Goal: Obtain resource: Download file/media

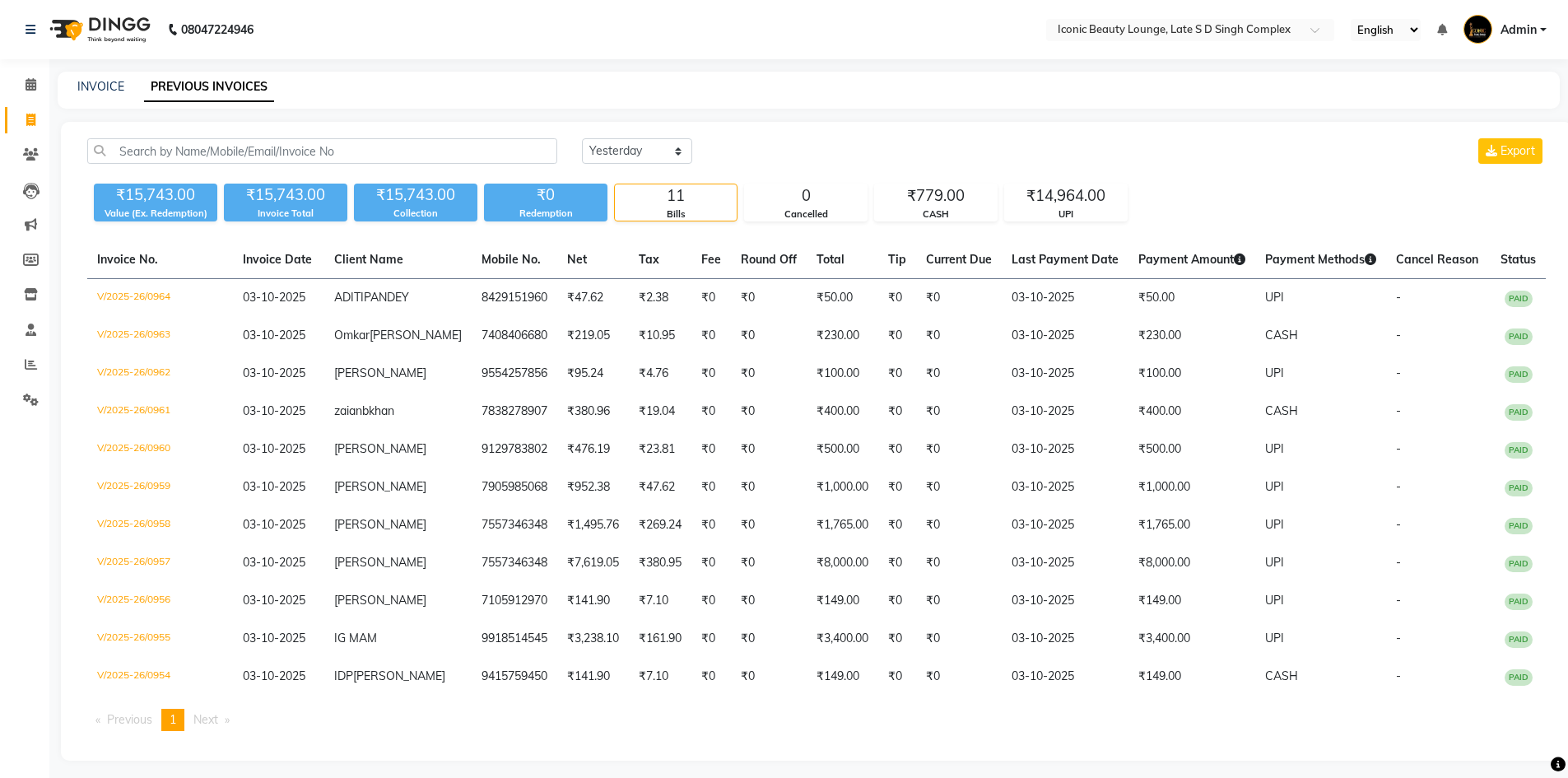
select select "yesterday"
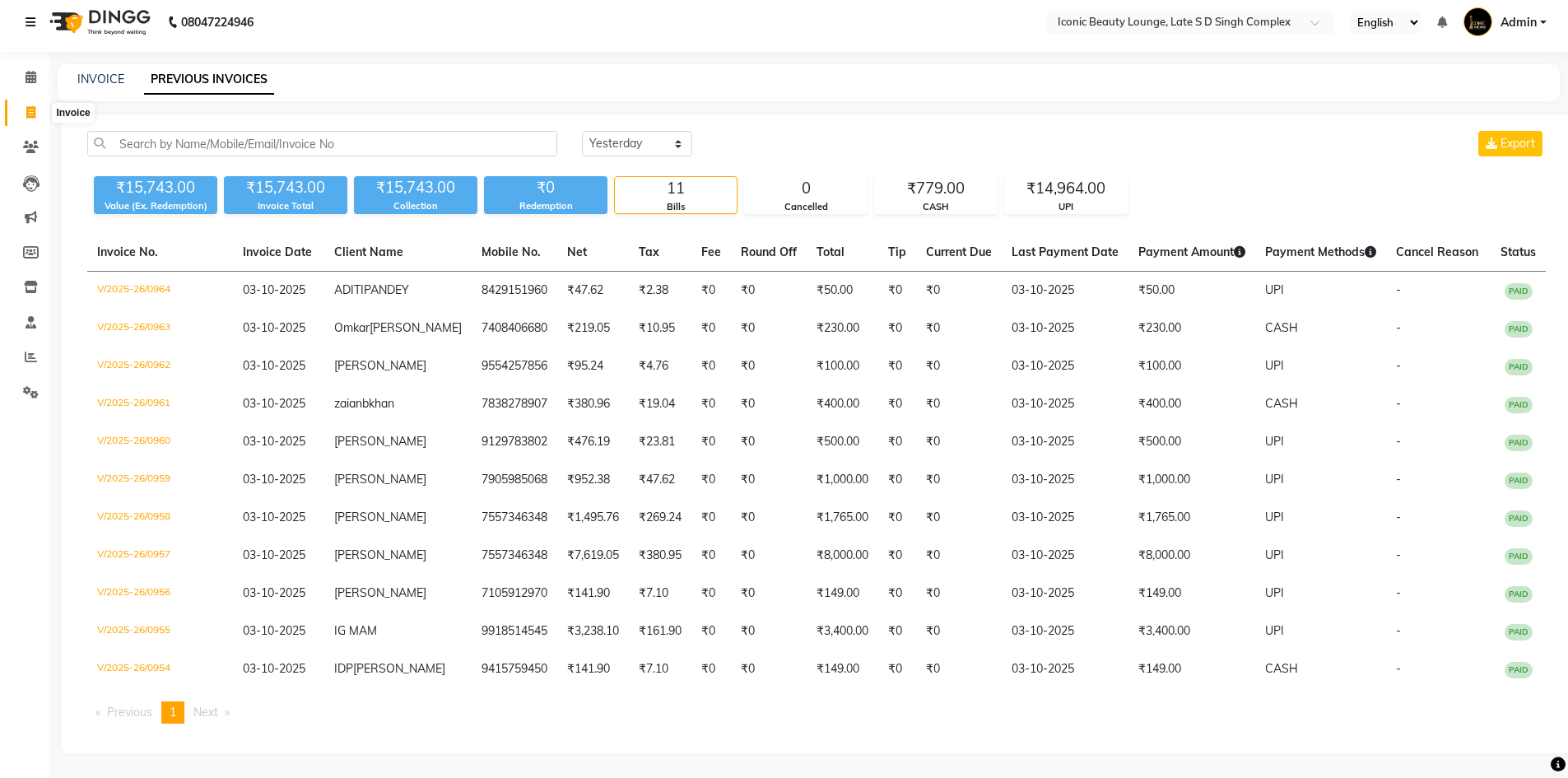
click at [26, 104] on span at bounding box center [31, 113] width 29 height 19
select select "service"
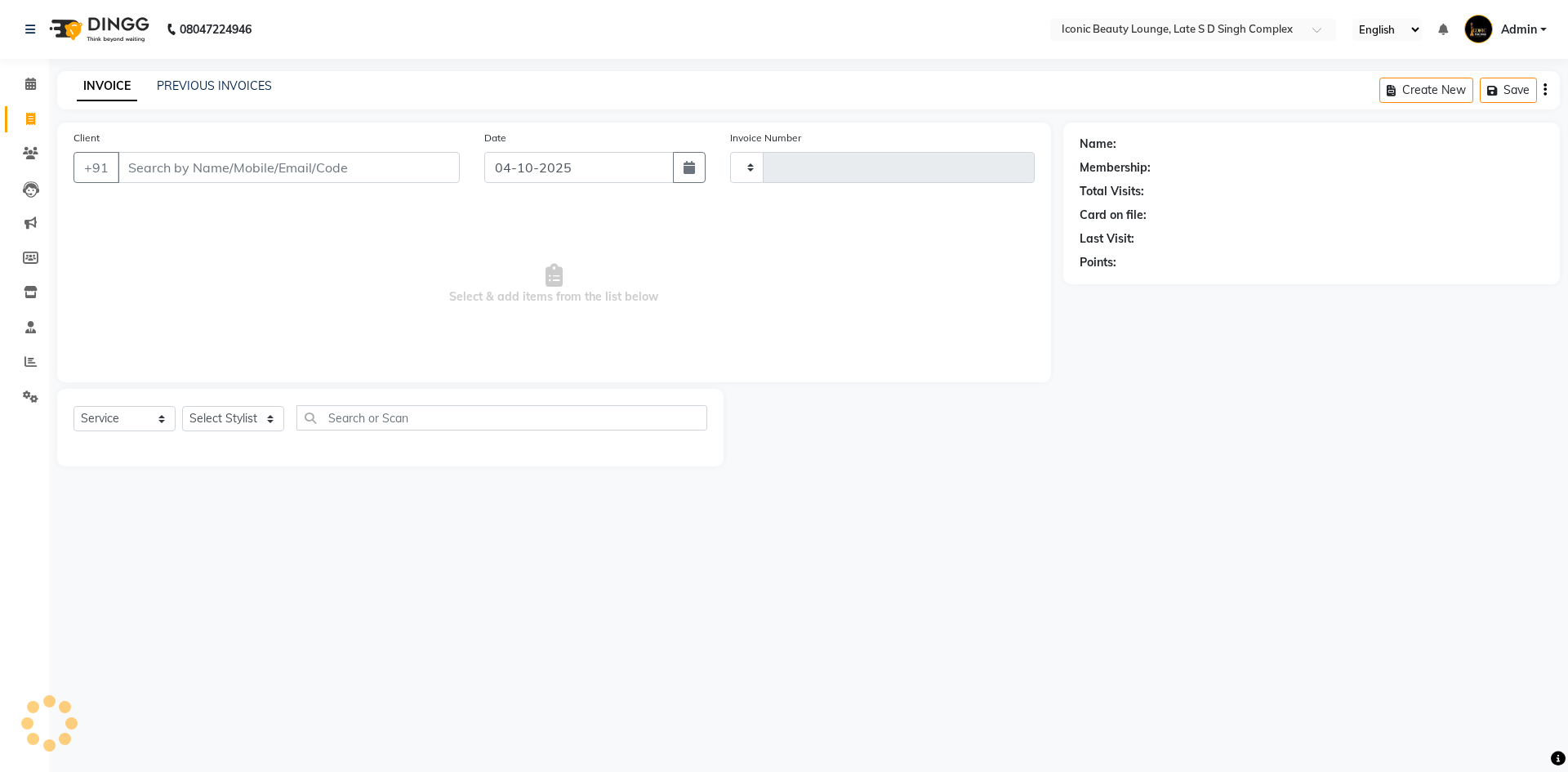
type input "0965"
select select "6614"
click at [28, 359] on icon at bounding box center [30, 361] width 13 height 13
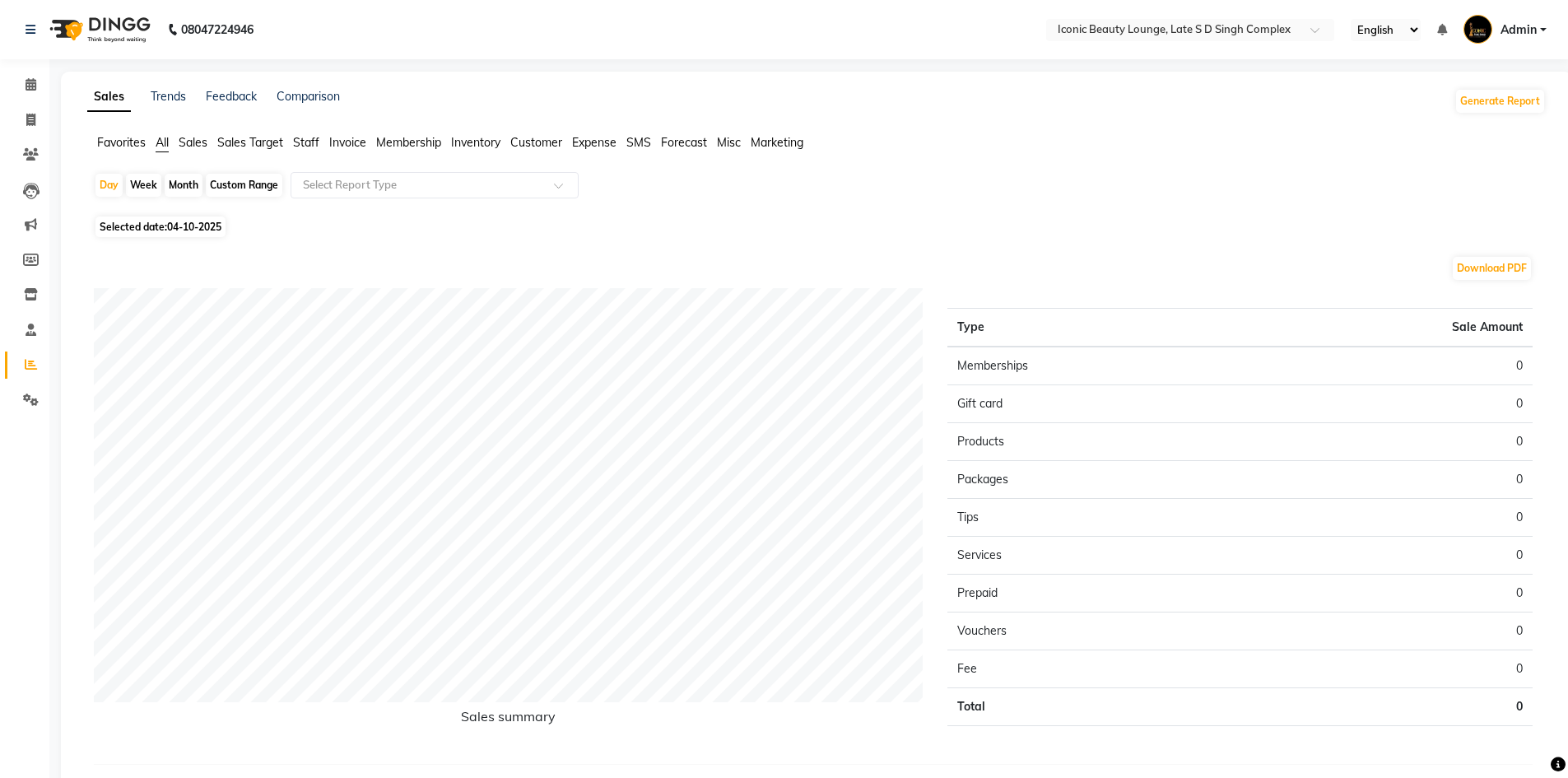
click at [310, 139] on span "Staff" at bounding box center [306, 142] width 26 height 15
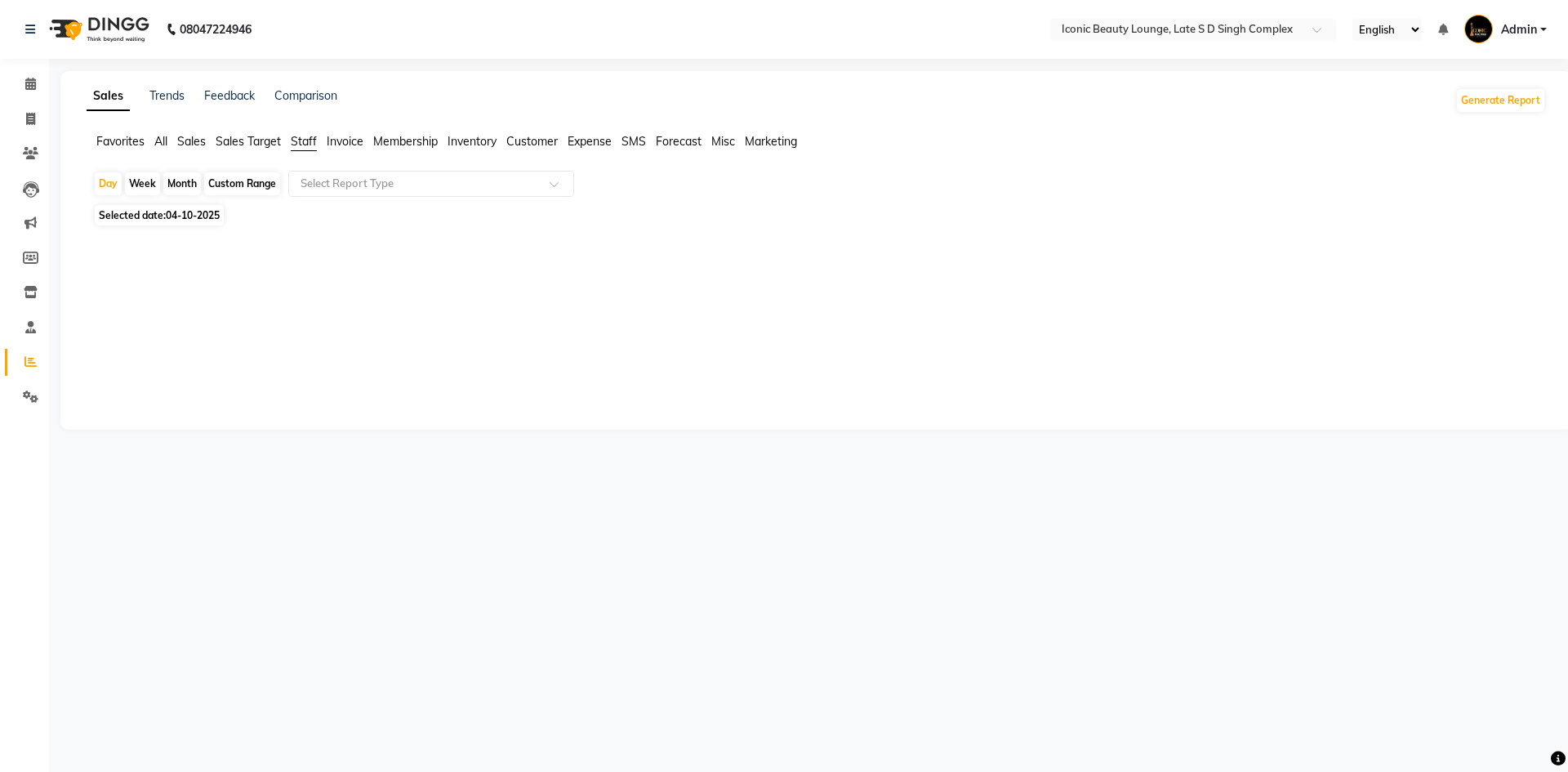
click at [198, 179] on div "Month" at bounding box center [182, 184] width 38 height 23
select select "10"
select select "2025"
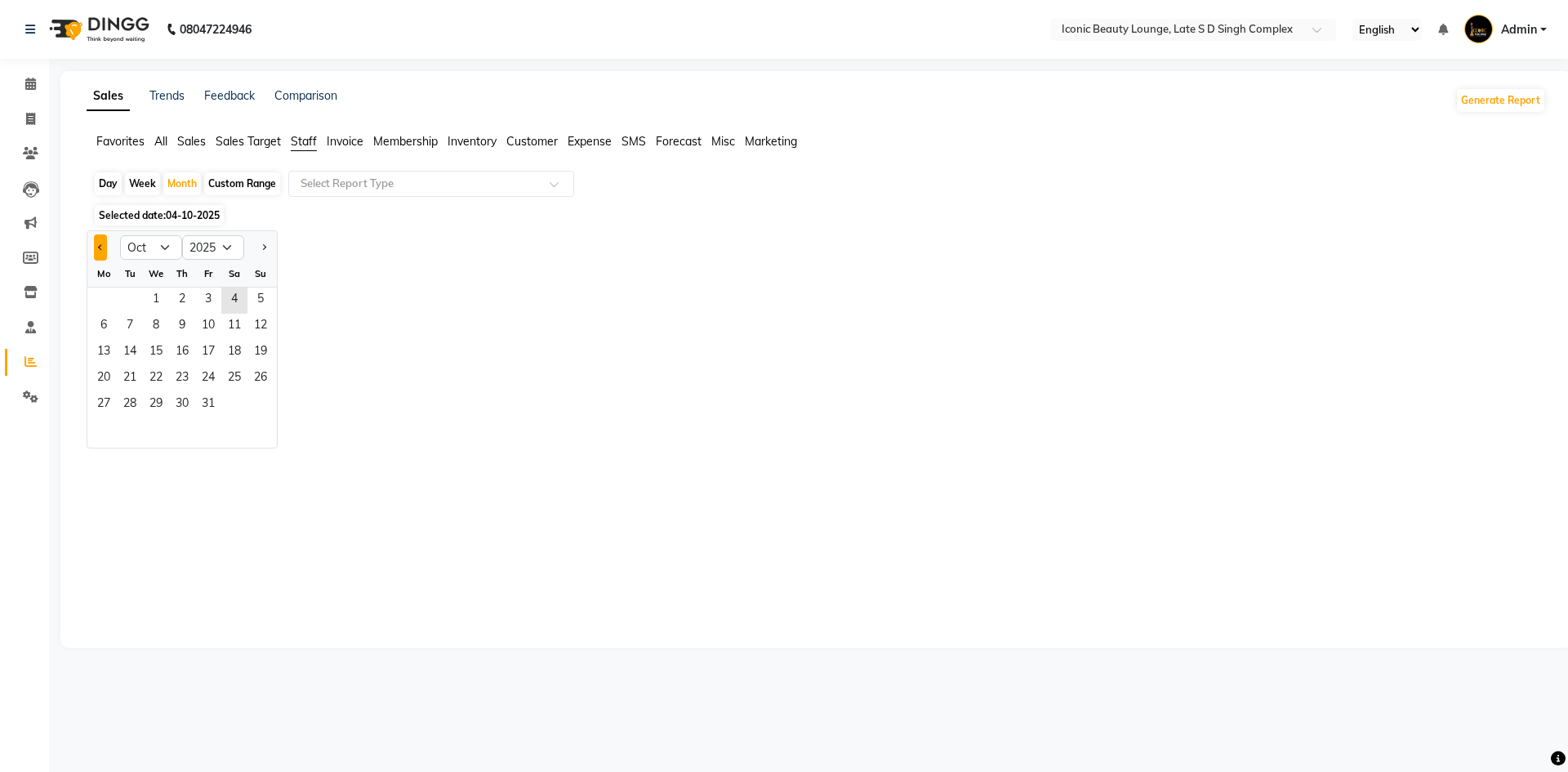
click at [107, 243] on button "Previous month" at bounding box center [101, 247] width 13 height 26
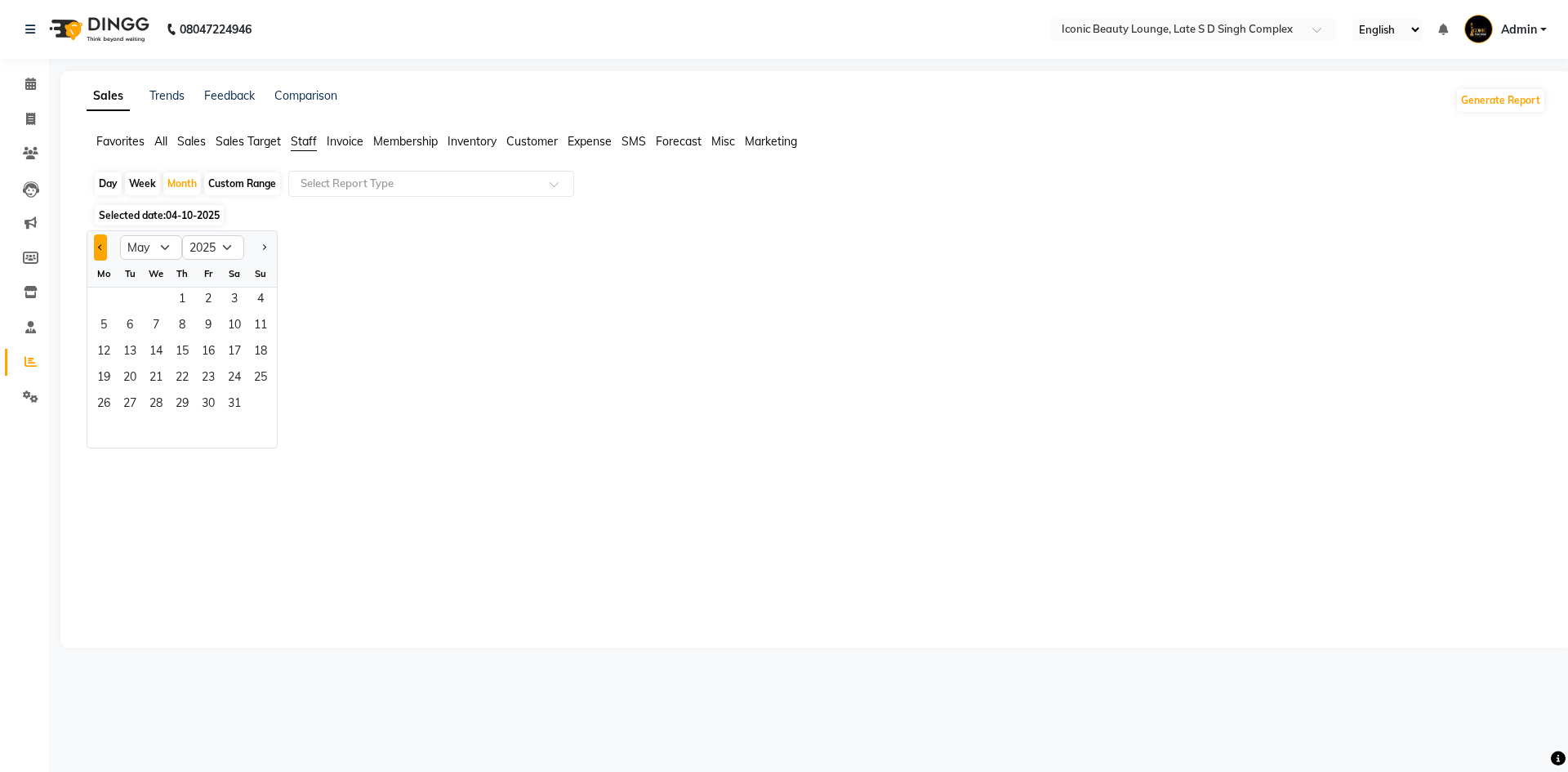
click at [107, 243] on button "Previous month" at bounding box center [101, 247] width 13 height 26
select select "4"
click at [166, 245] on select "Jan Feb Mar Apr May Jun Jul Aug Sep Oct Nov Dec" at bounding box center [151, 246] width 62 height 24
click at [154, 245] on select "Jan Feb Mar Apr May Jun Jul Aug Sep Oct Nov Dec" at bounding box center [151, 246] width 62 height 24
click at [163, 249] on select "Jan Feb Mar Apr May Jun Jul Aug Sep Oct Nov Dec" at bounding box center [151, 246] width 62 height 24
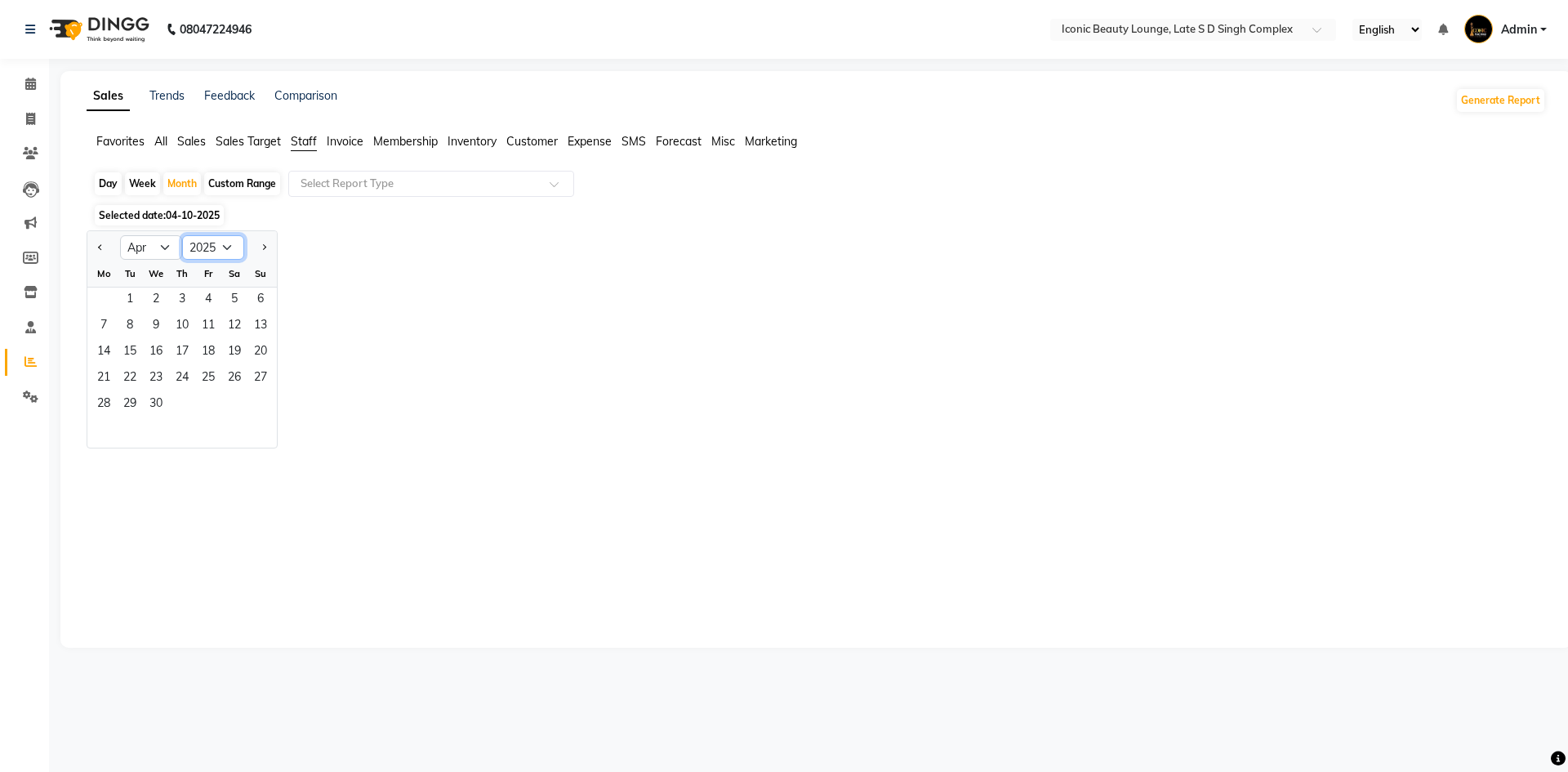
click at [201, 250] on select "2015 2016 2017 2018 2019 2020 2021 2022 2023 2024 2025 2026 2027 2028 2029 2030…" at bounding box center [213, 246] width 62 height 24
select select "2023"
click at [182, 235] on select "2015 2016 2017 2018 2019 2020 2021 2022 2023 2024 2025 2026 2027 2028 2029 2030…" at bounding box center [213, 246] width 62 height 24
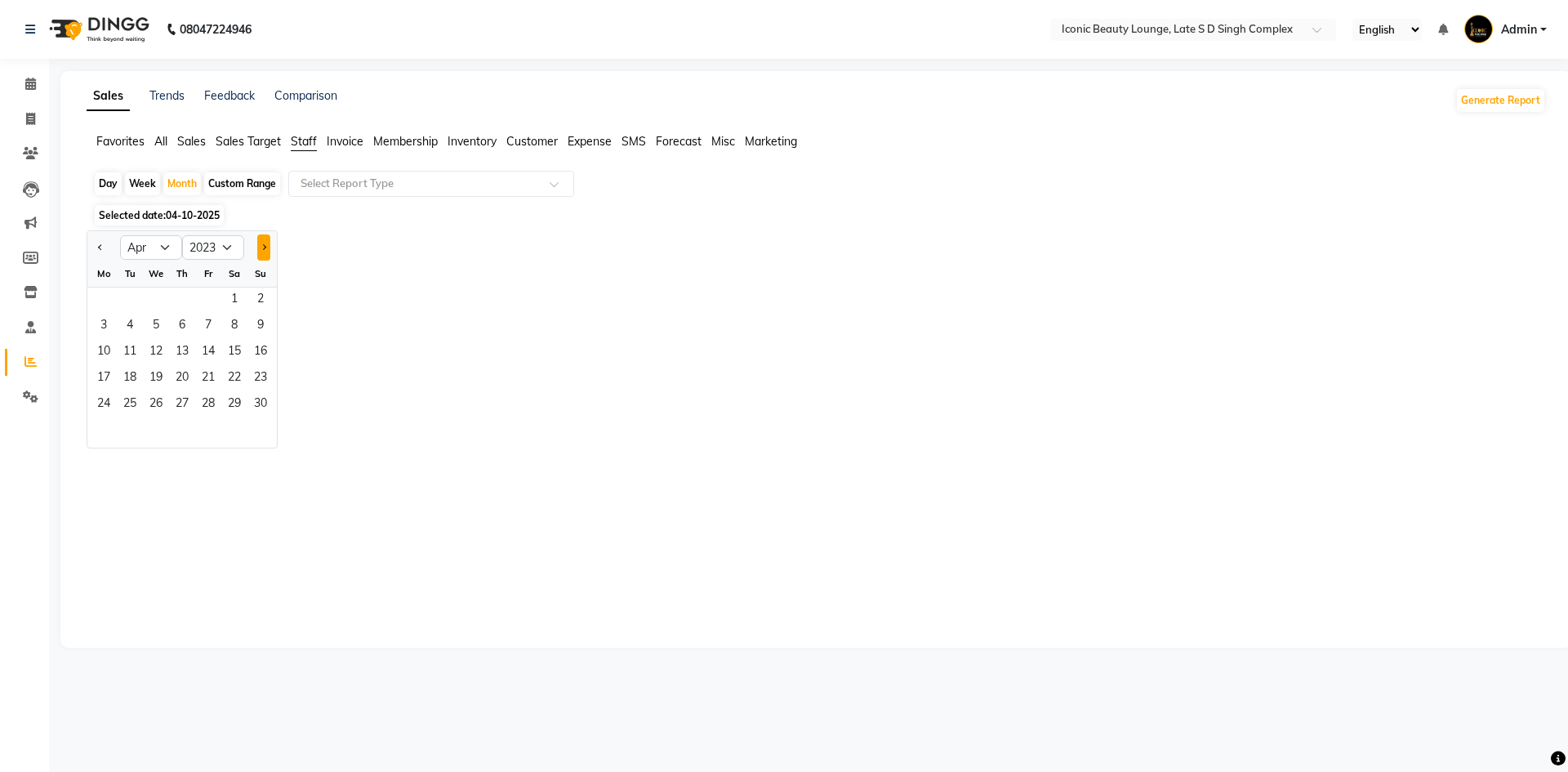
click at [259, 247] on button "Next month" at bounding box center [264, 247] width 13 height 26
select select "6"
click at [244, 191] on div "Custom Range" at bounding box center [242, 184] width 76 height 23
select select "10"
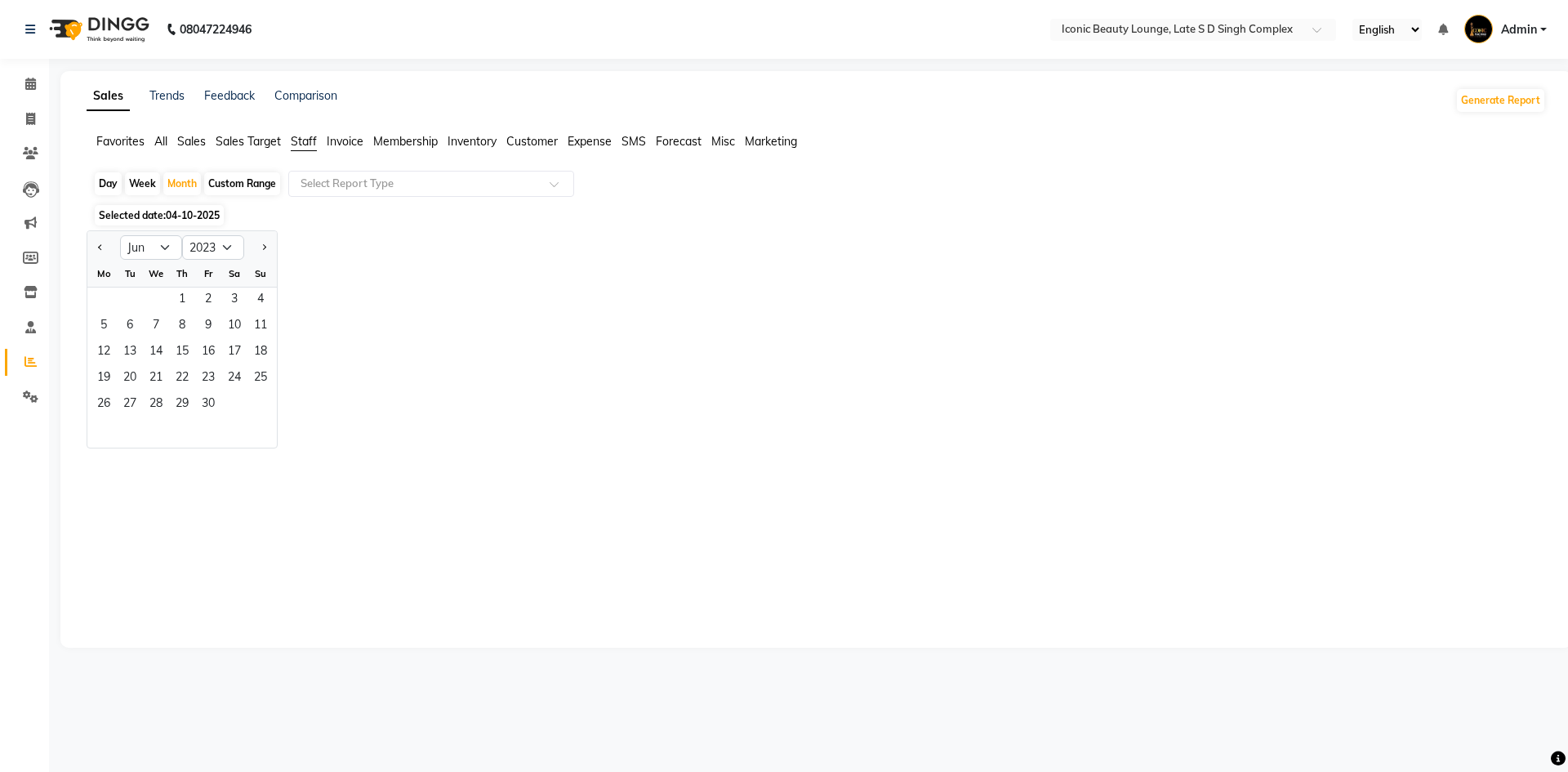
select select "2025"
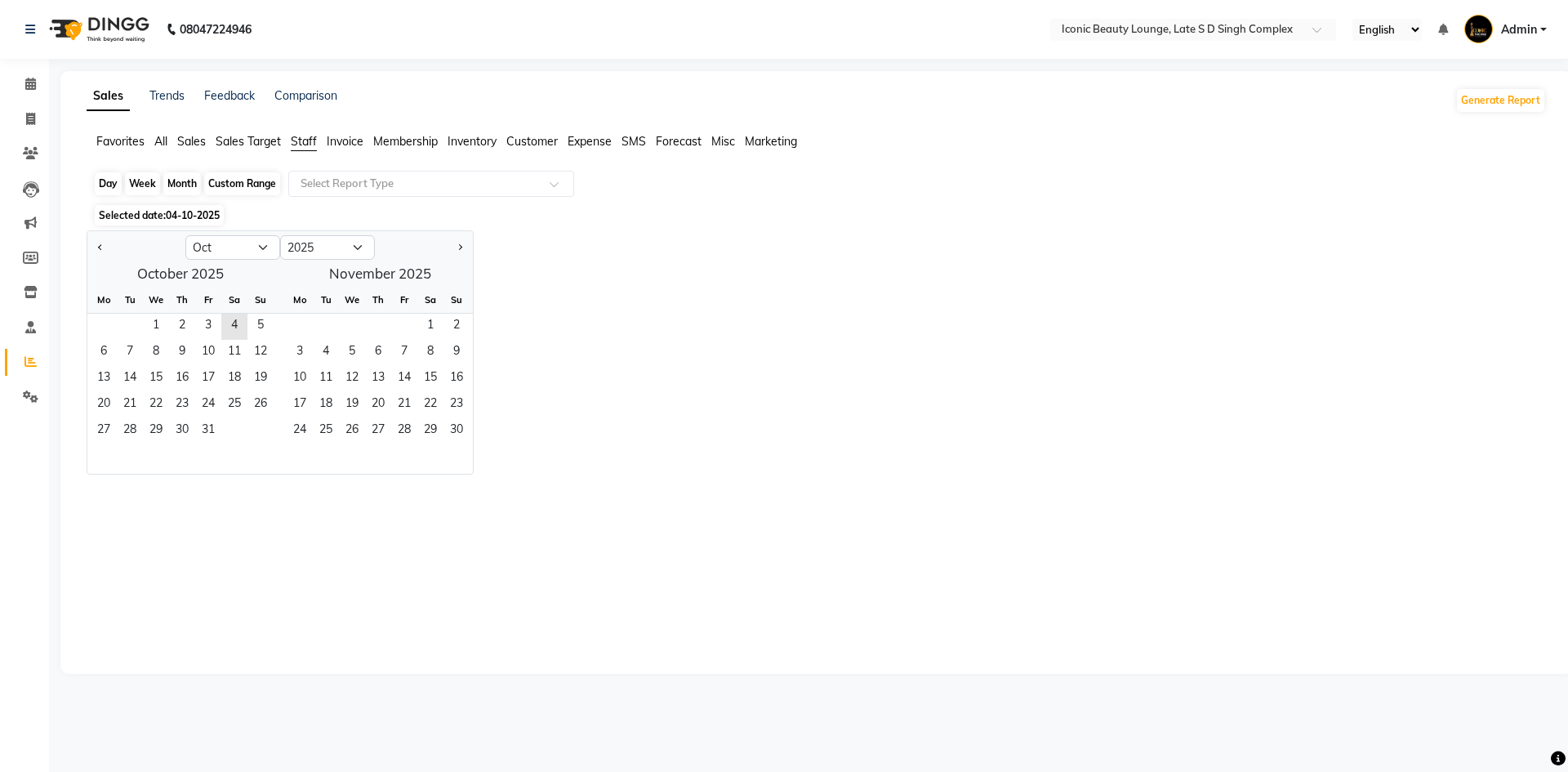
click at [245, 187] on div "Custom Range" at bounding box center [242, 184] width 76 height 23
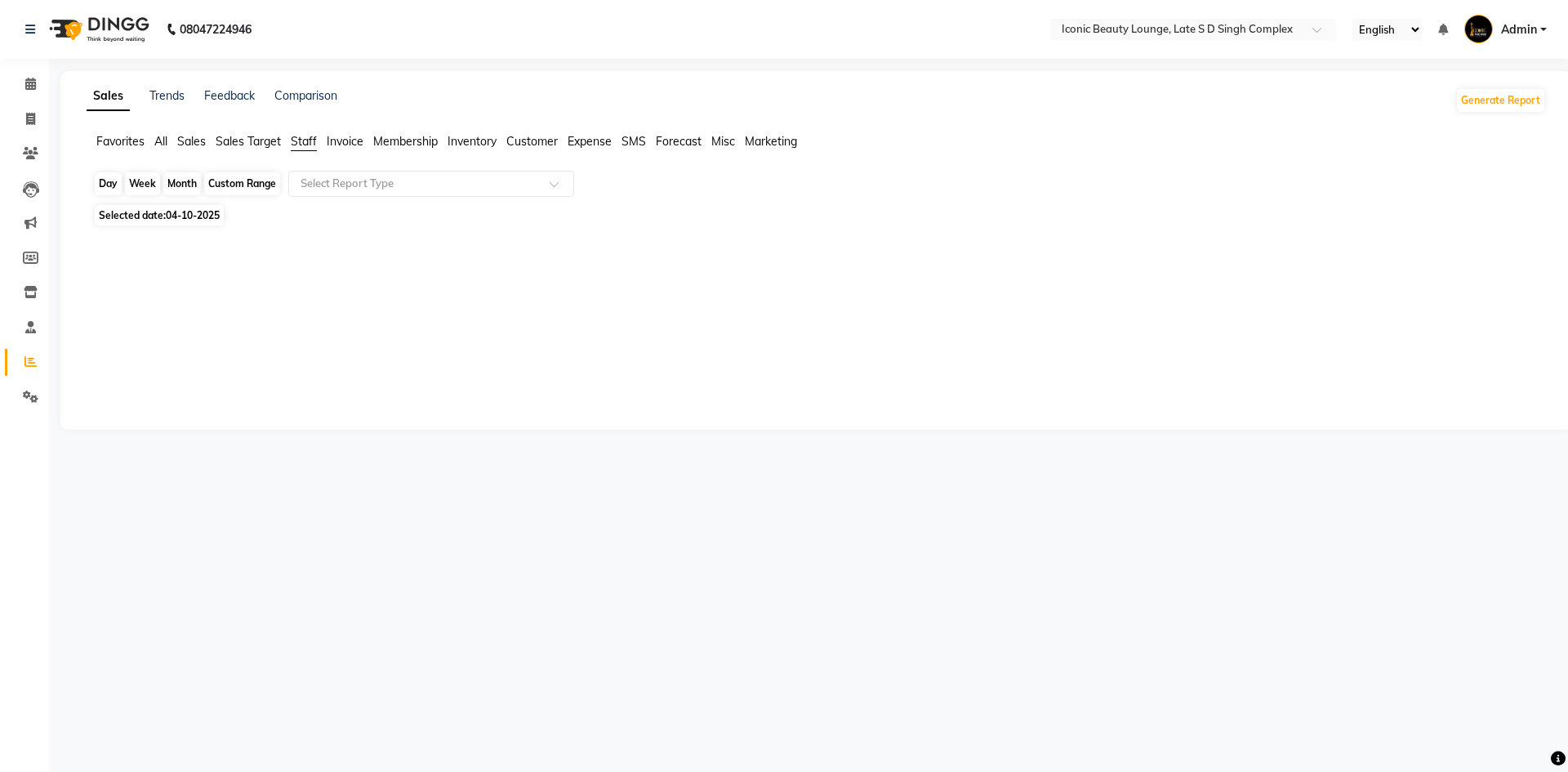
click at [250, 185] on div "Custom Range" at bounding box center [242, 184] width 76 height 23
select select "10"
select select "2025"
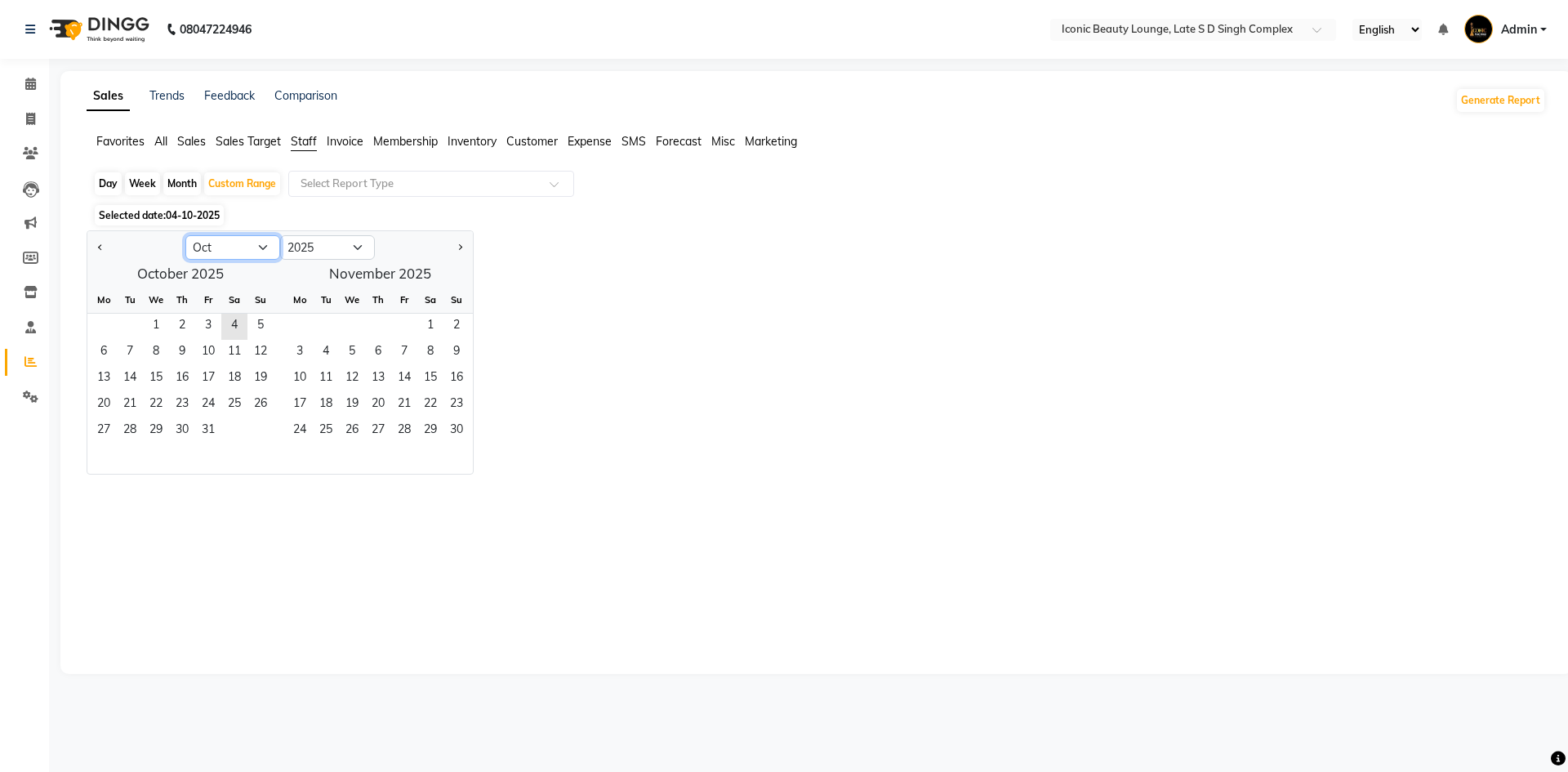
click at [261, 245] on select "Jan Feb Mar Apr May Jun Jul Aug Sep Oct Nov Dec" at bounding box center [233, 246] width 94 height 24
click at [403, 278] on div "October 2025 Mo Tu We Th Fr Sa Su 1 2 3 4 5 6 7 8 9 10 11 12 13 14 15 16 17 18 …" at bounding box center [280, 367] width 385 height 213
click at [160, 277] on div "October 2025 Mo Tu We Th Fr Sa Su 1 2 3 4 5 6 7 8 9 10 11 12 13 14 15 16 17 18 …" at bounding box center [280, 367] width 385 height 213
click at [179, 336] on span "2" at bounding box center [182, 326] width 26 height 26
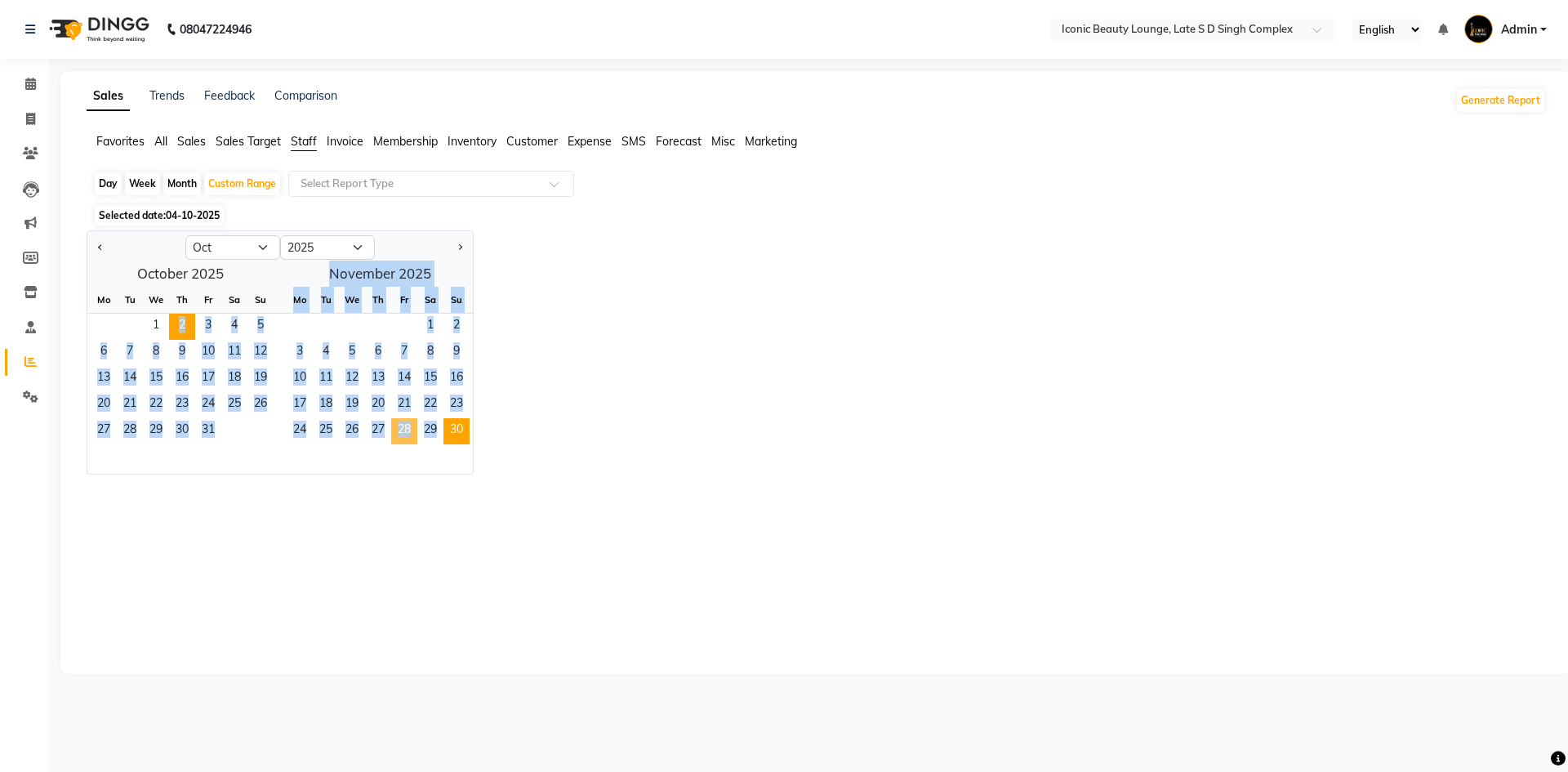
drag, startPoint x: 155, startPoint y: 332, endPoint x: 455, endPoint y: 438, distance: 318.2
click at [455, 438] on div "October 2025 Mo Tu We Th Fr Sa Su 1 2 3 4 5 6 7 8 9 10 11 12 13 14 15 16 17 18 …" at bounding box center [280, 367] width 385 height 213
click at [461, 436] on span "30" at bounding box center [456, 430] width 26 height 26
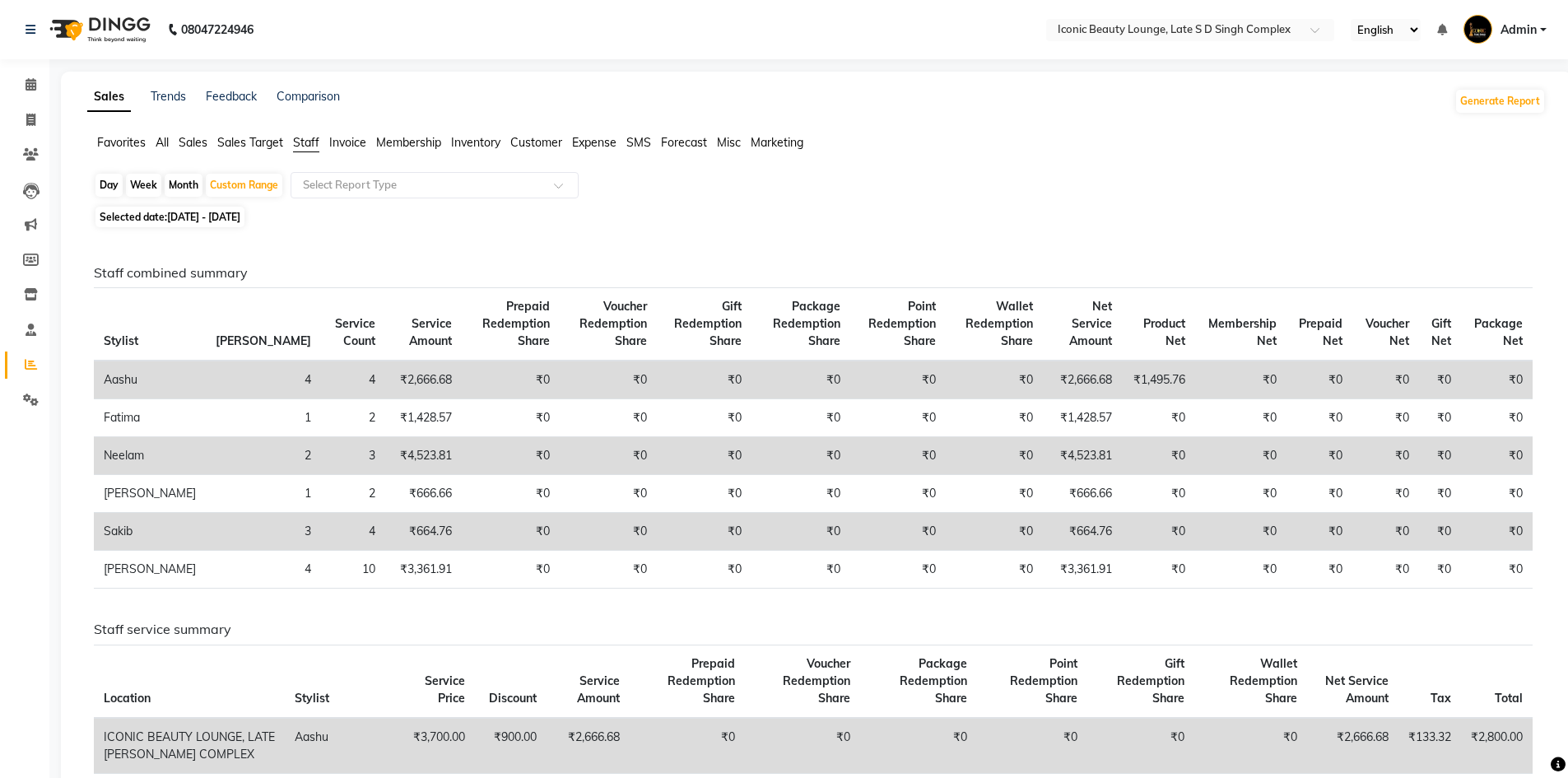
click at [201, 185] on div "Month" at bounding box center [183, 185] width 38 height 23
select select "10"
select select "2025"
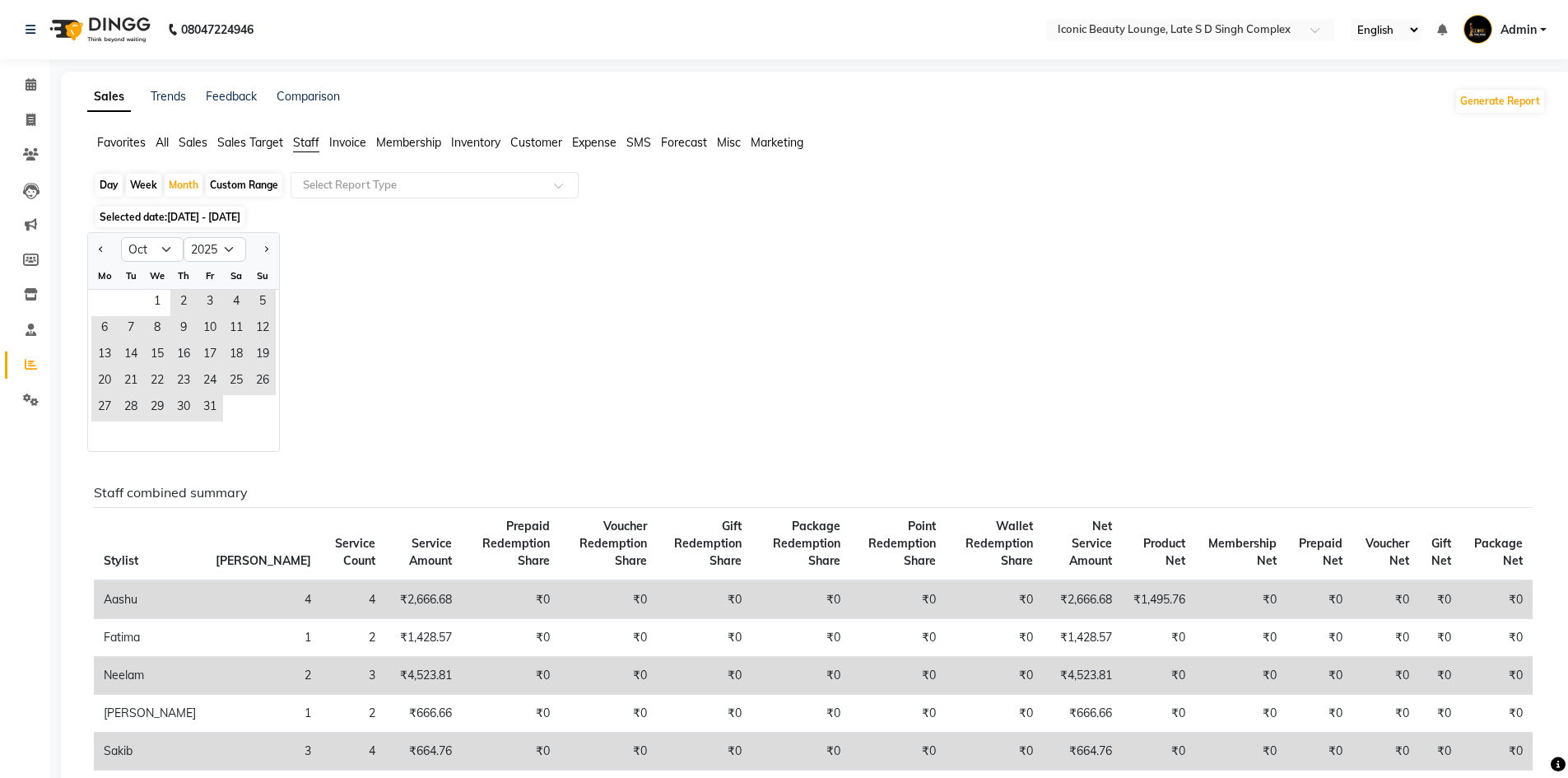
click at [261, 177] on div "Custom Range" at bounding box center [244, 185] width 77 height 23
select select "10"
select select "2025"
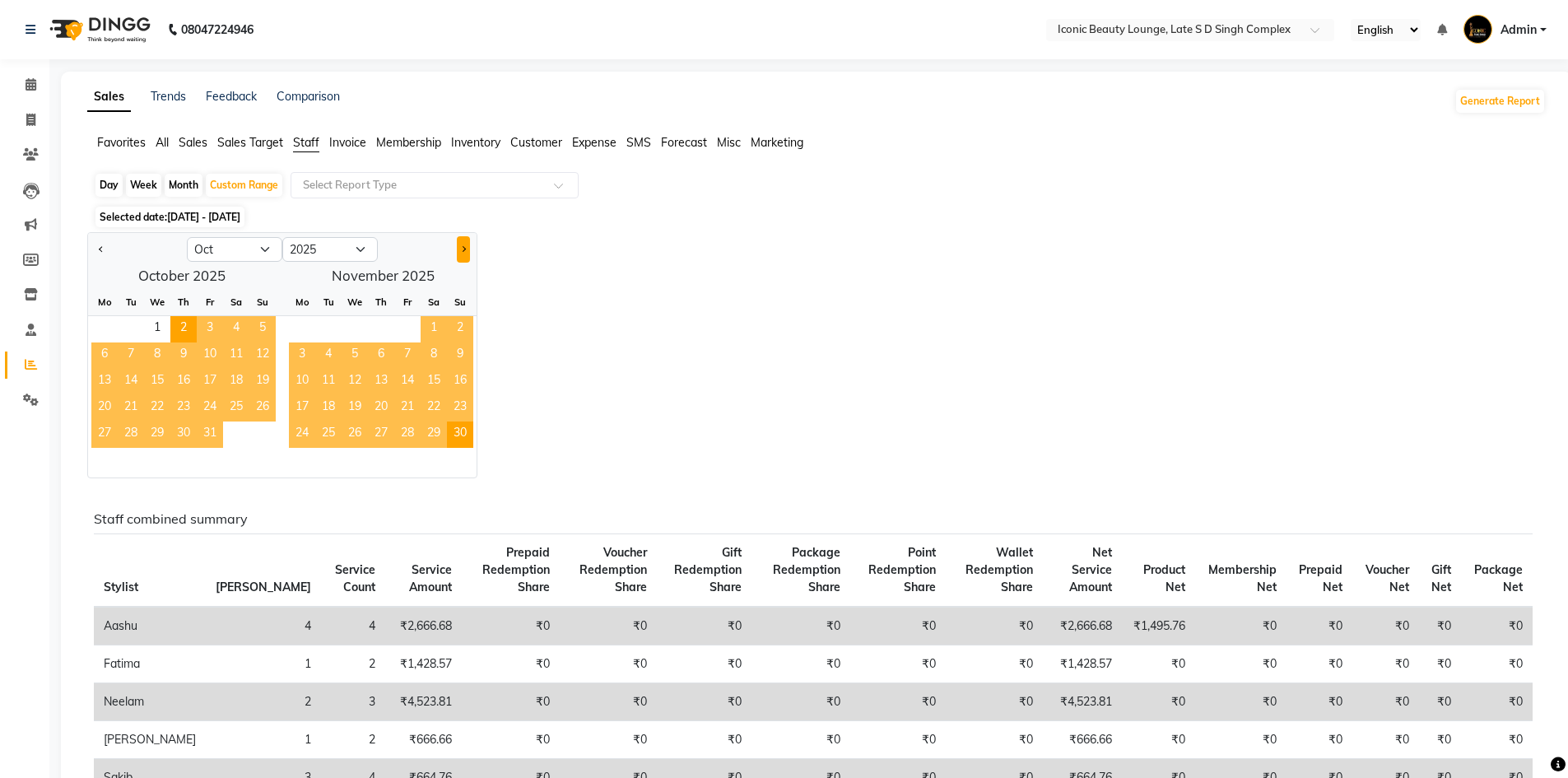
click at [463, 258] on button "Next month" at bounding box center [464, 249] width 14 height 26
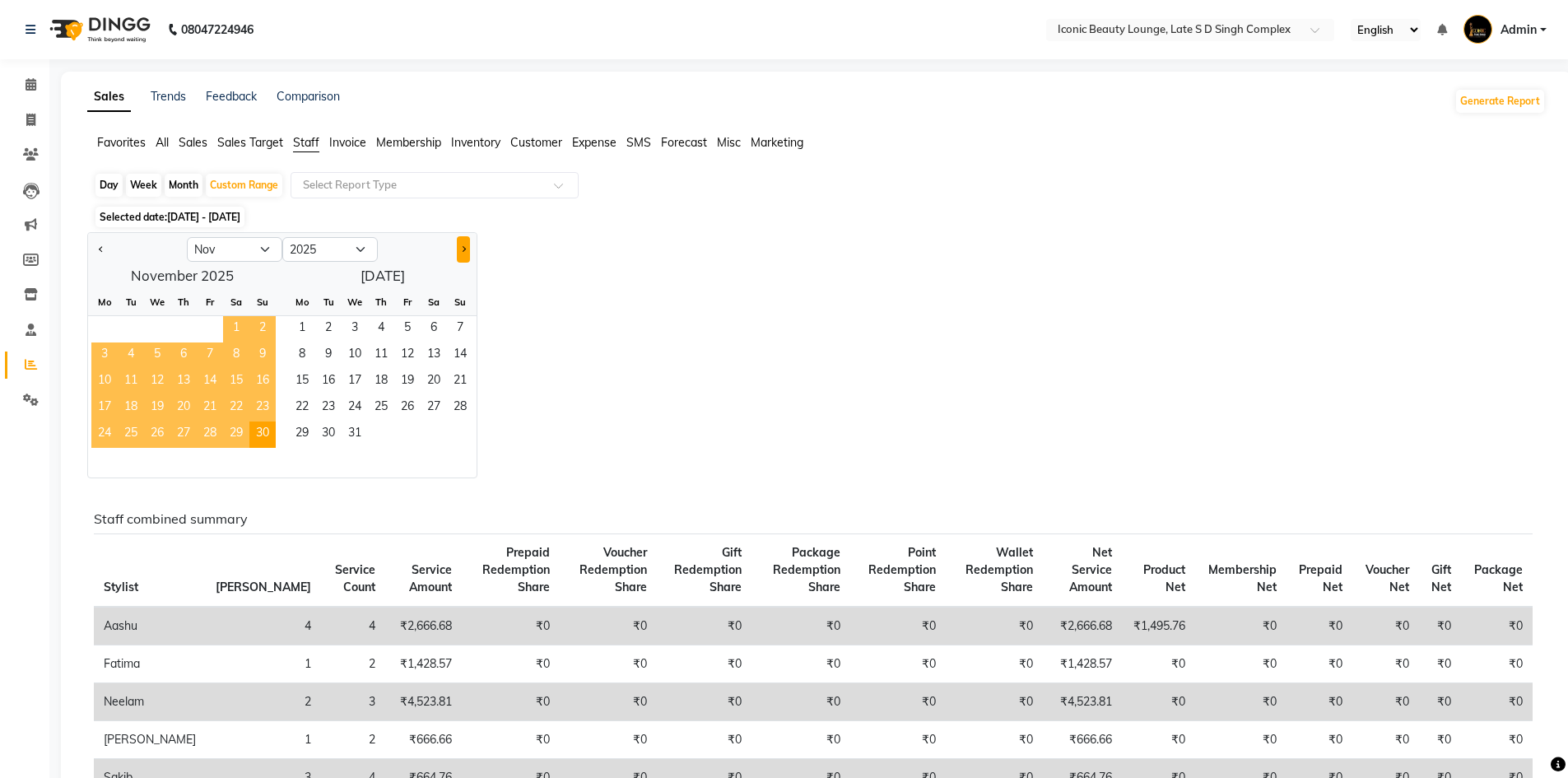
click at [463, 258] on button "Next month" at bounding box center [464, 249] width 14 height 26
select select "12"
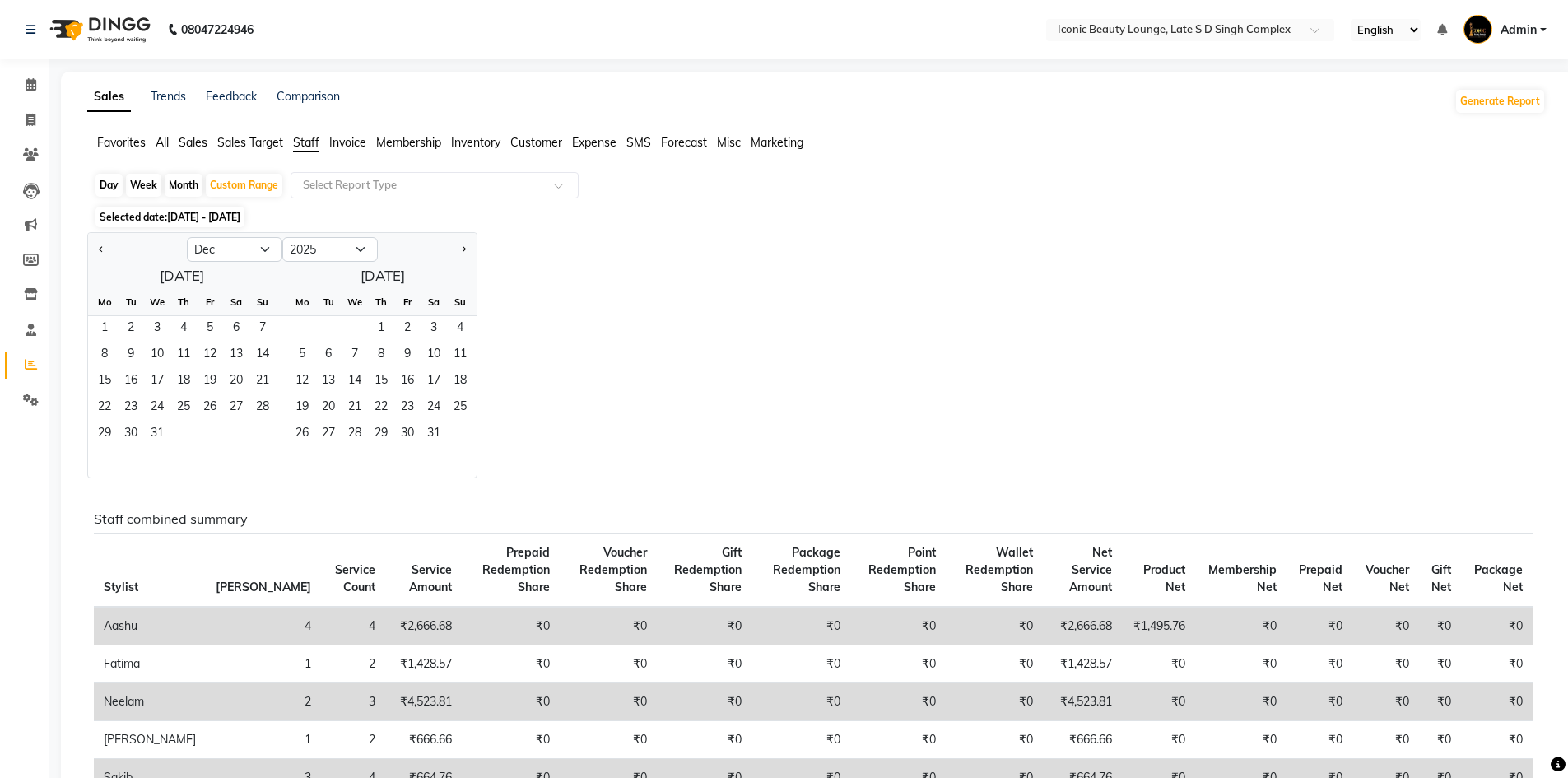
click at [183, 180] on div "Month" at bounding box center [183, 185] width 38 height 23
select select "10"
select select "2025"
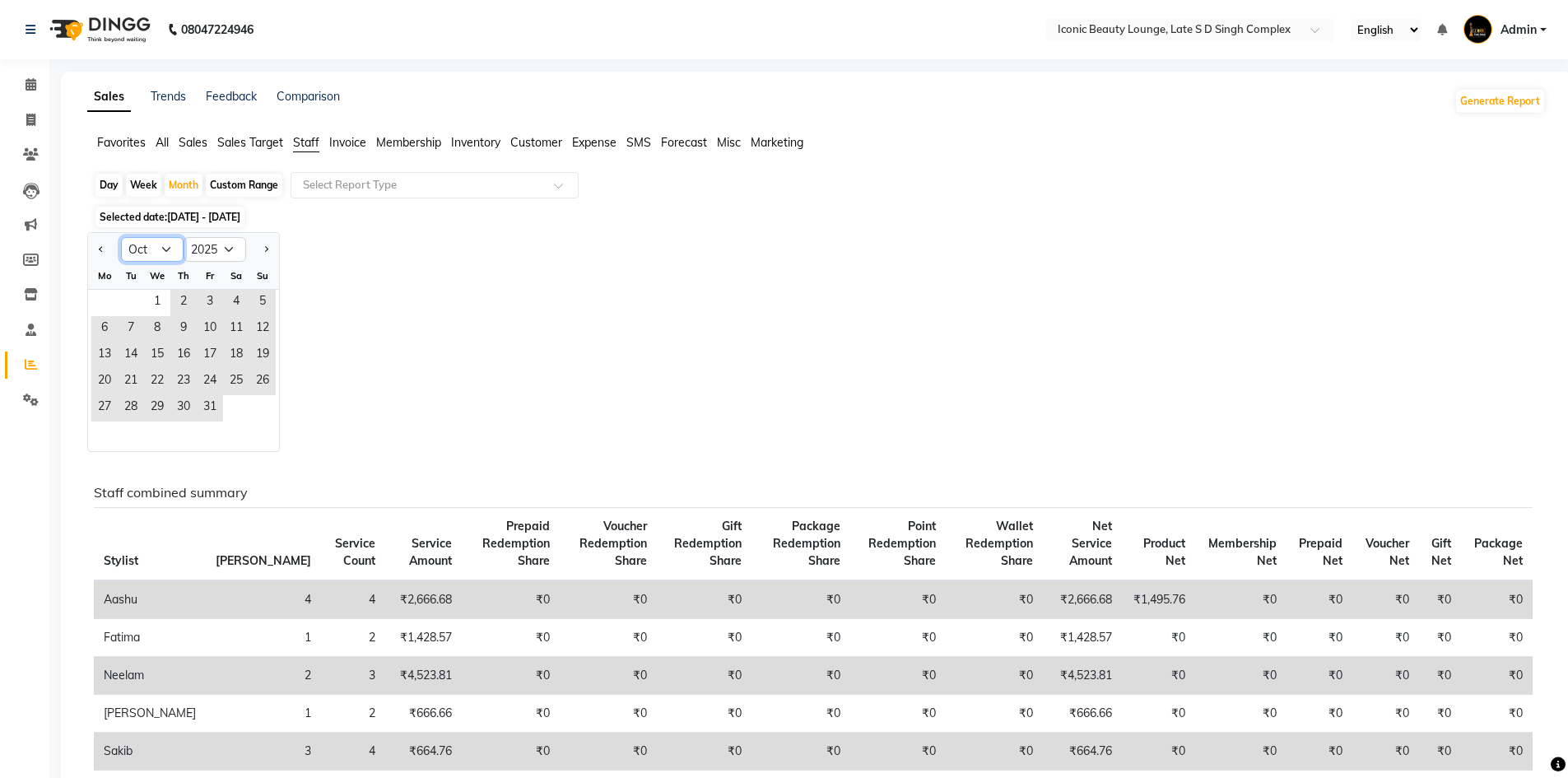
click at [173, 247] on select "Jan Feb Mar Apr May Jun Jul Aug Sep Oct Nov Dec" at bounding box center [152, 248] width 62 height 24
select select "8"
click at [121, 237] on select "Jan Feb Mar Apr May Jun Jul Aug Sep Oct Nov Dec" at bounding box center [152, 248] width 62 height 24
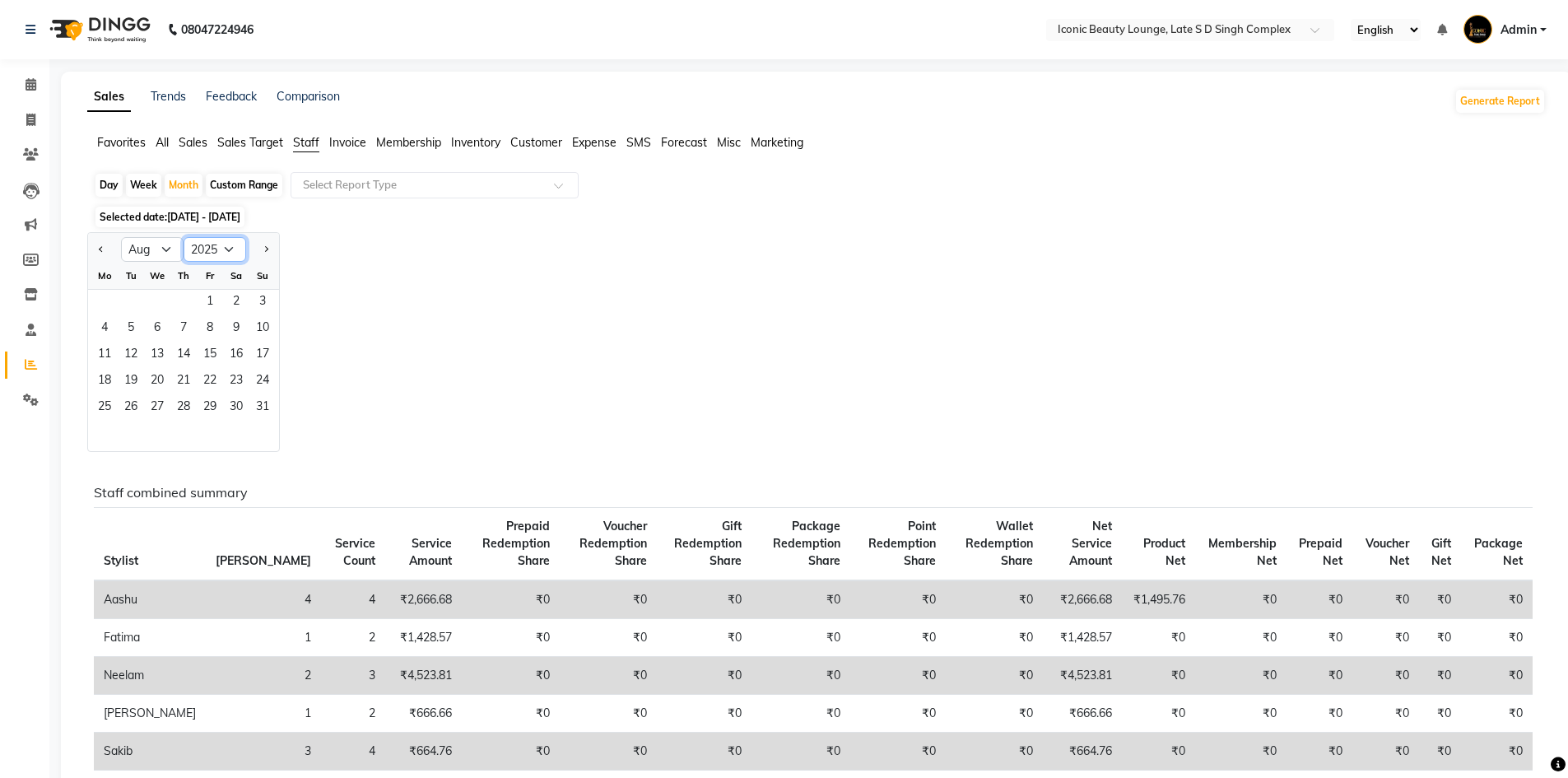
click at [225, 256] on select "2015 2016 2017 2018 2019 2020 2021 2022 2023 2024 2025 2026 2027 2028 2029 2030…" at bounding box center [214, 248] width 62 height 24
click at [183, 237] on select "2015 2016 2017 2018 2019 2020 2021 2022 2023 2024 2025 2026 2027 2028 2029 2030…" at bounding box center [214, 248] width 62 height 24
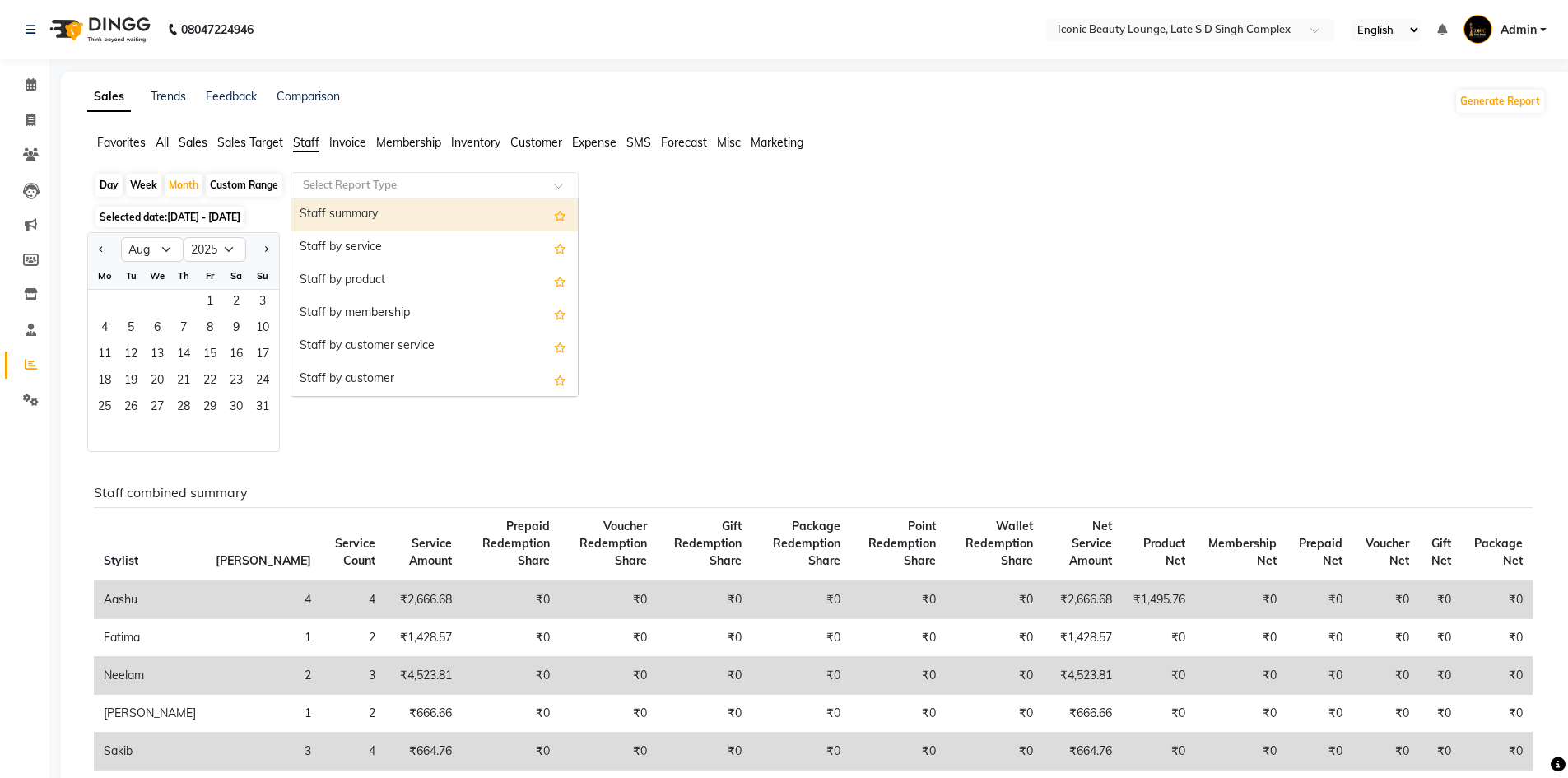
click at [388, 178] on input "text" at bounding box center [418, 184] width 237 height 16
click at [388, 213] on div "Staff summary" at bounding box center [434, 214] width 286 height 33
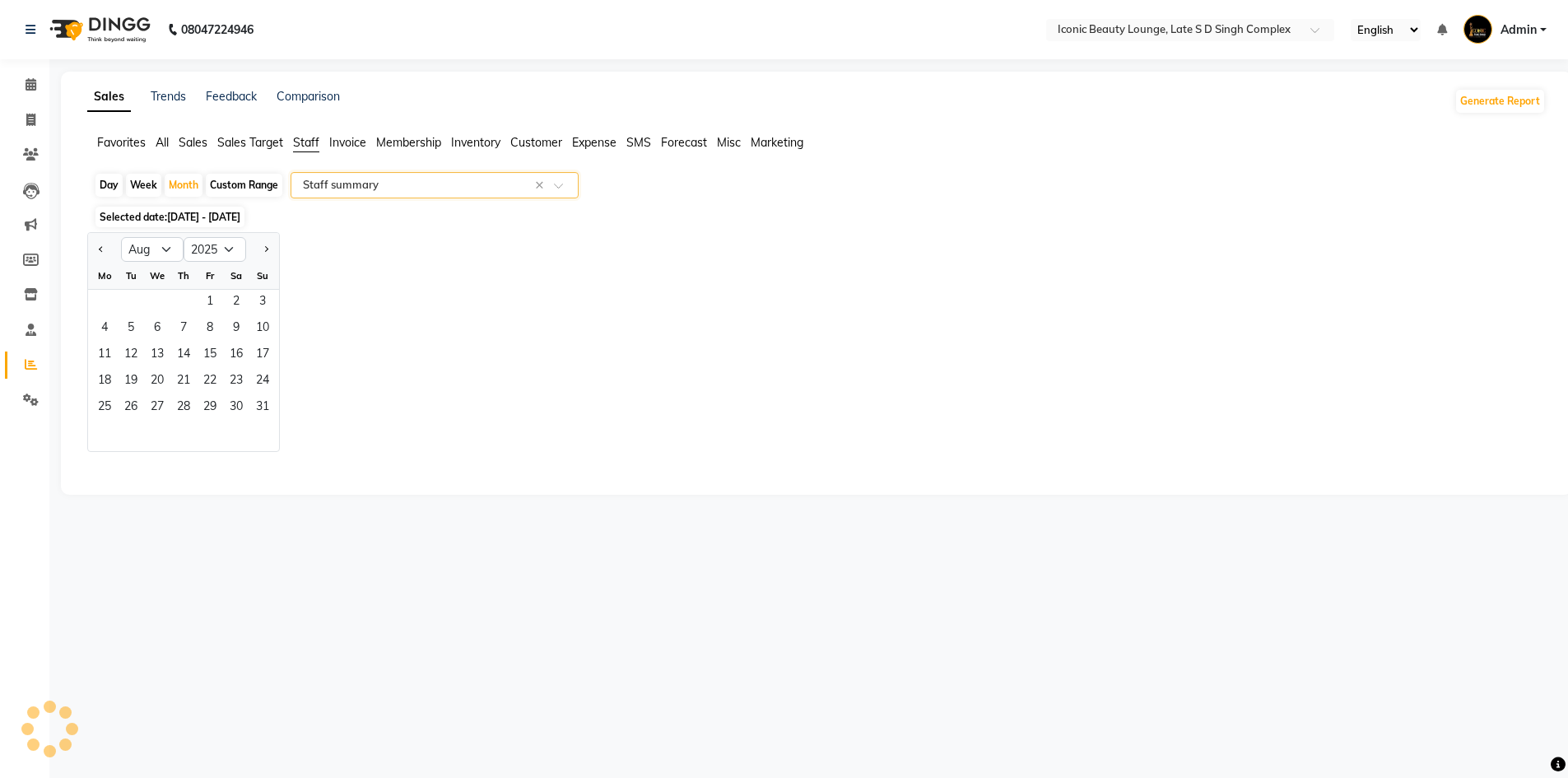
select select "full_report"
select select "csv"
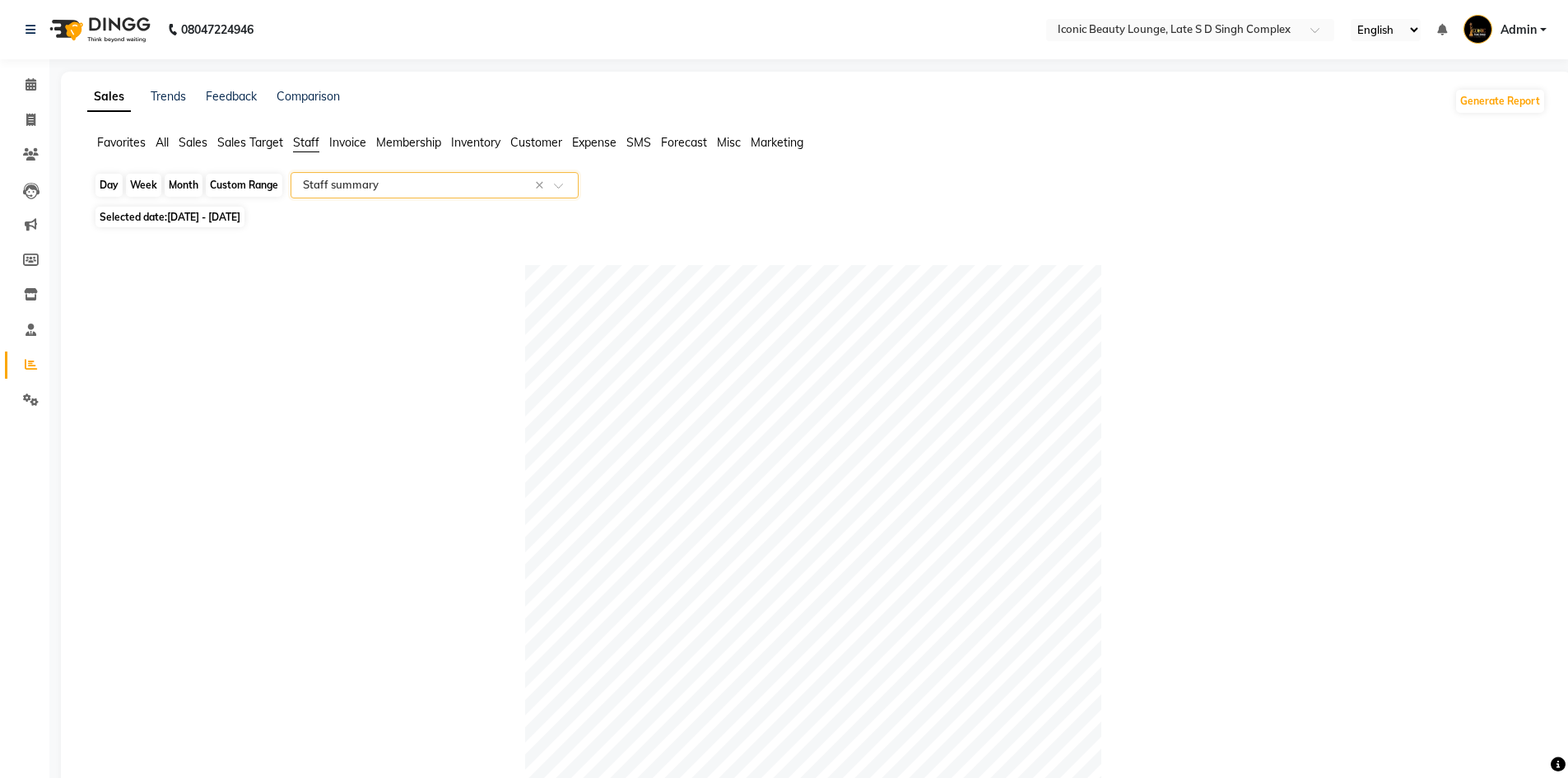
click at [172, 185] on div "Month" at bounding box center [183, 185] width 38 height 23
select select "10"
select select "2025"
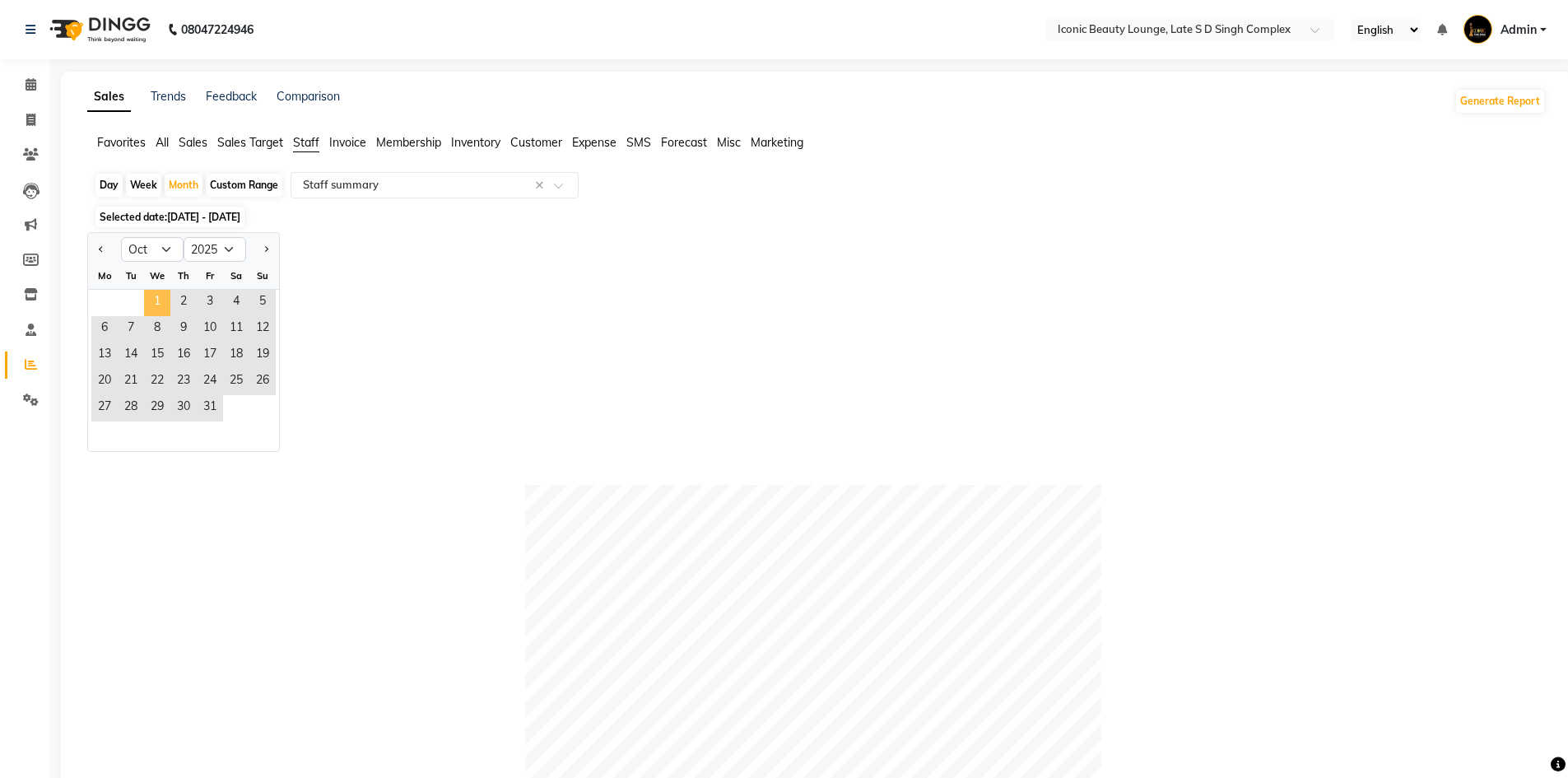
click at [149, 296] on span "1" at bounding box center [156, 303] width 26 height 26
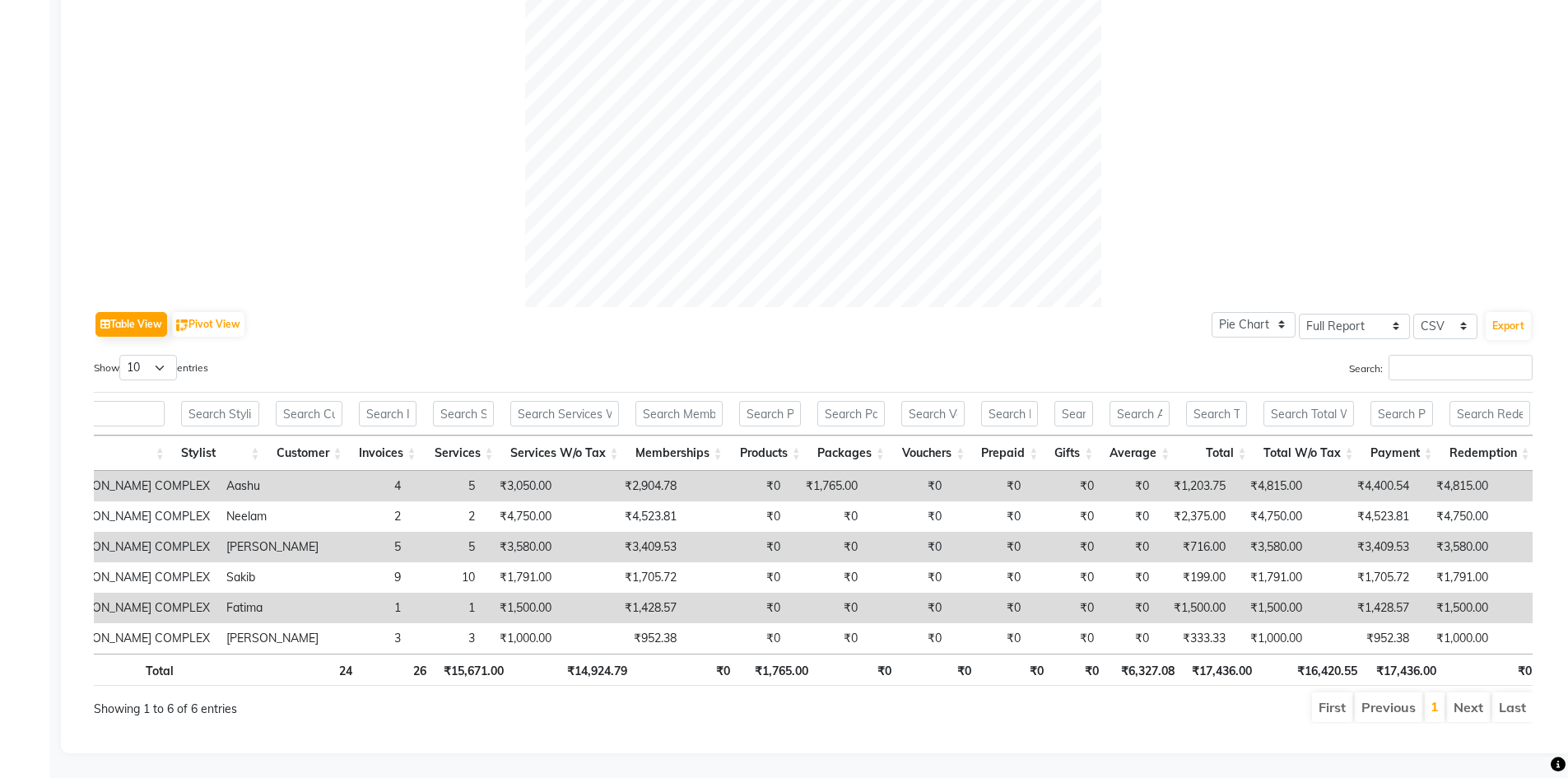
scroll to position [0, 178]
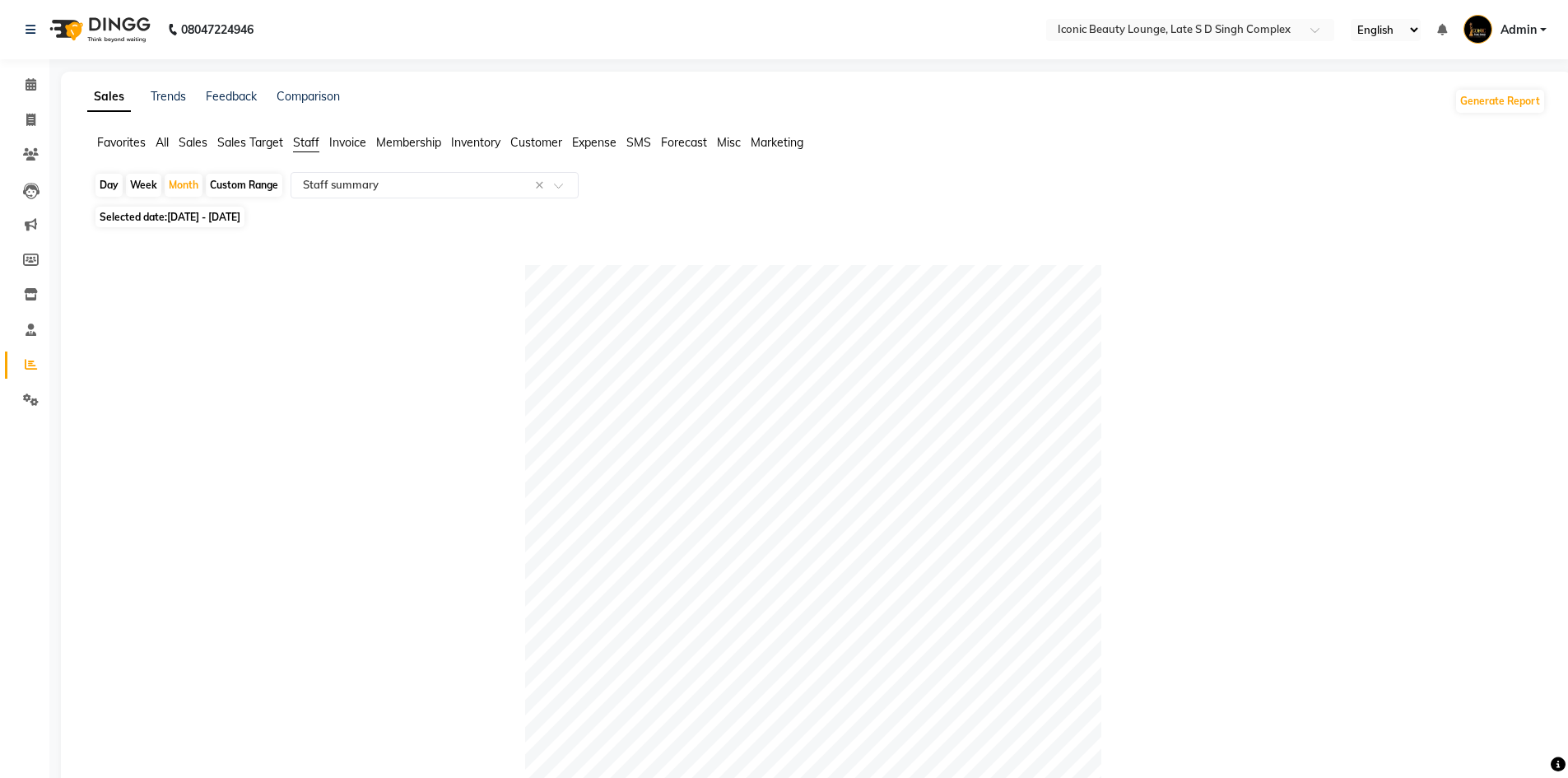
click at [151, 182] on div "Week" at bounding box center [144, 185] width 35 height 23
select select "10"
select select "2025"
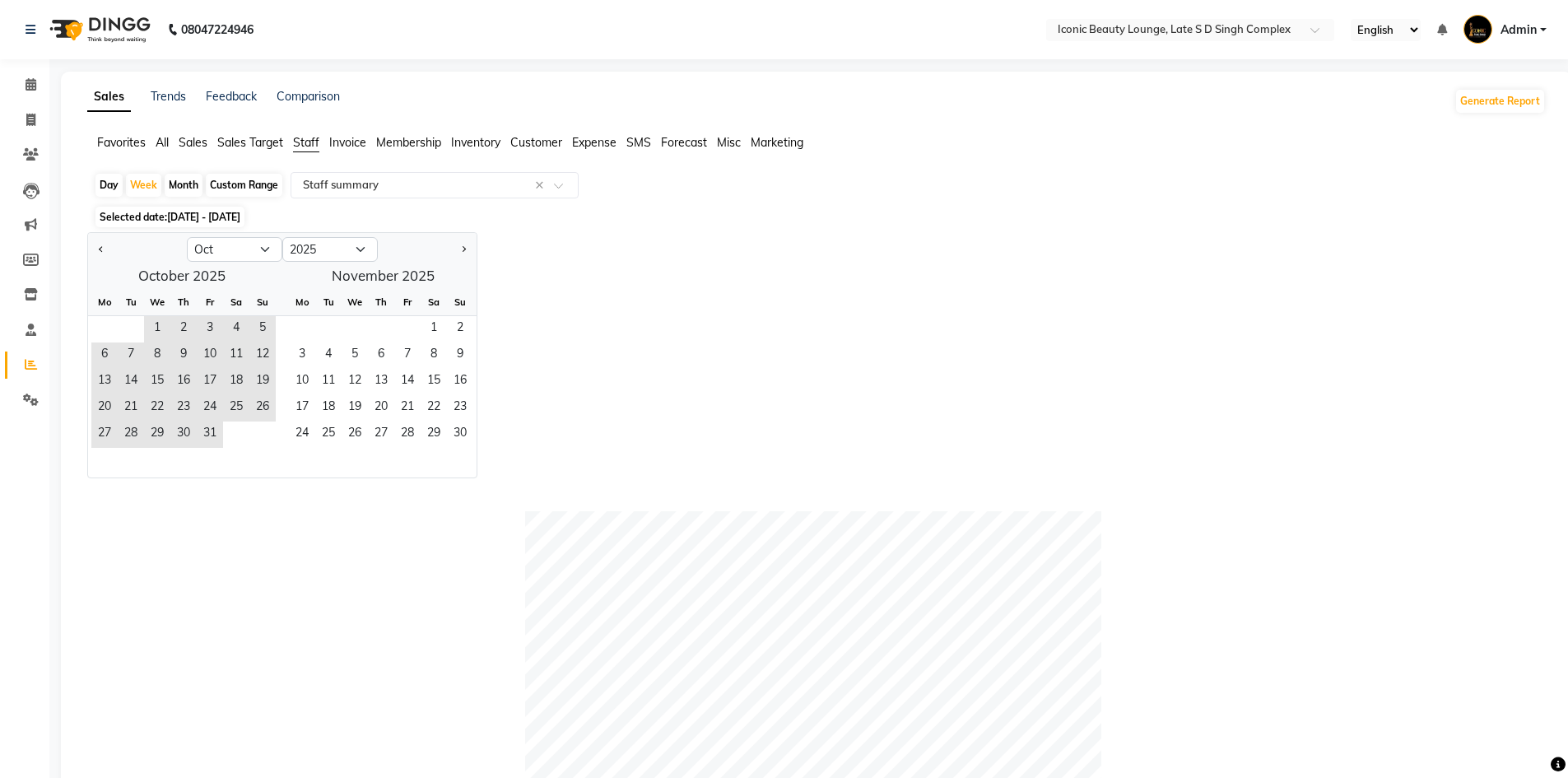
click at [187, 187] on div "Month" at bounding box center [183, 185] width 38 height 23
select select "10"
select select "2025"
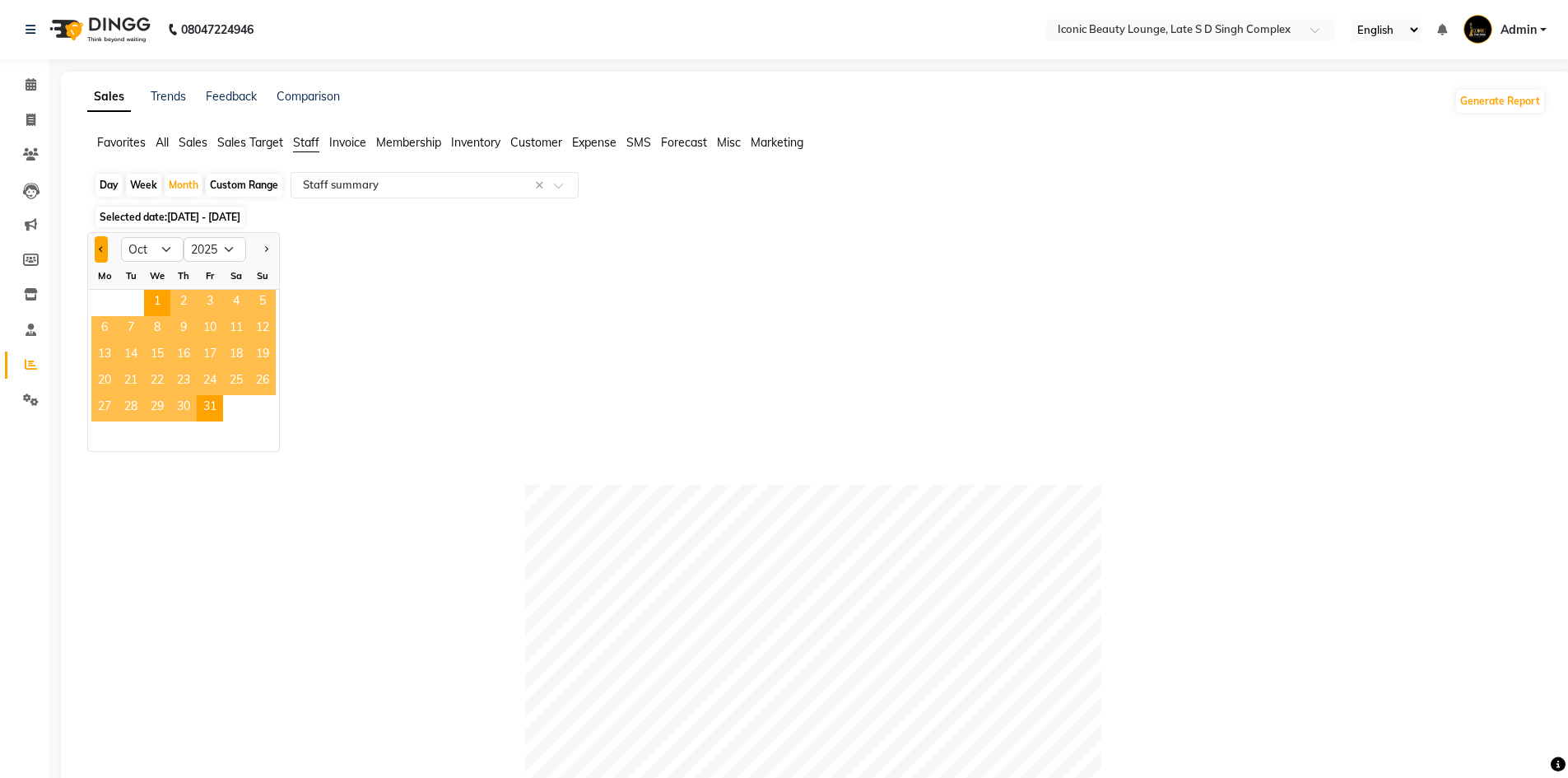
click at [101, 250] on span "Previous month" at bounding box center [102, 249] width 6 height 6
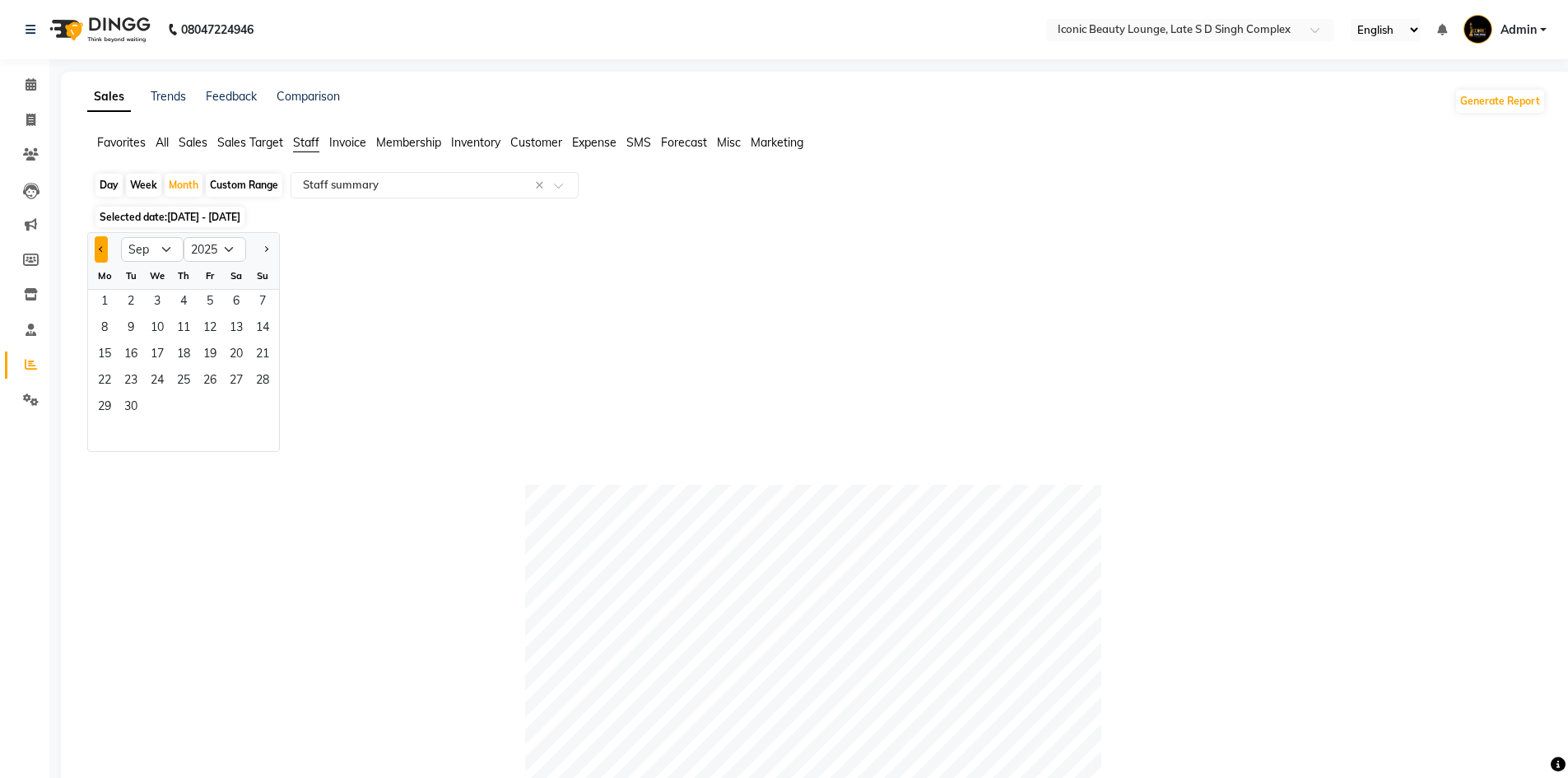
click at [101, 250] on span "Previous month" at bounding box center [102, 249] width 6 height 6
click at [165, 252] on select "Jan Feb Mar Apr May Jun Jul Aug Sep Oct Nov Dec" at bounding box center [152, 248] width 62 height 24
select select "8"
click at [121, 237] on select "Jan Feb Mar Apr May Jun Jul Aug Sep Oct Nov Dec" at bounding box center [152, 248] width 62 height 24
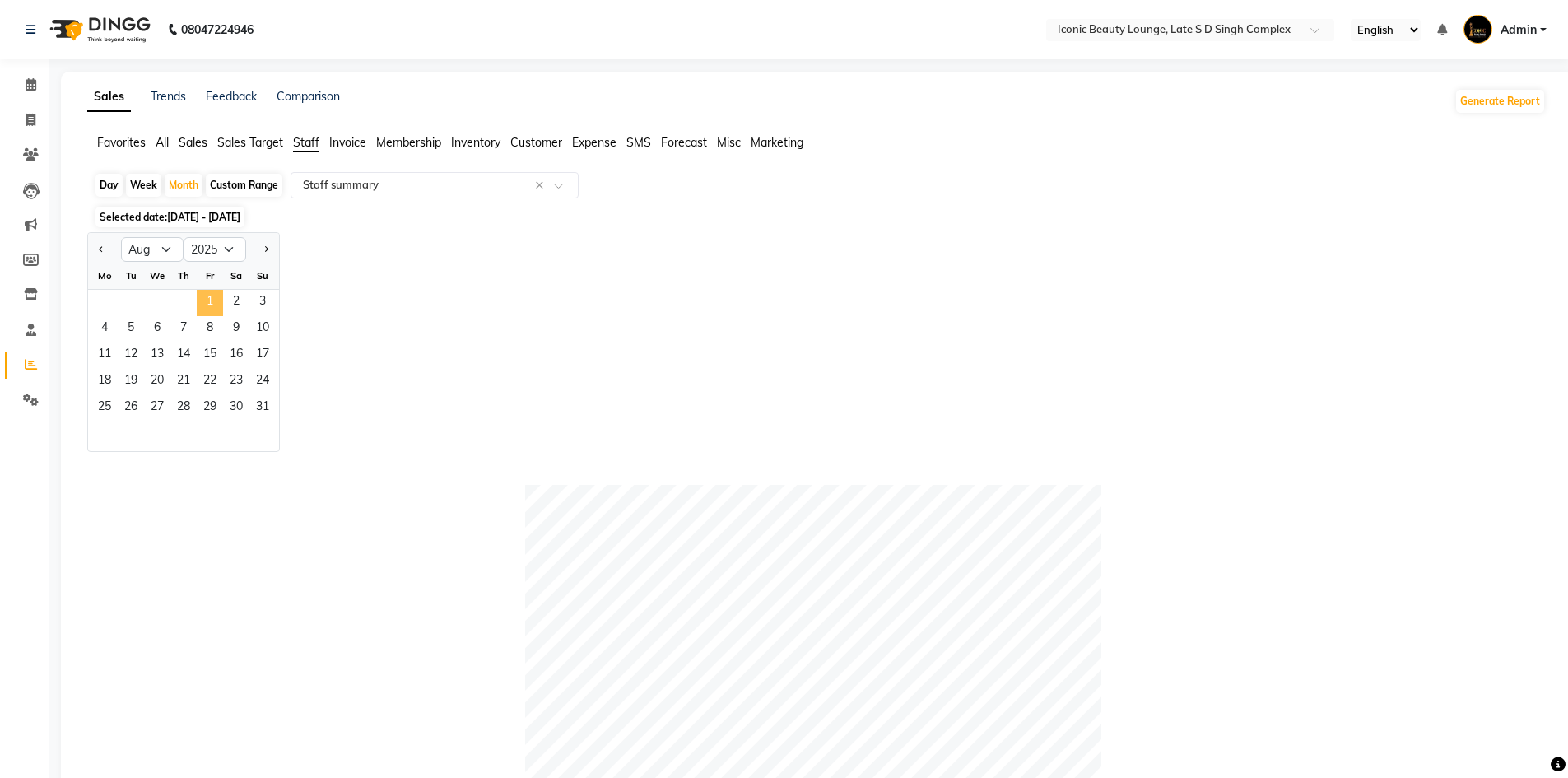
click at [206, 294] on span "1" at bounding box center [210, 303] width 26 height 26
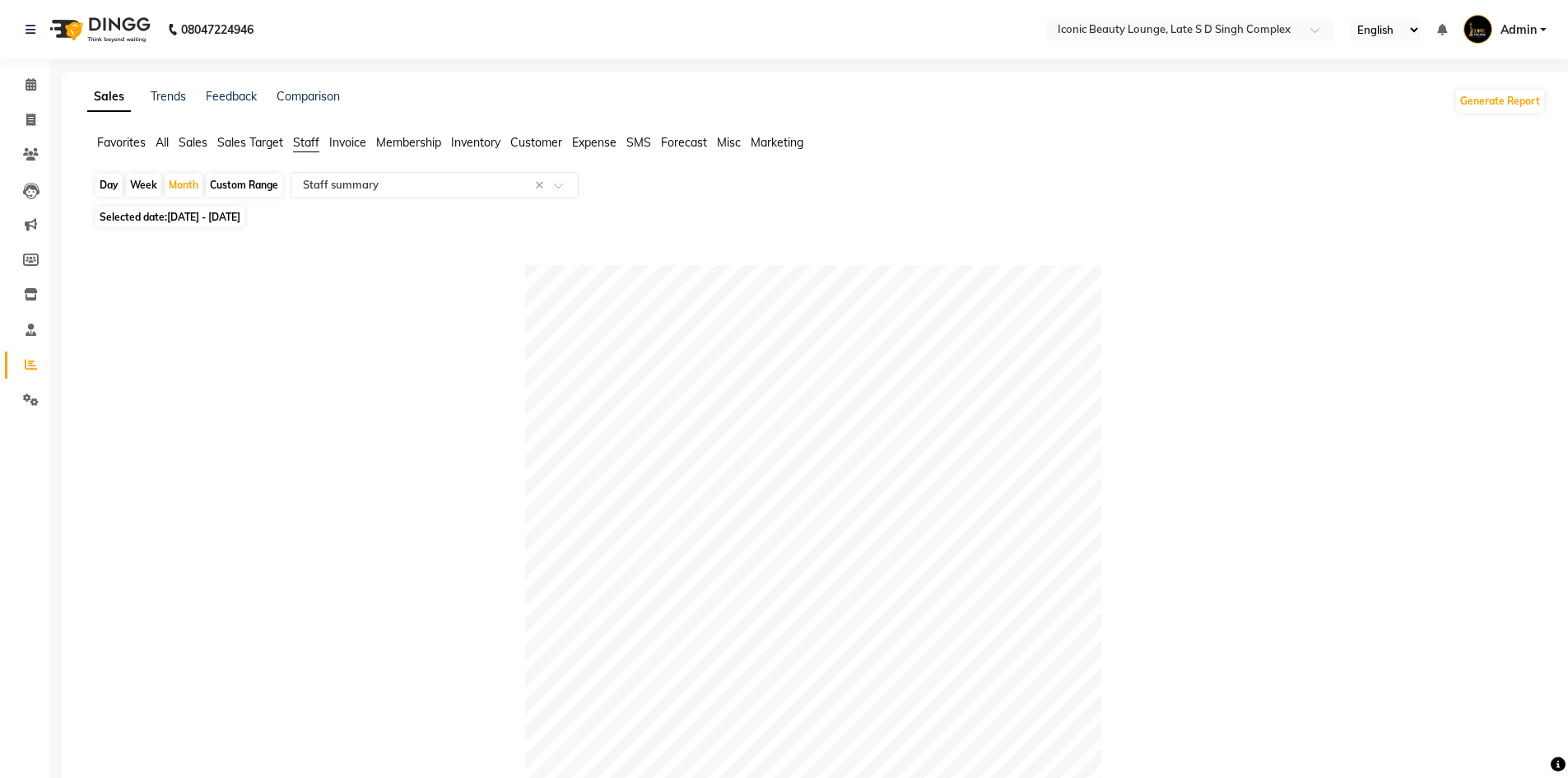
click at [149, 178] on div "Week" at bounding box center [144, 185] width 35 height 23
select select "8"
select select "2025"
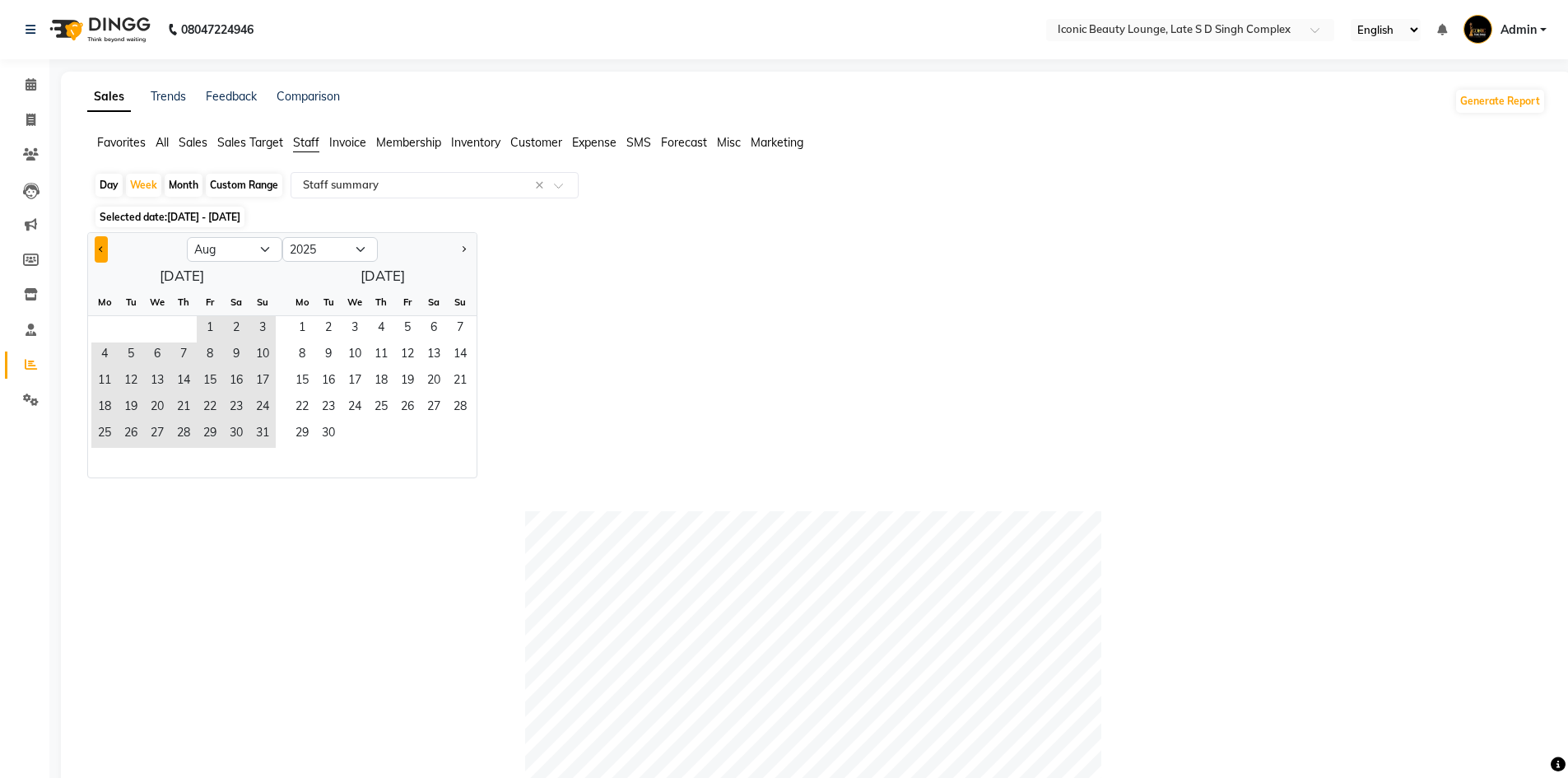
click at [102, 255] on button "Previous month" at bounding box center [102, 249] width 14 height 26
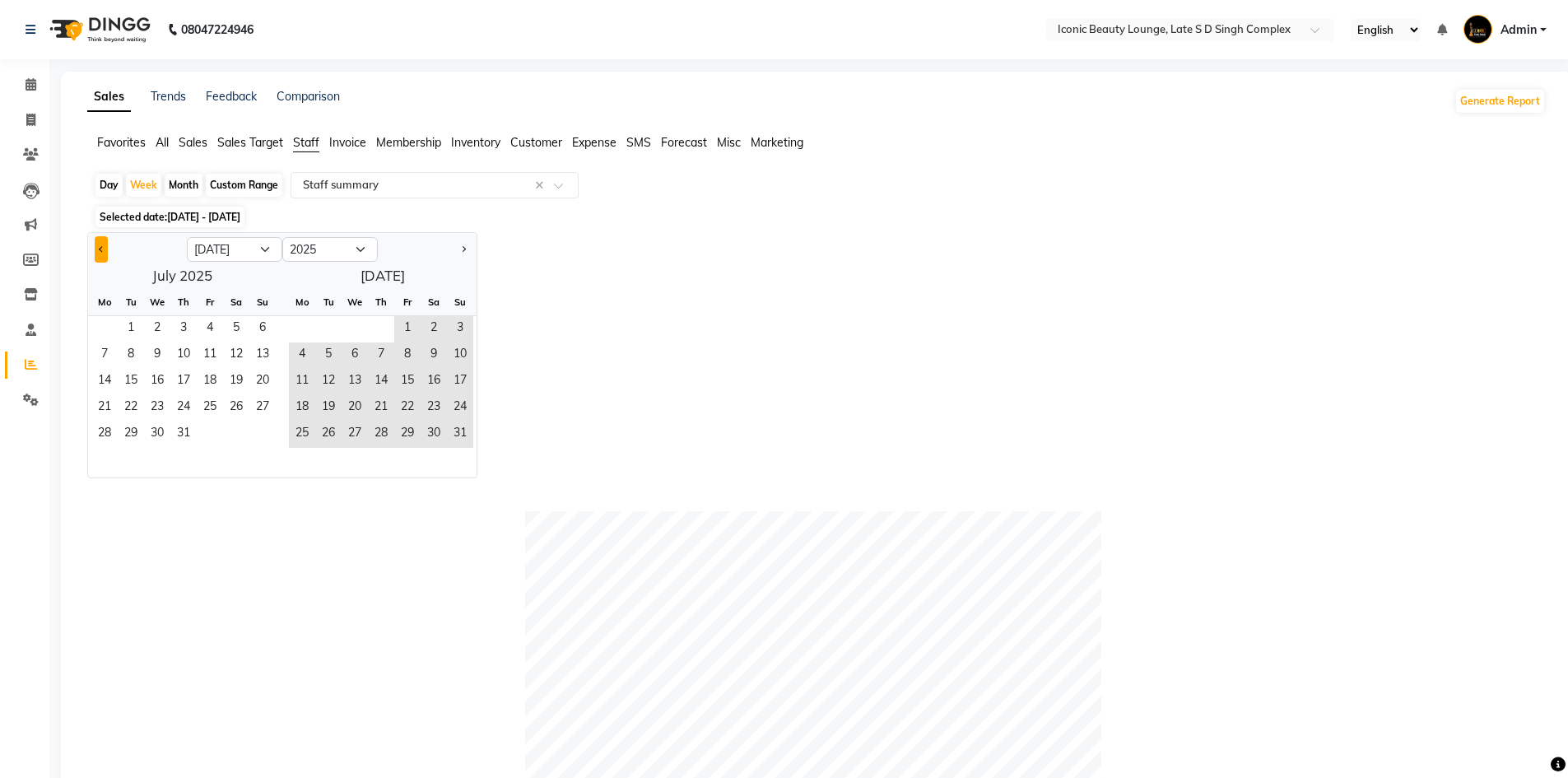
click at [102, 255] on button "Previous month" at bounding box center [102, 249] width 14 height 26
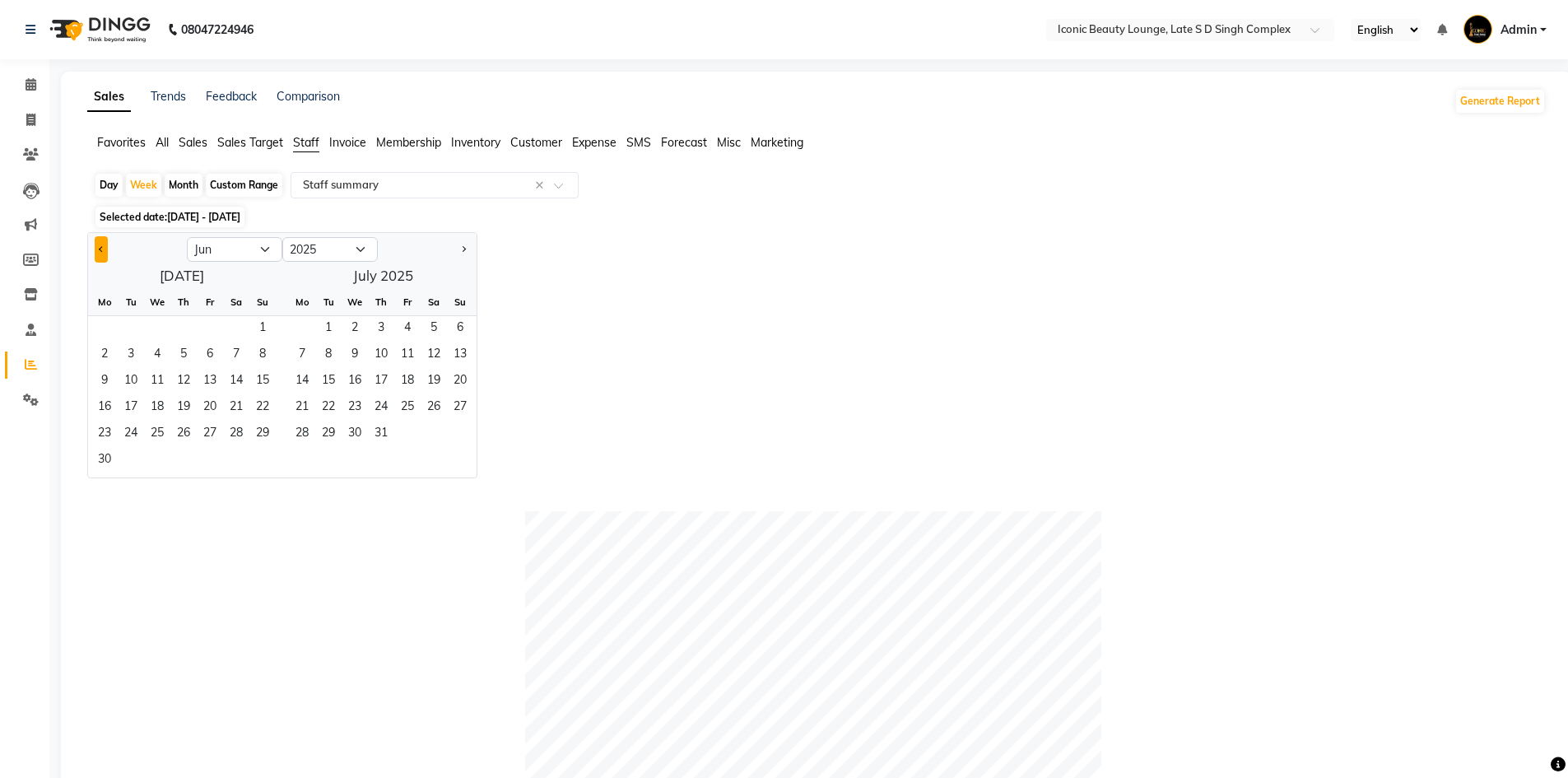
click at [102, 255] on button "Previous month" at bounding box center [102, 249] width 14 height 26
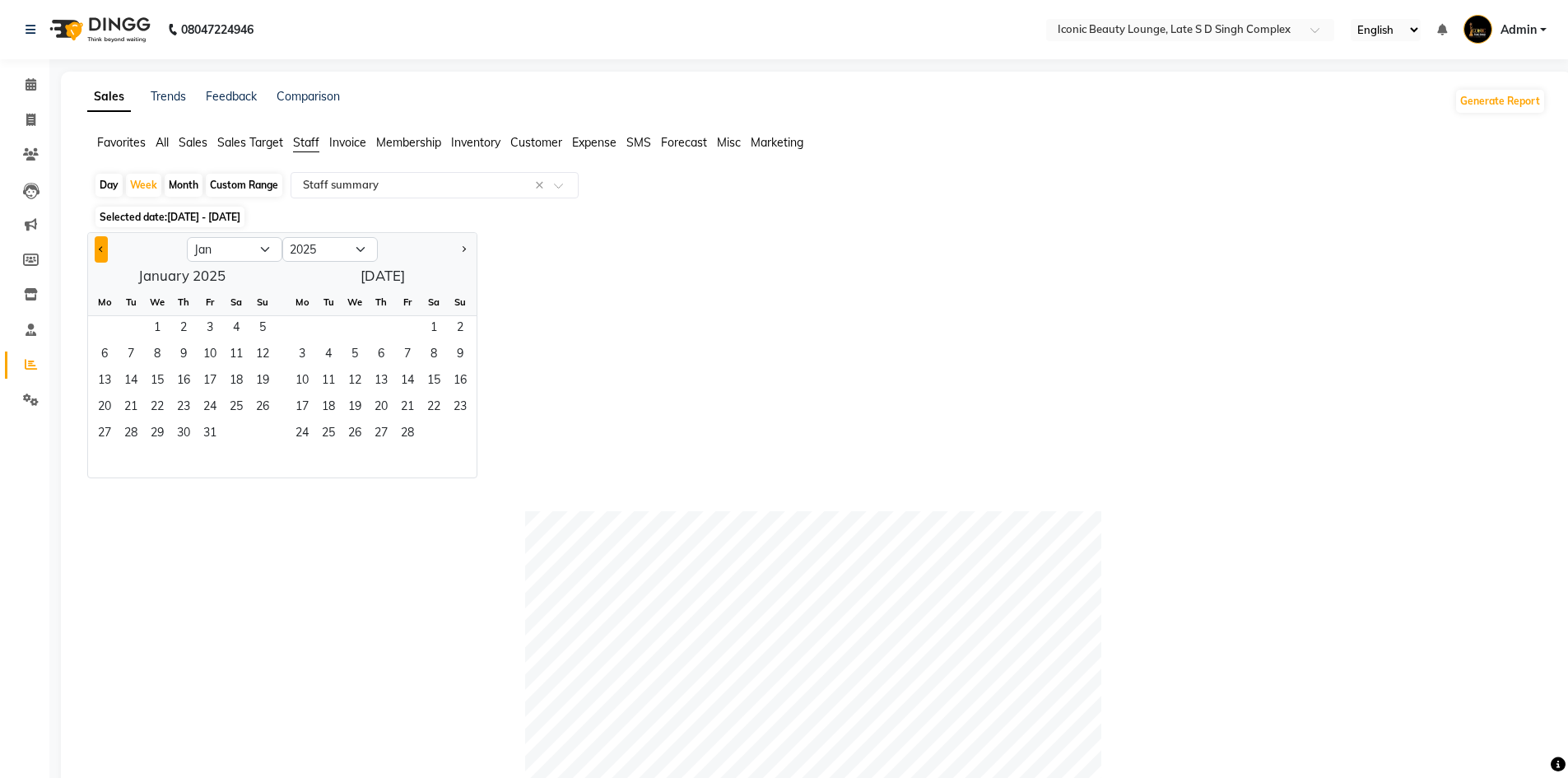
click at [102, 255] on button "Previous month" at bounding box center [102, 249] width 14 height 26
select select "11"
select select "2024"
click at [102, 255] on button "Previous month" at bounding box center [102, 249] width 14 height 26
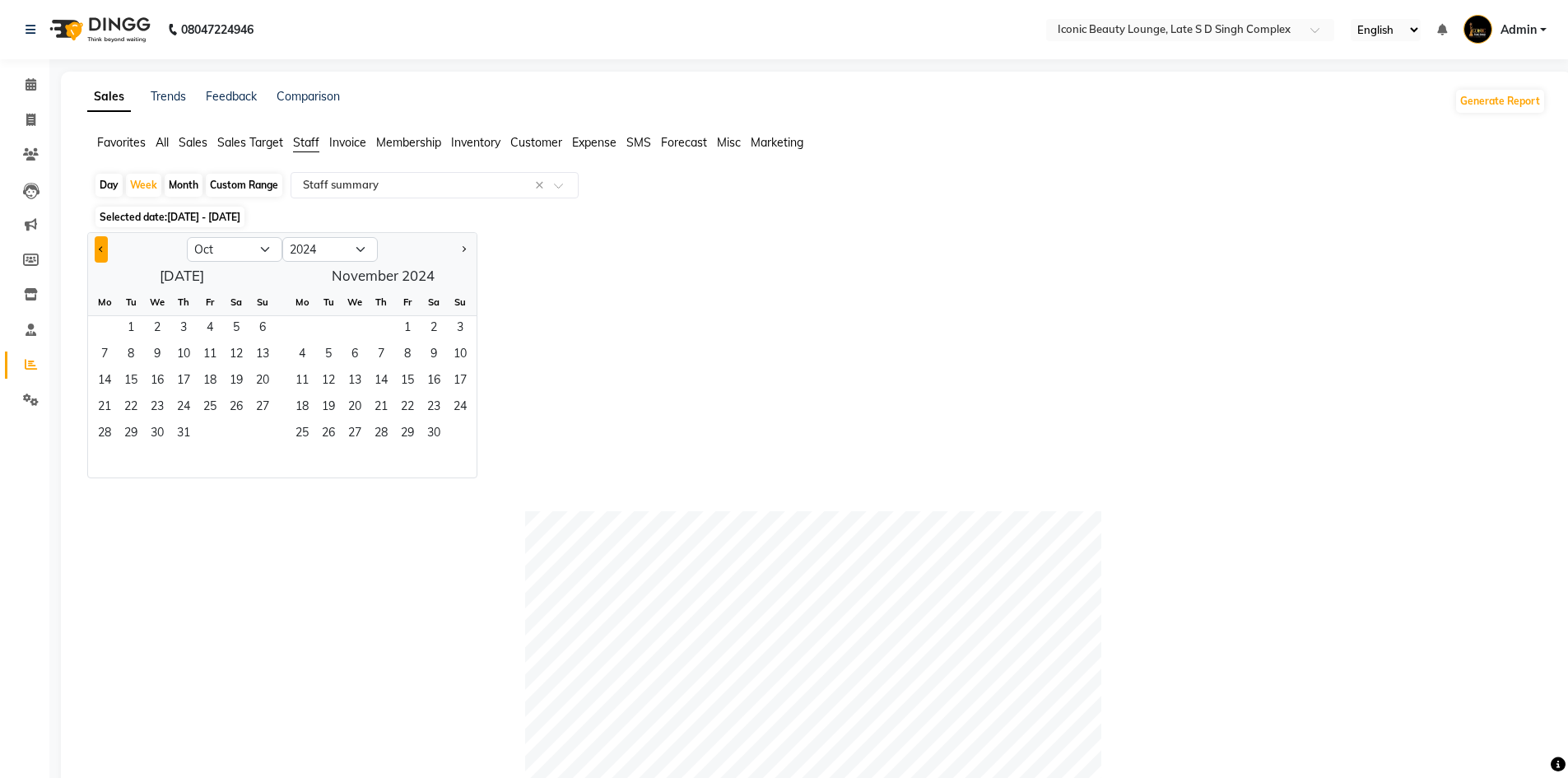
click at [102, 255] on button "Previous month" at bounding box center [102, 249] width 14 height 26
click at [97, 253] on button "Previous month" at bounding box center [102, 249] width 14 height 26
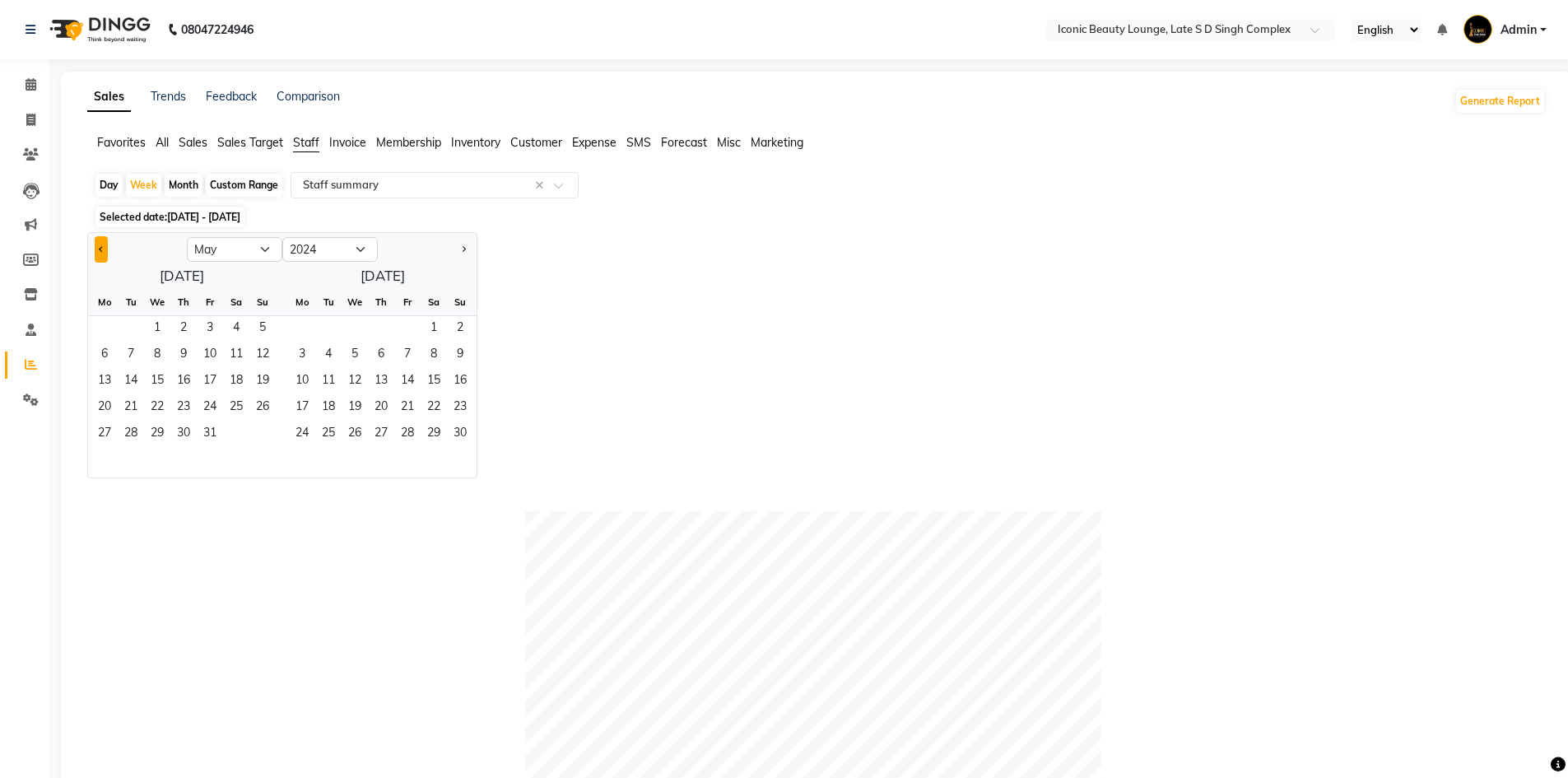
click at [97, 253] on button "Previous month" at bounding box center [102, 249] width 14 height 26
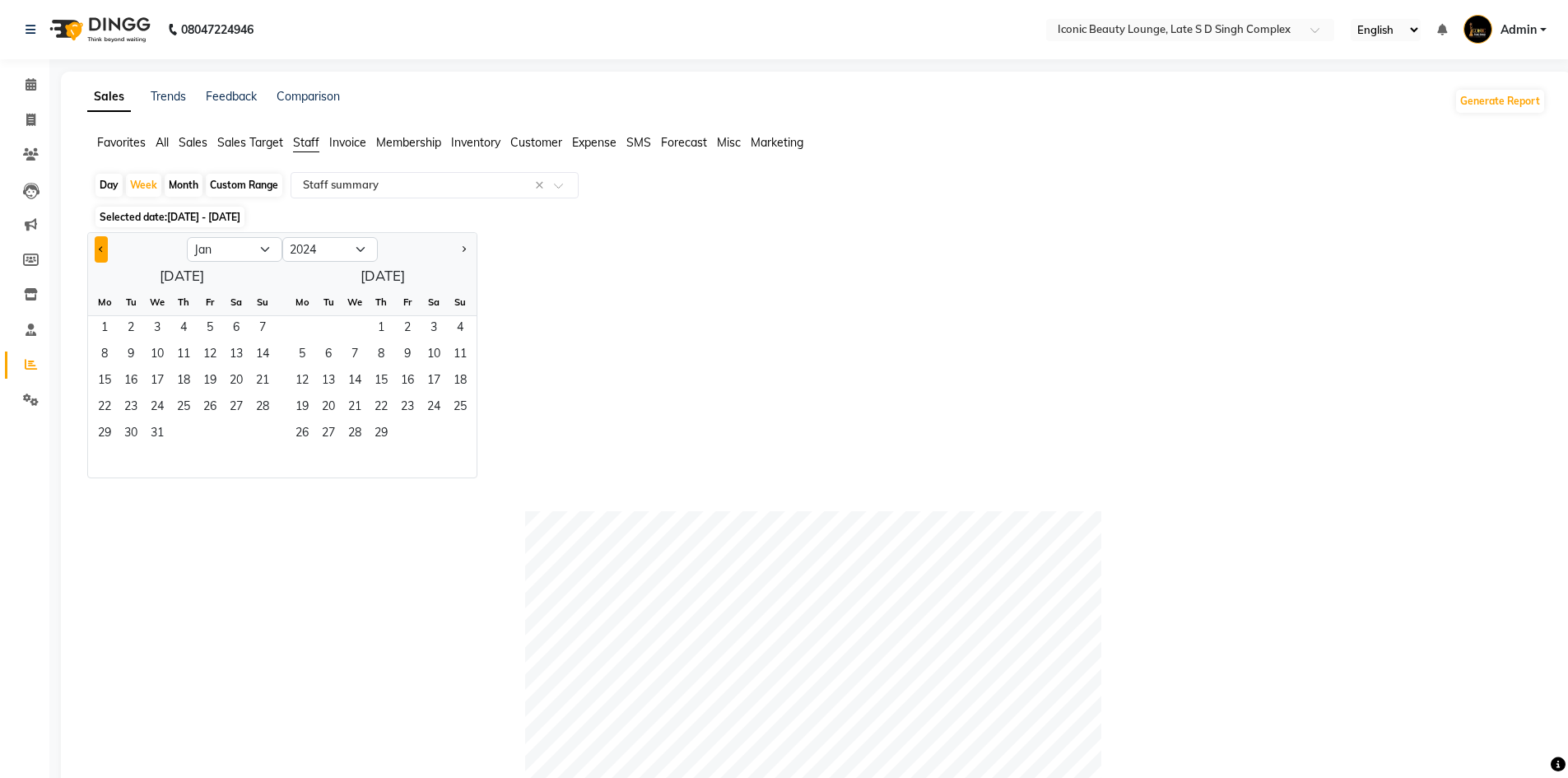
select select "12"
select select "2023"
click at [472, 245] on div at bounding box center [427, 249] width 99 height 26
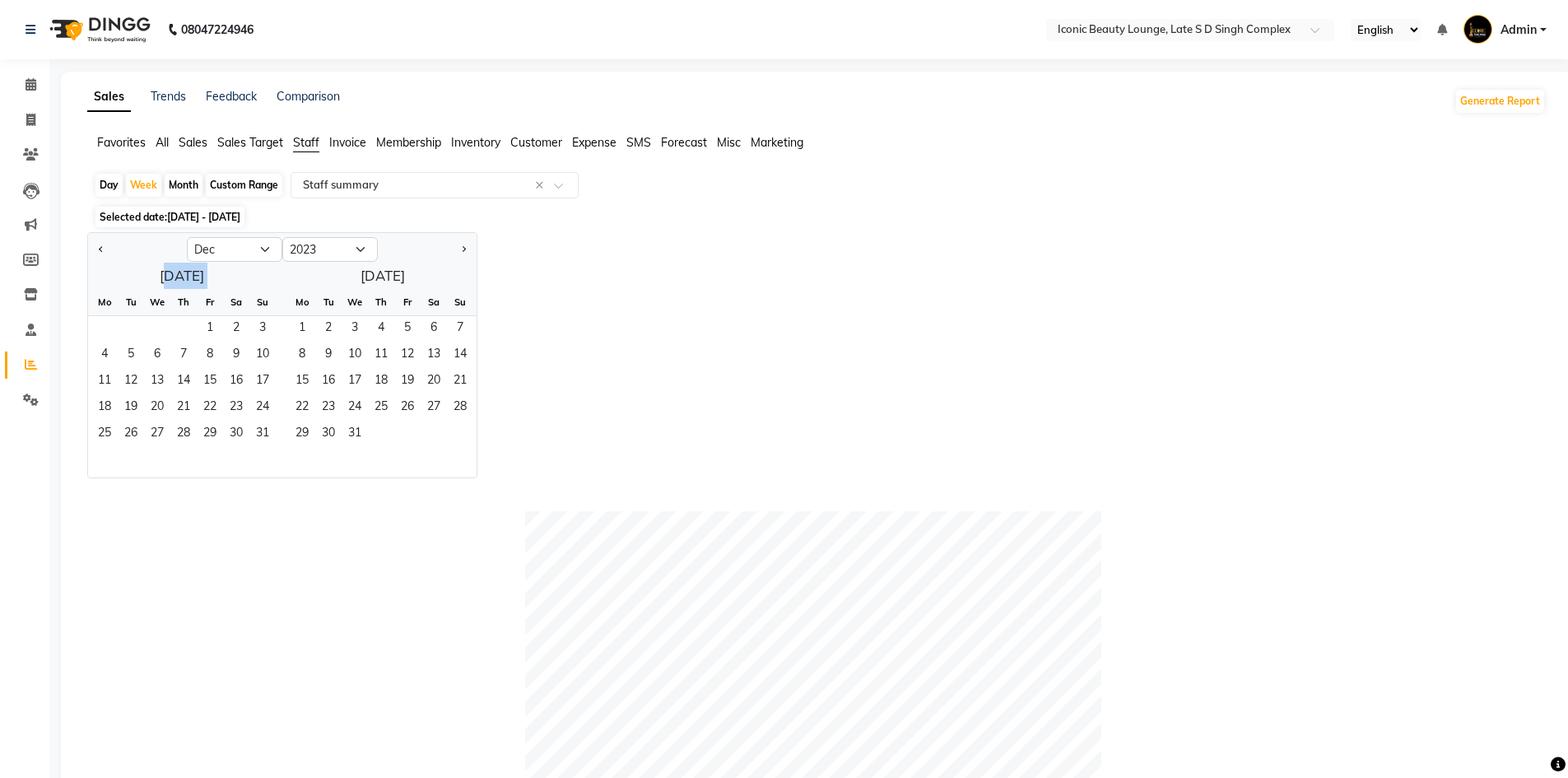
click at [472, 245] on div at bounding box center [427, 249] width 99 height 26
click at [466, 242] on button "Next month" at bounding box center [464, 249] width 14 height 26
select select "1"
select select "2024"
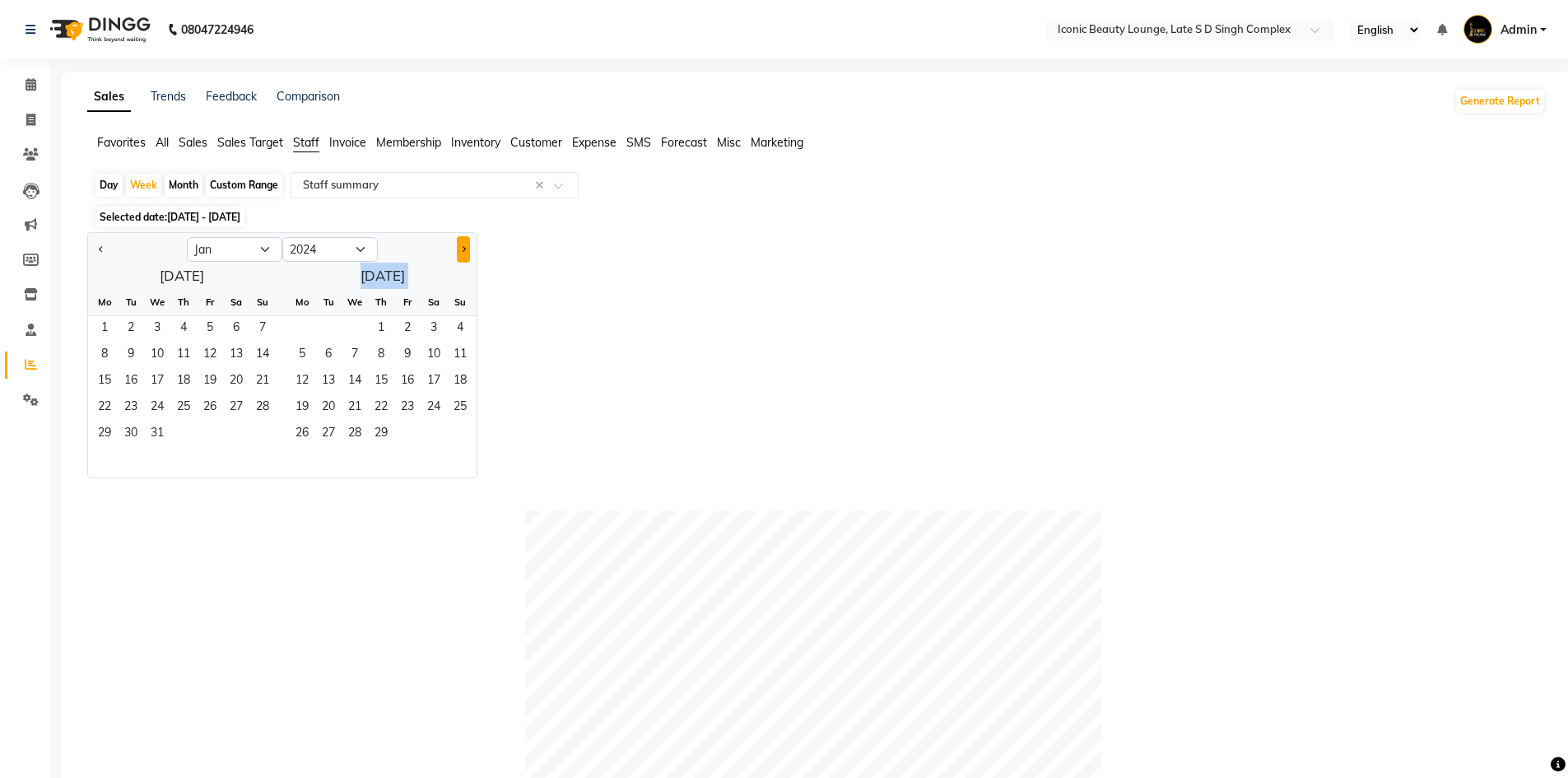
click at [466, 242] on button "Next month" at bounding box center [464, 249] width 14 height 26
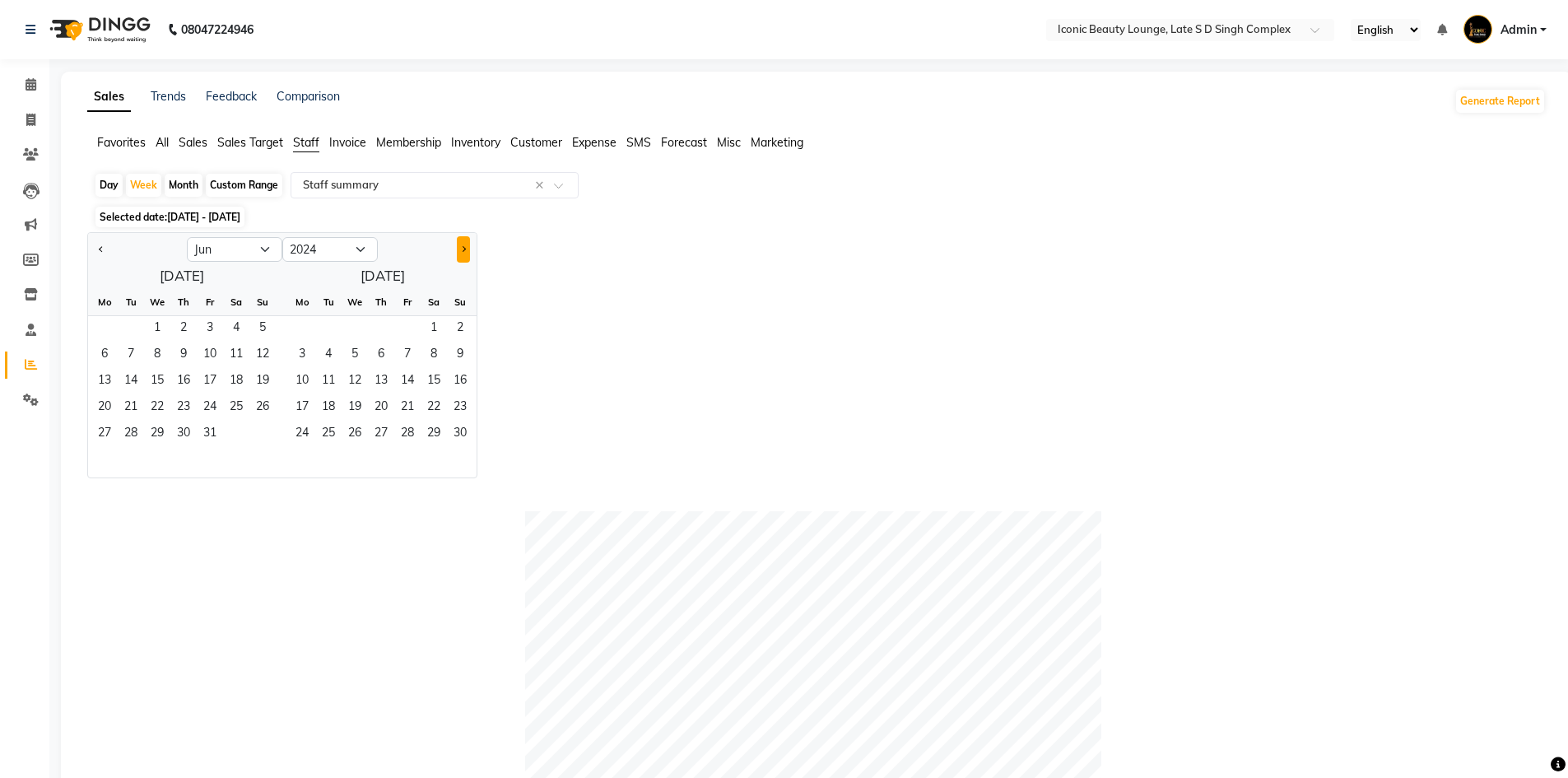
click at [466, 242] on button "Next month" at bounding box center [464, 249] width 14 height 26
select select "9"
click at [358, 248] on select "2014 2015 2016 2017 2018 2019 2020 2021 2022 2023 2024 2025 2026 2027 2028 2029…" at bounding box center [330, 248] width 95 height 24
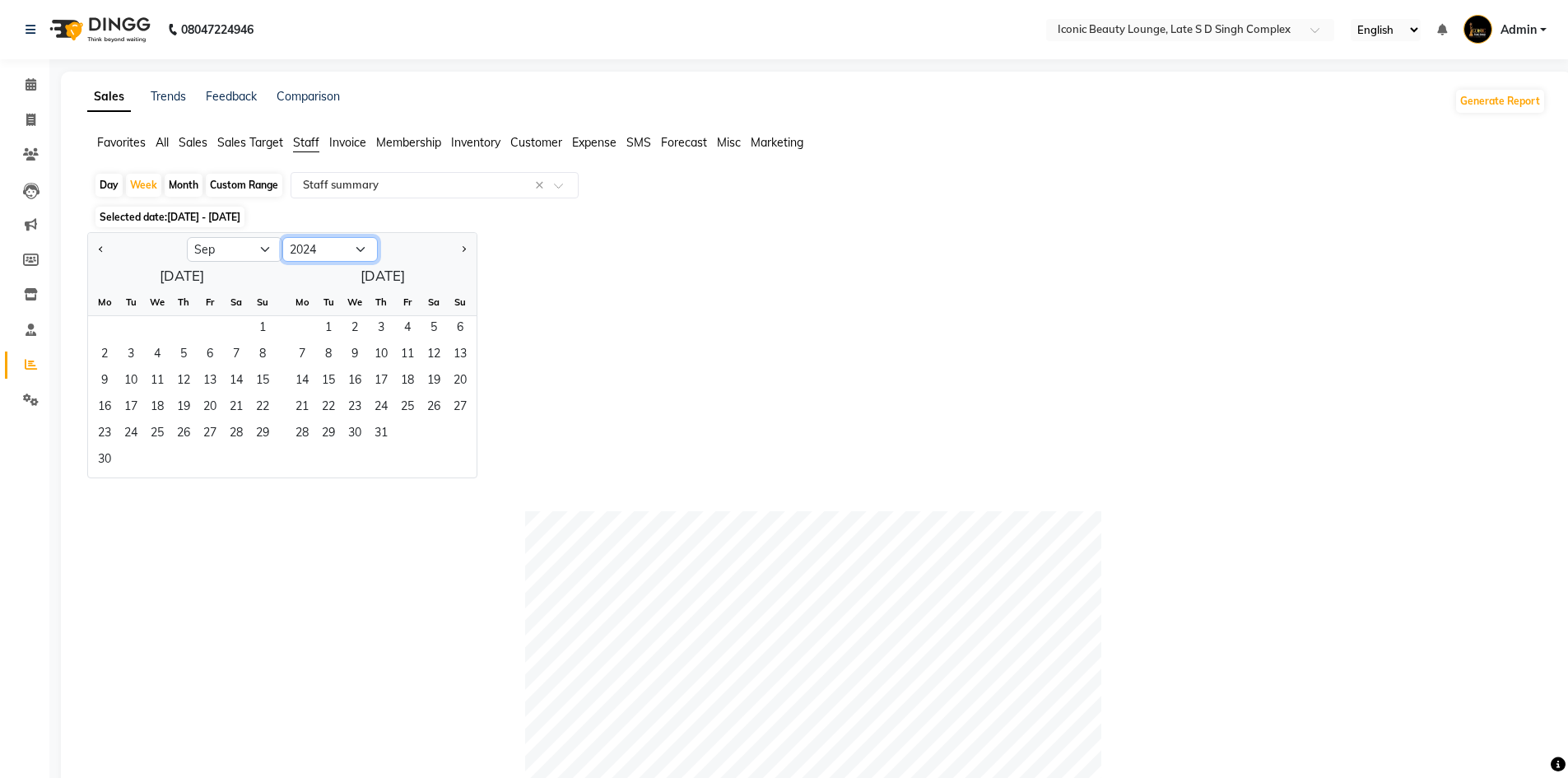
click at [358, 248] on select "2014 2015 2016 2017 2018 2019 2020 2021 2022 2023 2024 2025 2026 2027 2028 2029…" at bounding box center [330, 248] width 95 height 24
click at [356, 243] on select "2014 2015 2016 2017 2018 2019 2020 2021 2022 2023 2024 2025 2026 2027 2028 2029…" at bounding box center [330, 248] width 95 height 24
select select "2025"
click at [282, 237] on select "2014 2015 2016 2017 2018 2019 2020 2021 2022 2023 2024 2025 2026 2027 2028 2029…" at bounding box center [330, 248] width 95 height 24
click at [102, 248] on span "Previous month" at bounding box center [102, 249] width 6 height 6
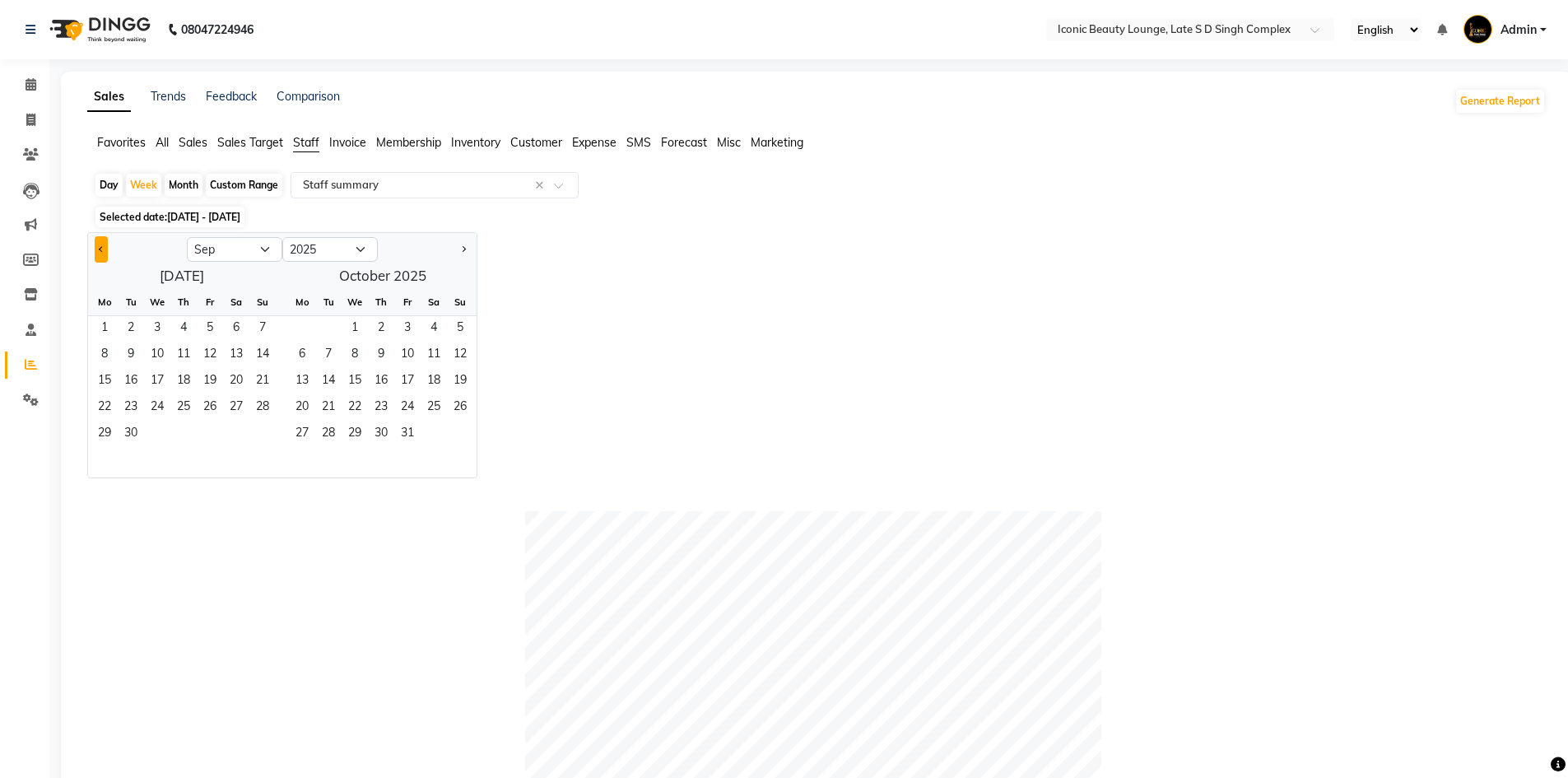
select select "8"
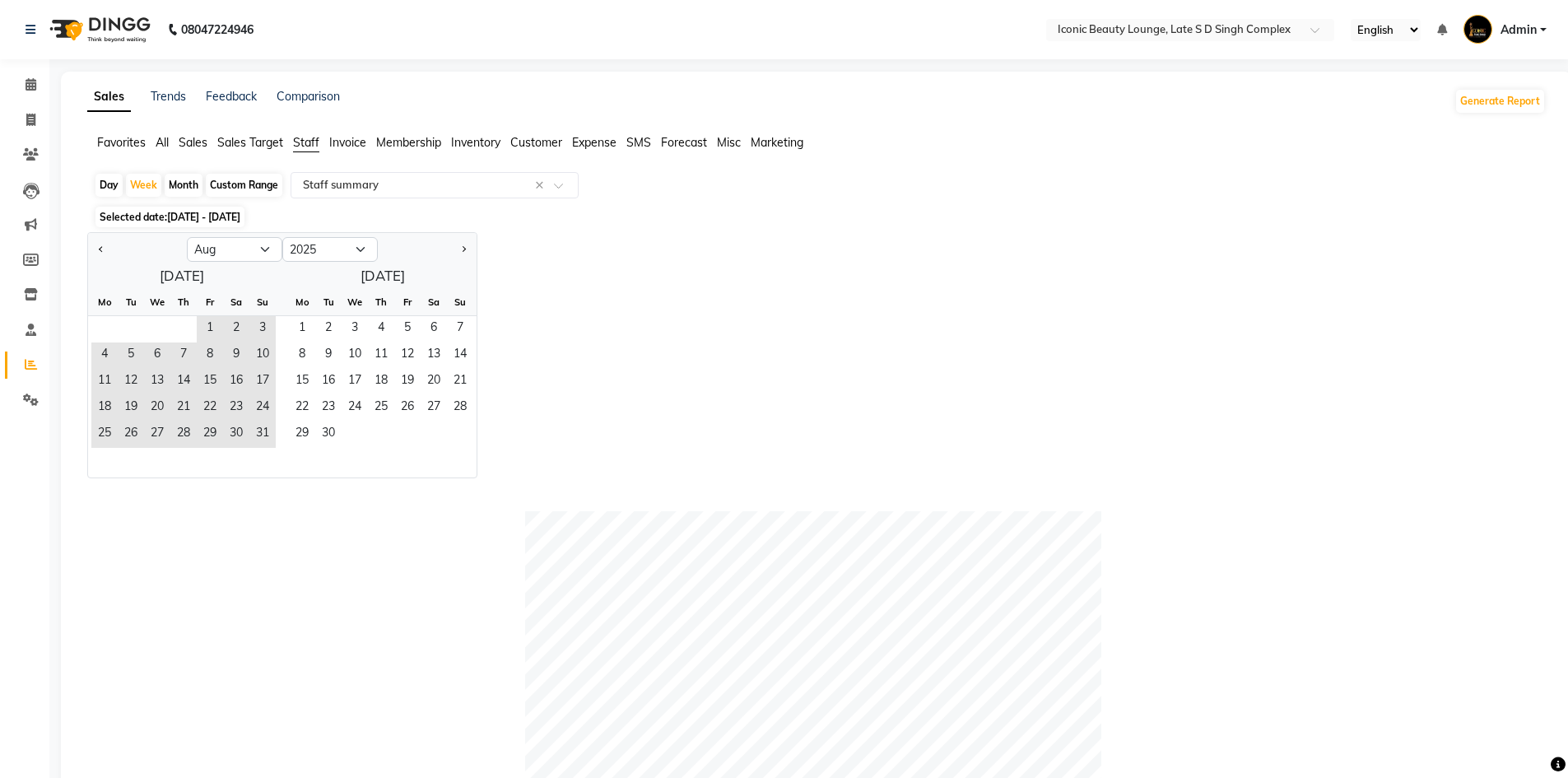
click at [181, 187] on div "Month" at bounding box center [183, 185] width 38 height 23
select select "8"
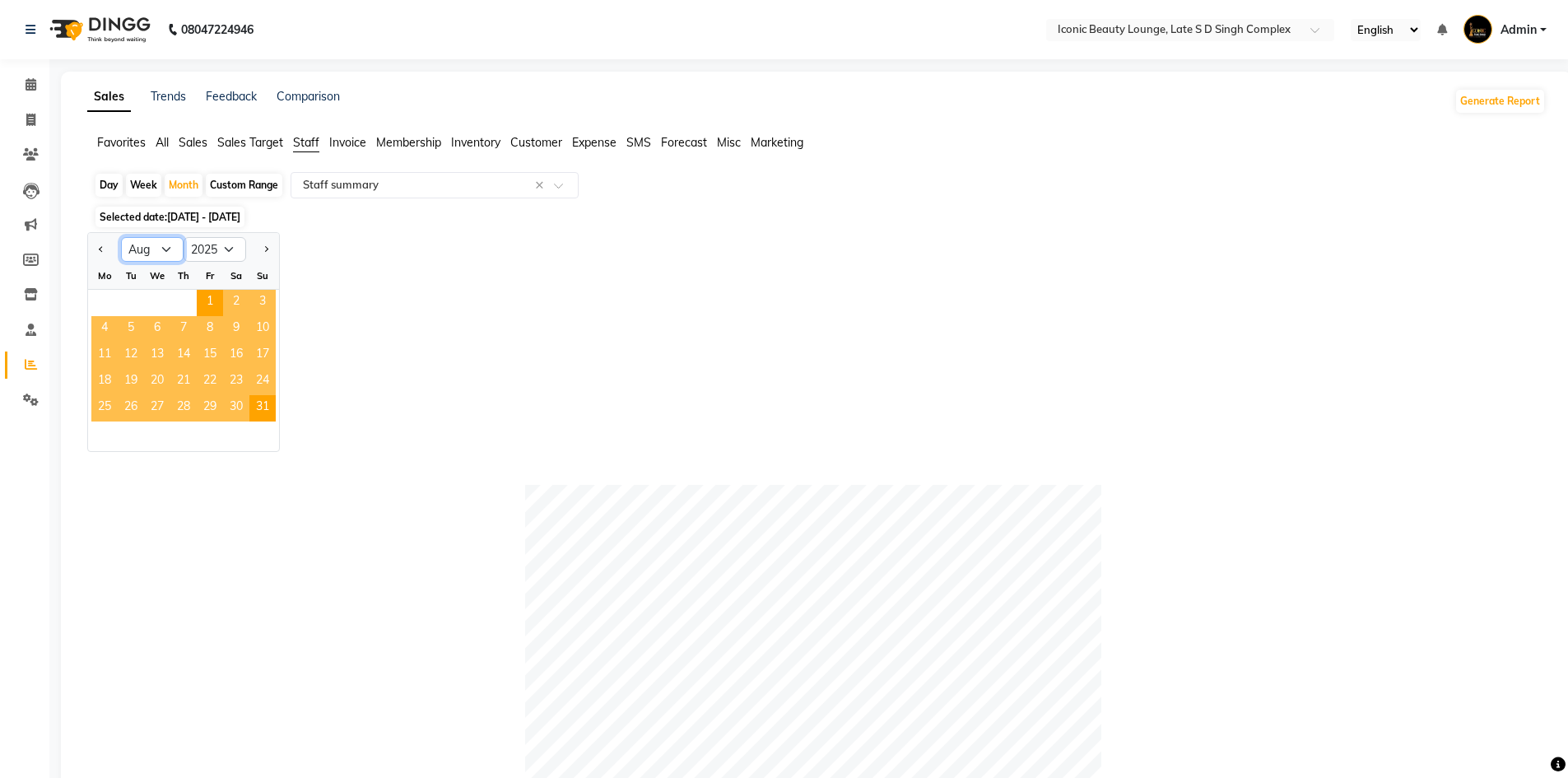
click at [152, 247] on select "Jan Feb Mar Apr May Jun Jul Aug Sep Oct Nov Dec" at bounding box center [152, 248] width 62 height 24
click at [121, 237] on select "Jan Feb Mar Apr May Jun Jul Aug Sep Oct Nov Dec" at bounding box center [152, 248] width 62 height 24
click at [231, 249] on select "2015 2016 2017 2018 2019 2020 2021 2022 2023 2024 2025 2026 2027 2028 2029 2030…" at bounding box center [214, 248] width 62 height 24
select select "2024"
click at [183, 237] on select "2015 2016 2017 2018 2019 2020 2021 2022 2023 2024 2025 2026 2027 2028 2029 2030…" at bounding box center [214, 248] width 62 height 24
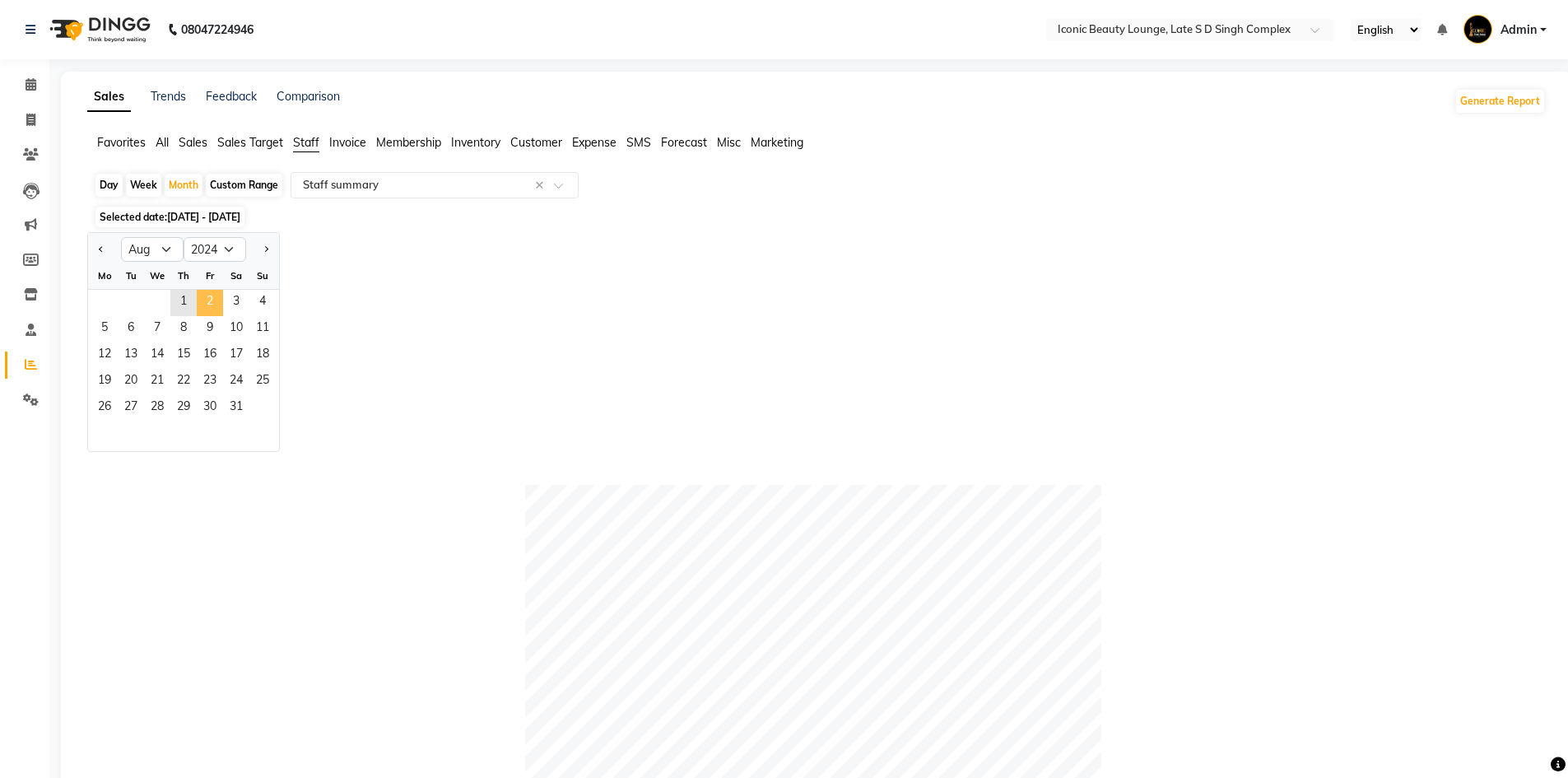
click at [198, 299] on span "2" at bounding box center [210, 303] width 26 height 26
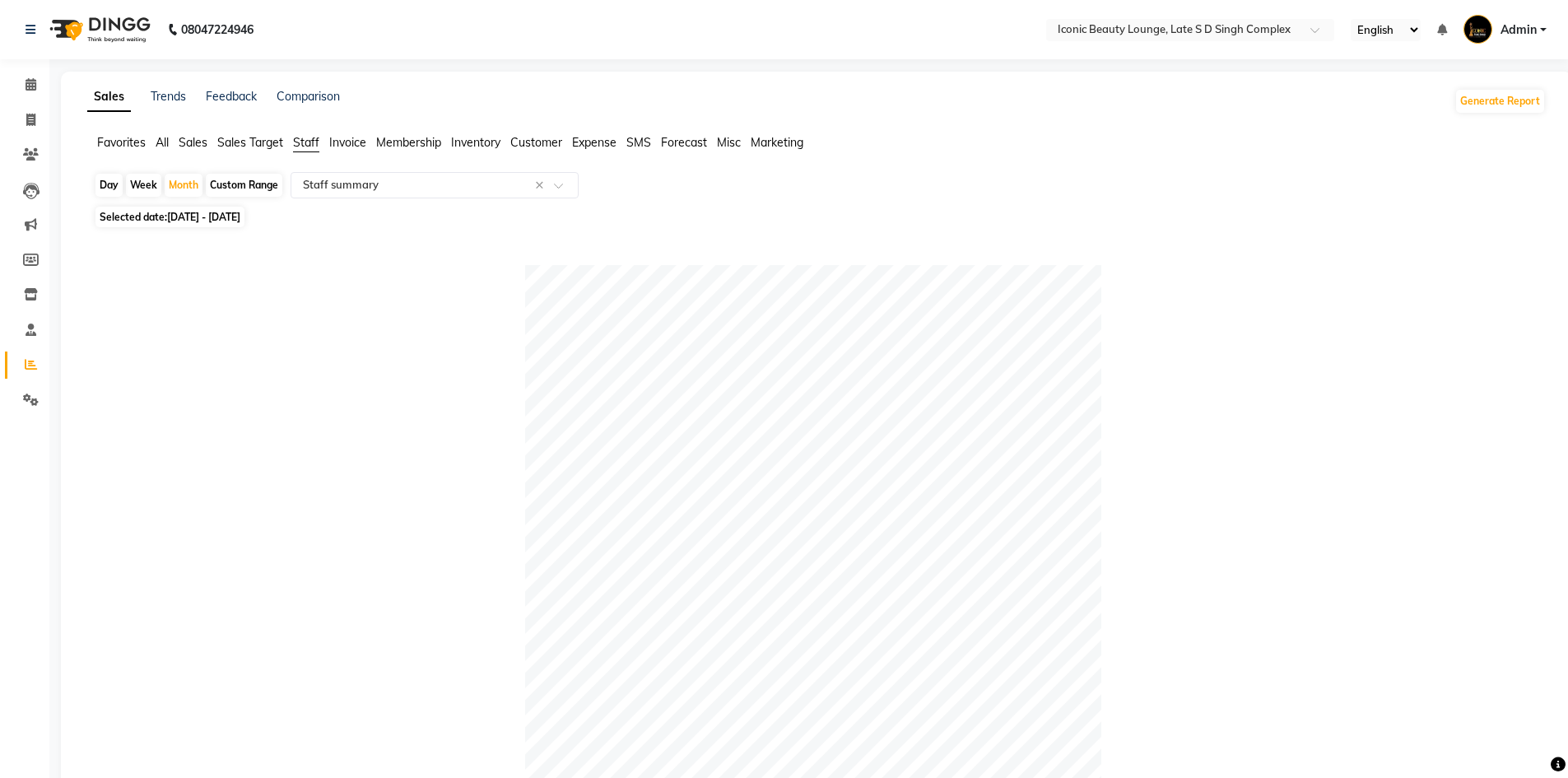
click at [203, 184] on div "Day Week Month Custom Range Select Report Type × Staff summary ×" at bounding box center [817, 186] width 1446 height 30
click at [190, 184] on div "Month" at bounding box center [183, 185] width 38 height 23
select select "8"
select select "2024"
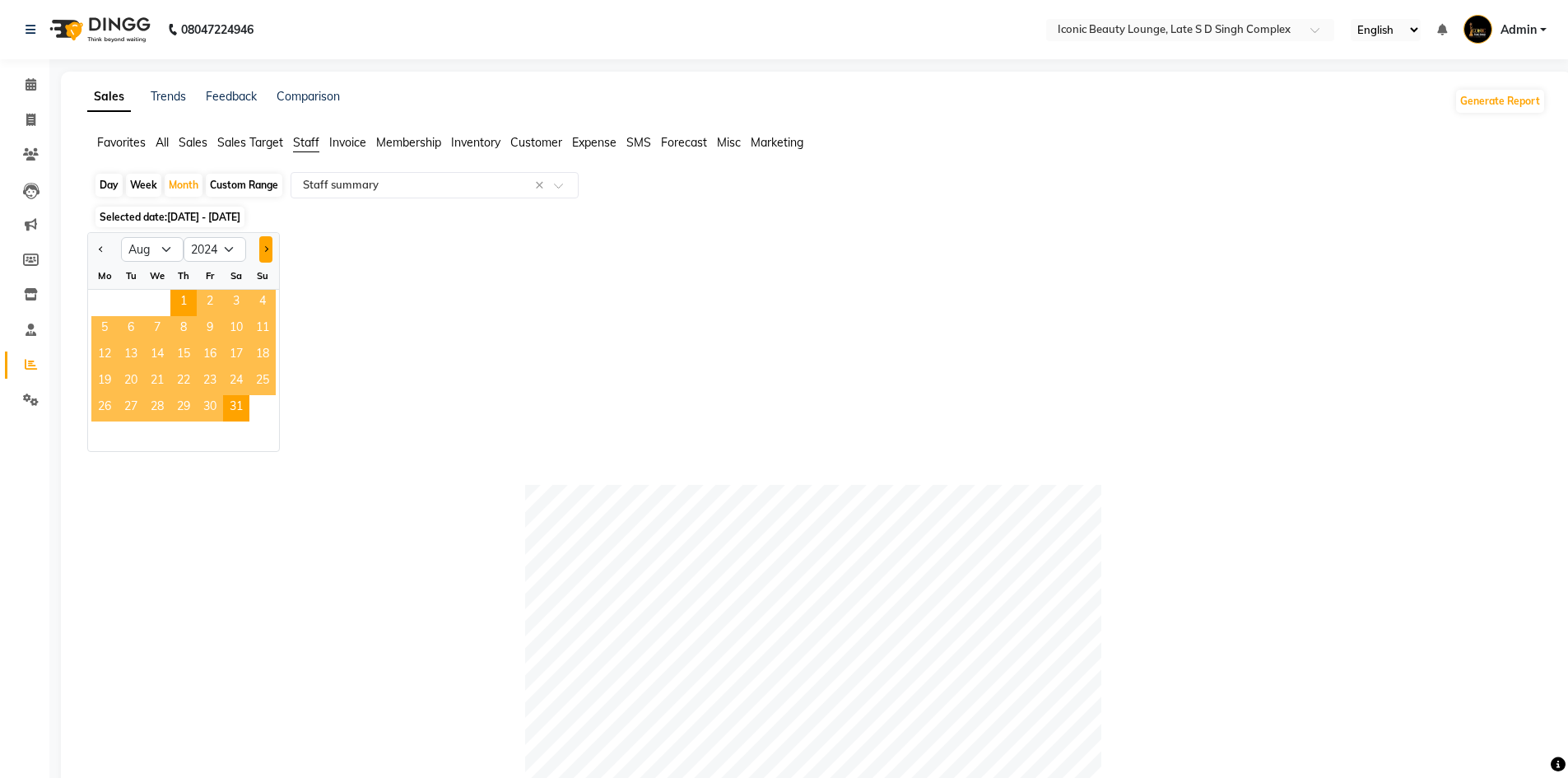
click at [261, 247] on button "Next month" at bounding box center [266, 249] width 14 height 26
select select "9"
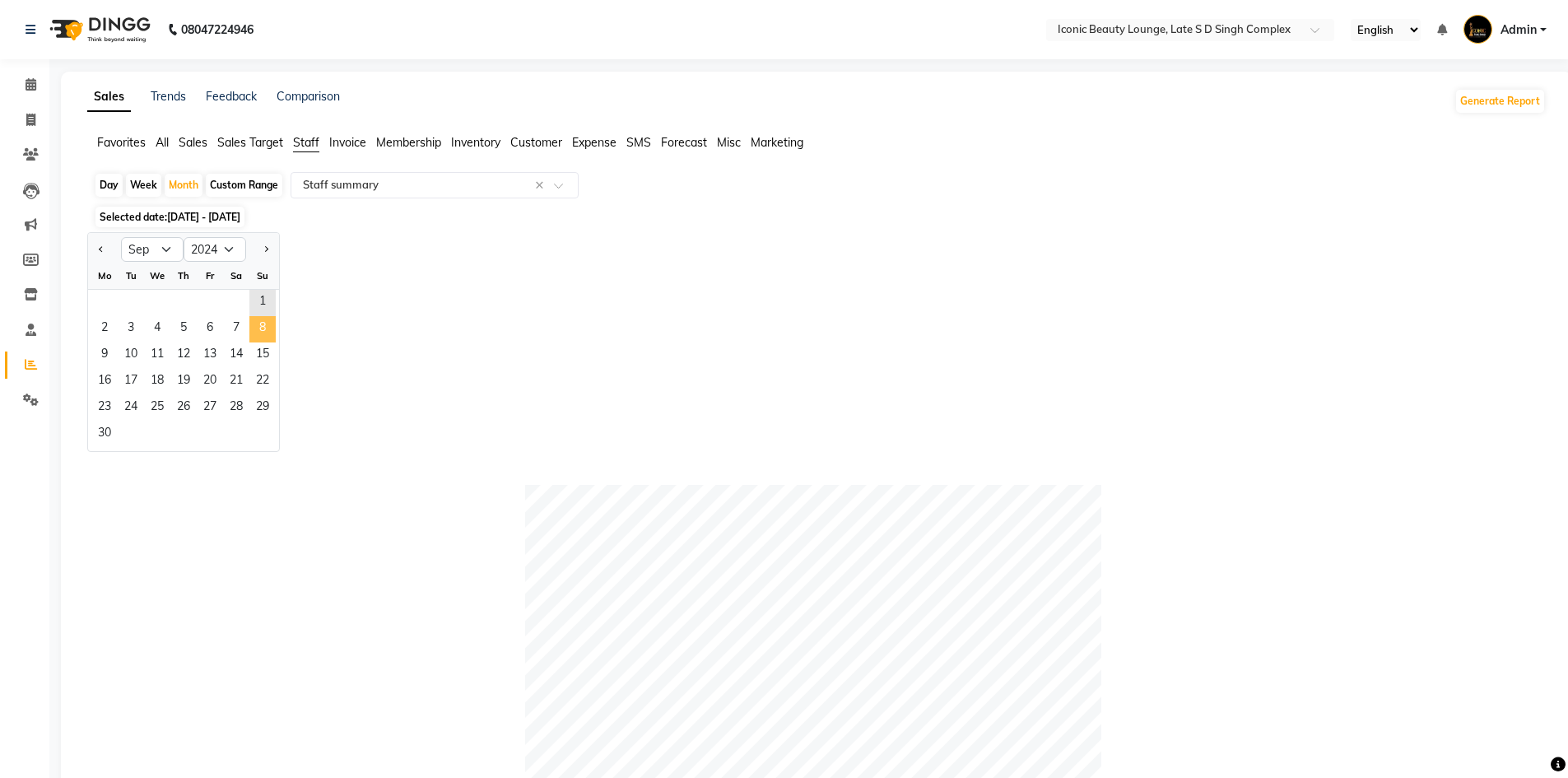
click at [252, 329] on span "8" at bounding box center [262, 329] width 26 height 26
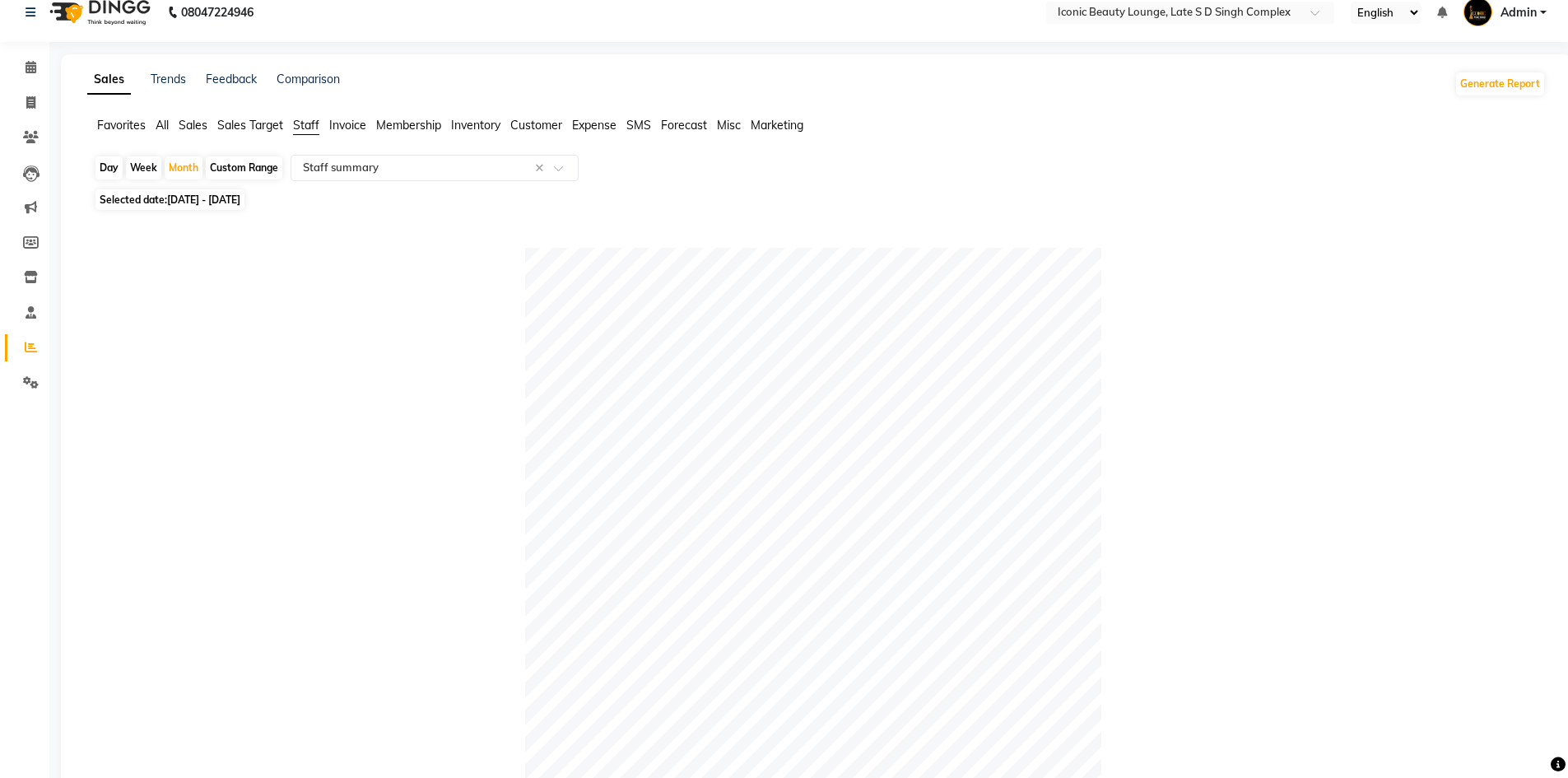
scroll to position [0, 0]
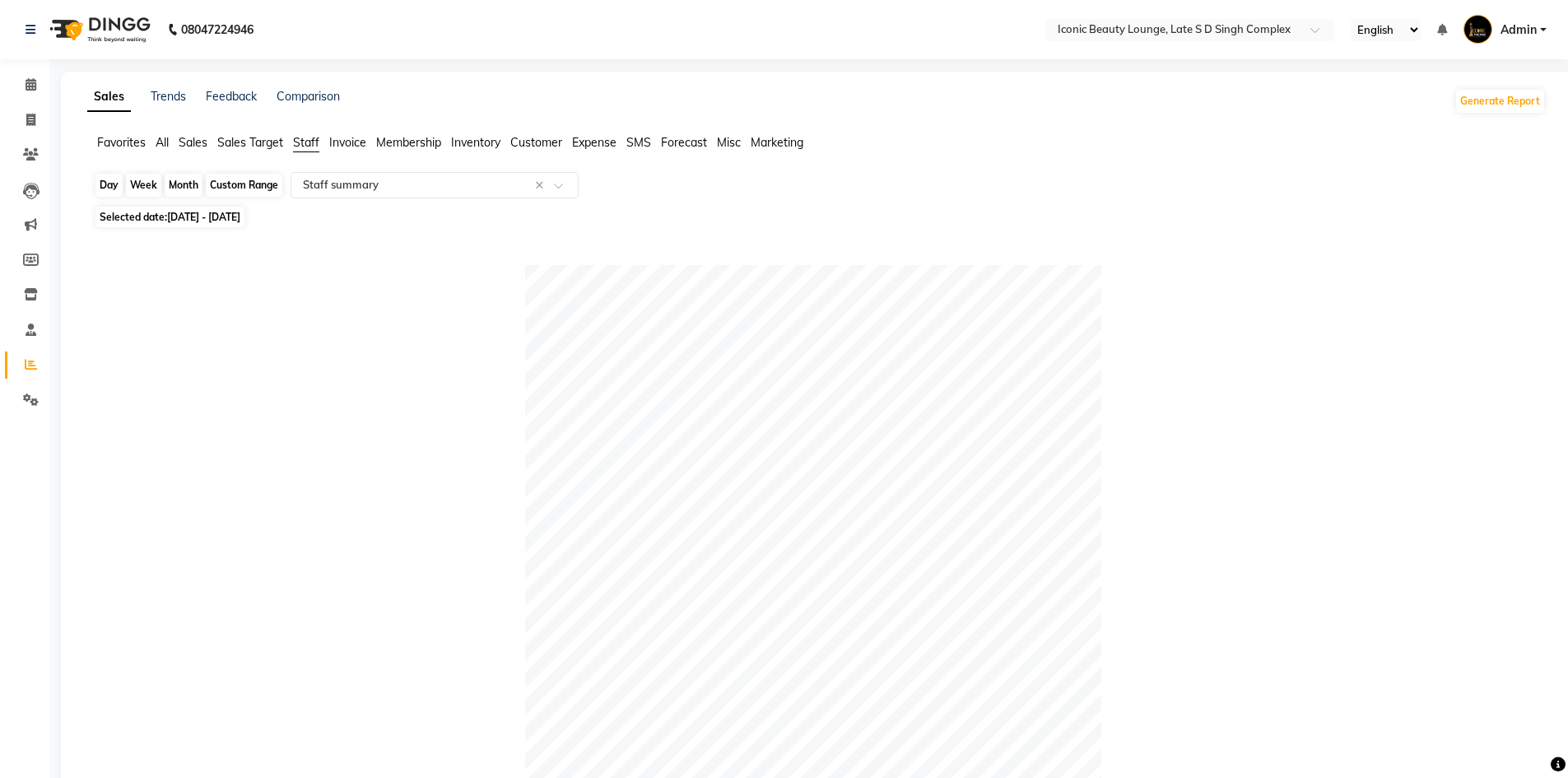
click at [187, 179] on div "Month" at bounding box center [183, 185] width 38 height 23
select select "9"
select select "2024"
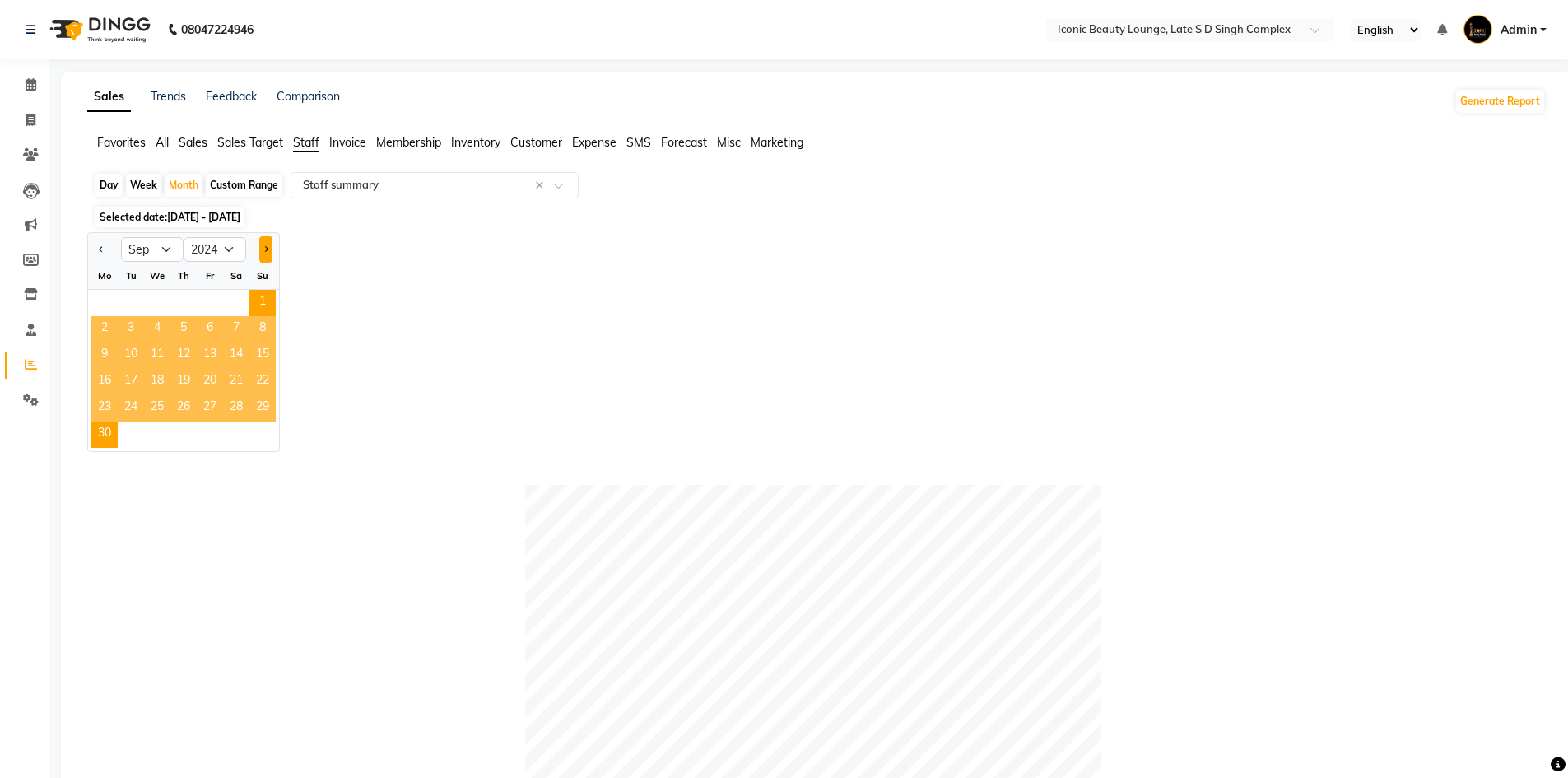
click at [265, 250] on span "Next month" at bounding box center [266, 249] width 6 height 6
select select "10"
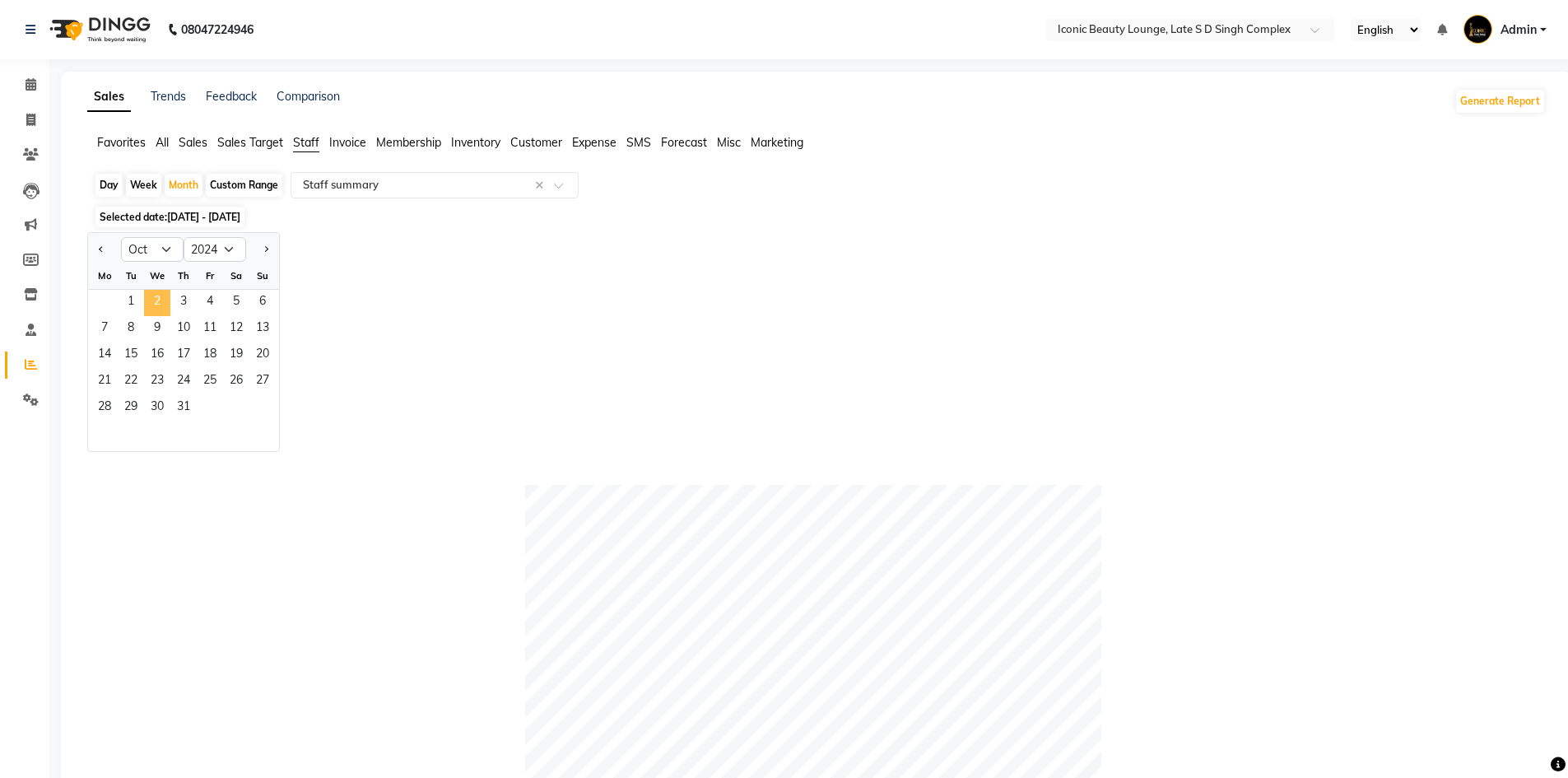
click at [144, 295] on span "2" at bounding box center [156, 303] width 26 height 26
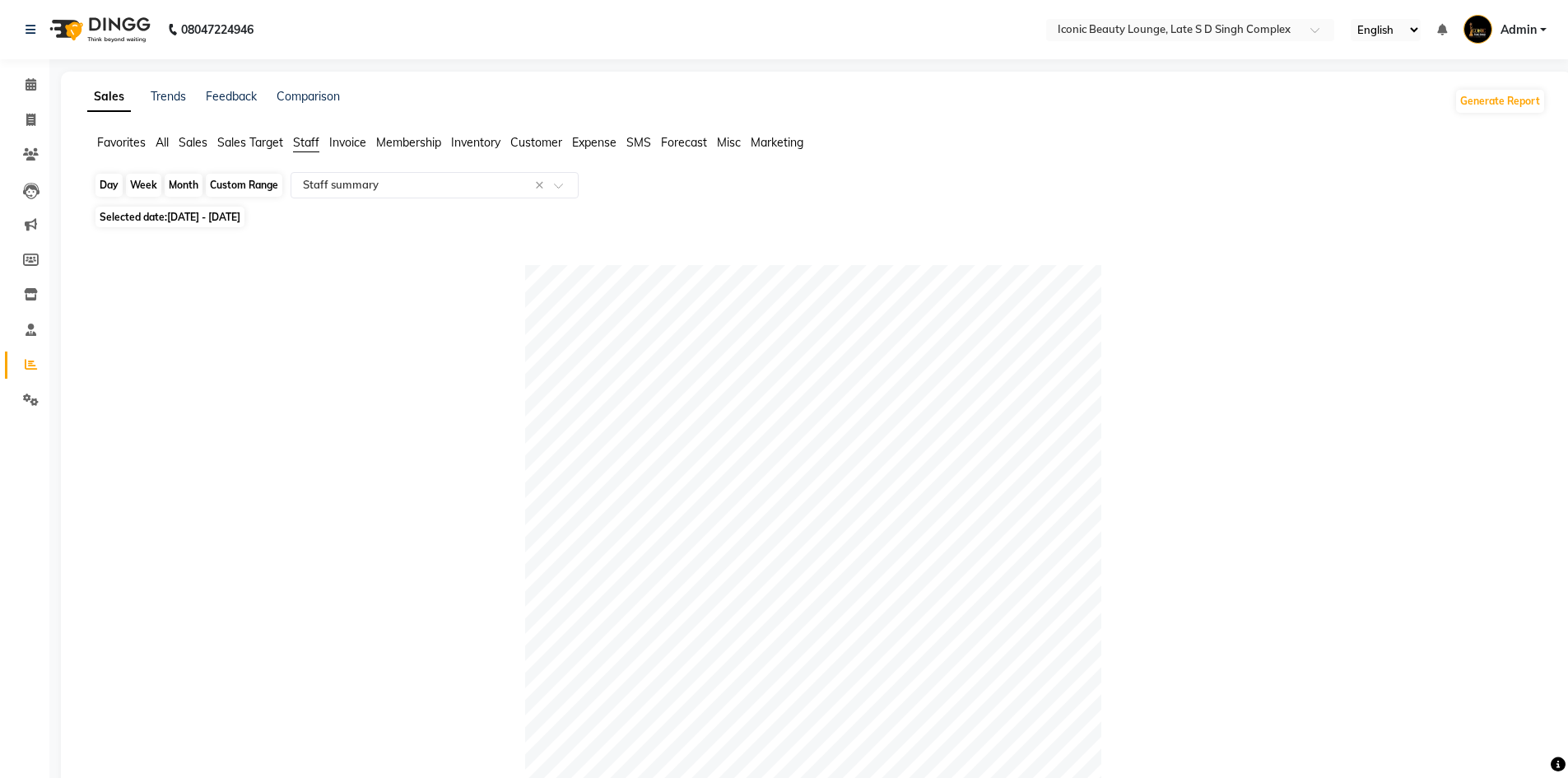
click at [175, 181] on div "Month" at bounding box center [183, 185] width 38 height 23
select select "10"
select select "2024"
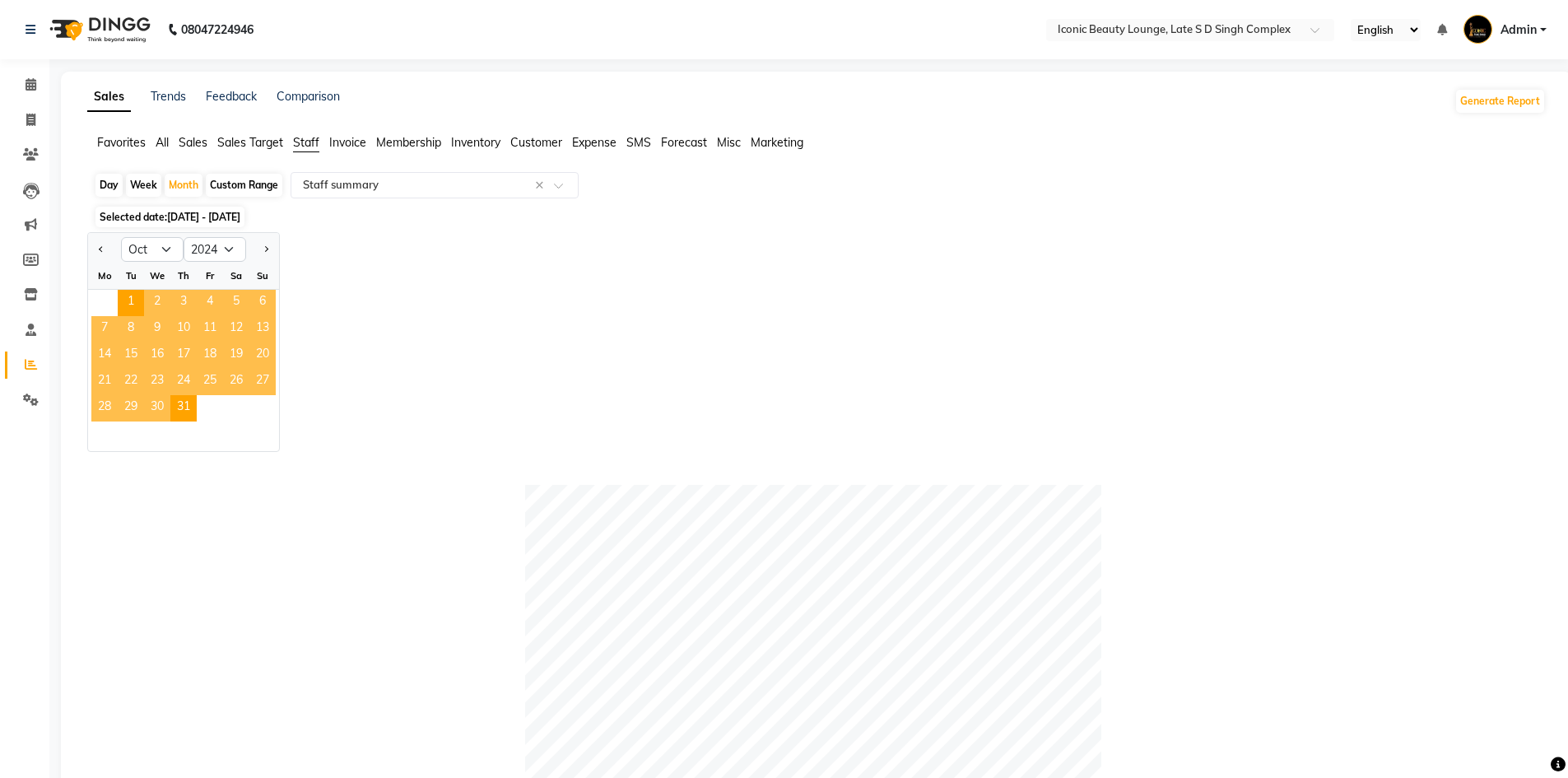
click at [274, 243] on div at bounding box center [263, 249] width 33 height 26
click at [269, 243] on button "Next month" at bounding box center [266, 249] width 14 height 26
select select "11"
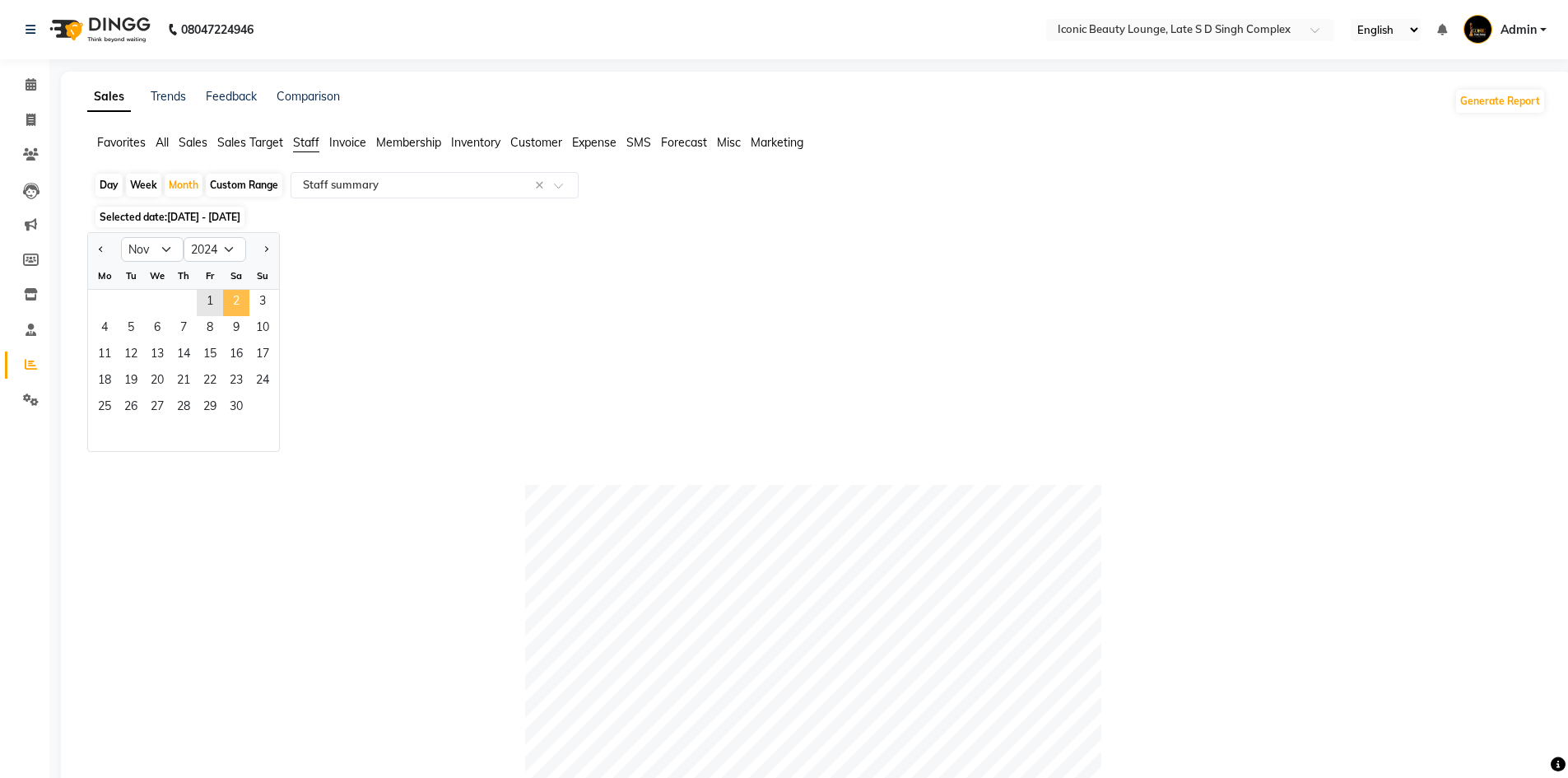
click at [236, 308] on span "2" at bounding box center [236, 303] width 26 height 26
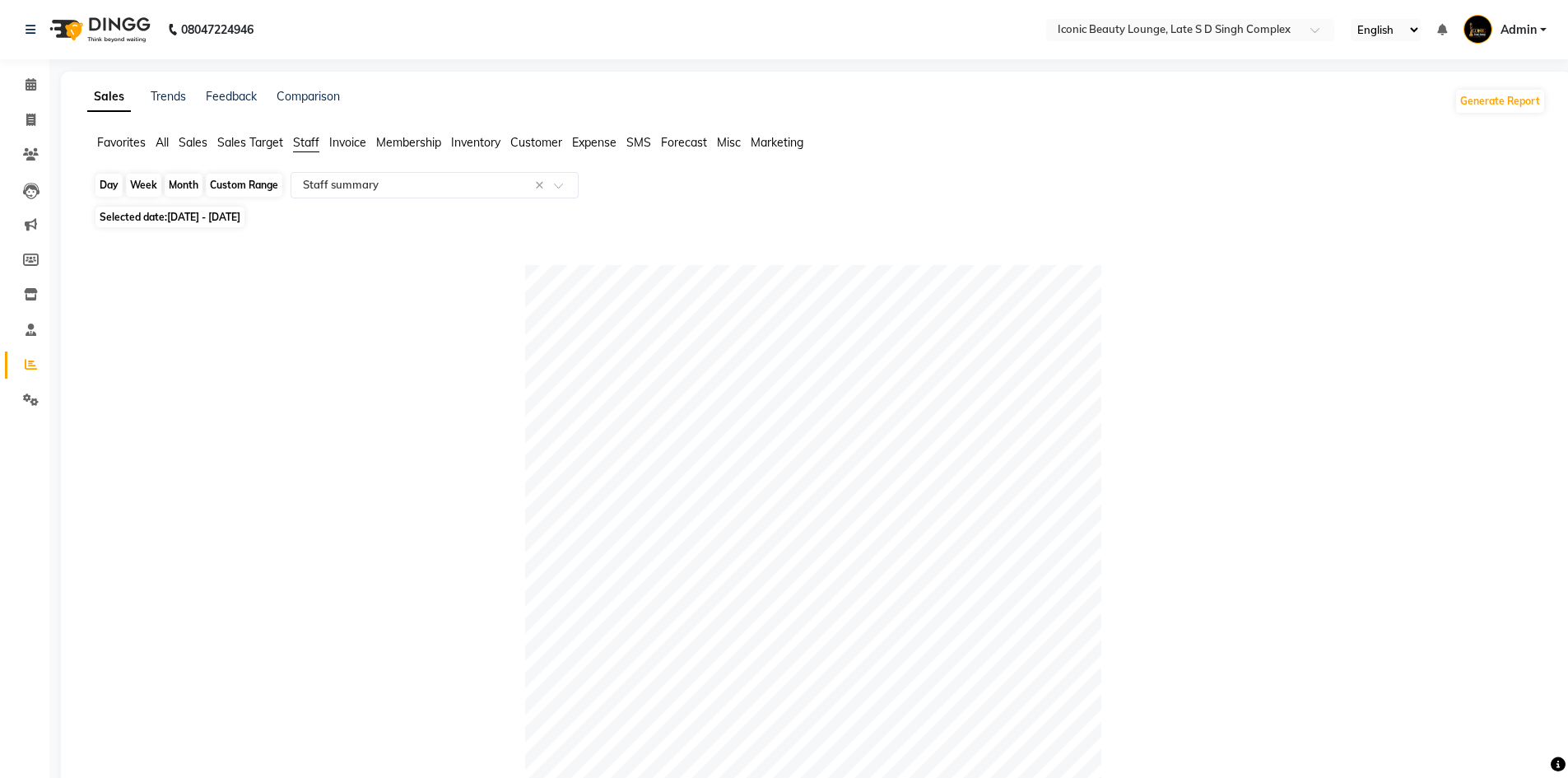
click at [191, 182] on div "Month" at bounding box center [183, 185] width 38 height 23
select select "11"
select select "2024"
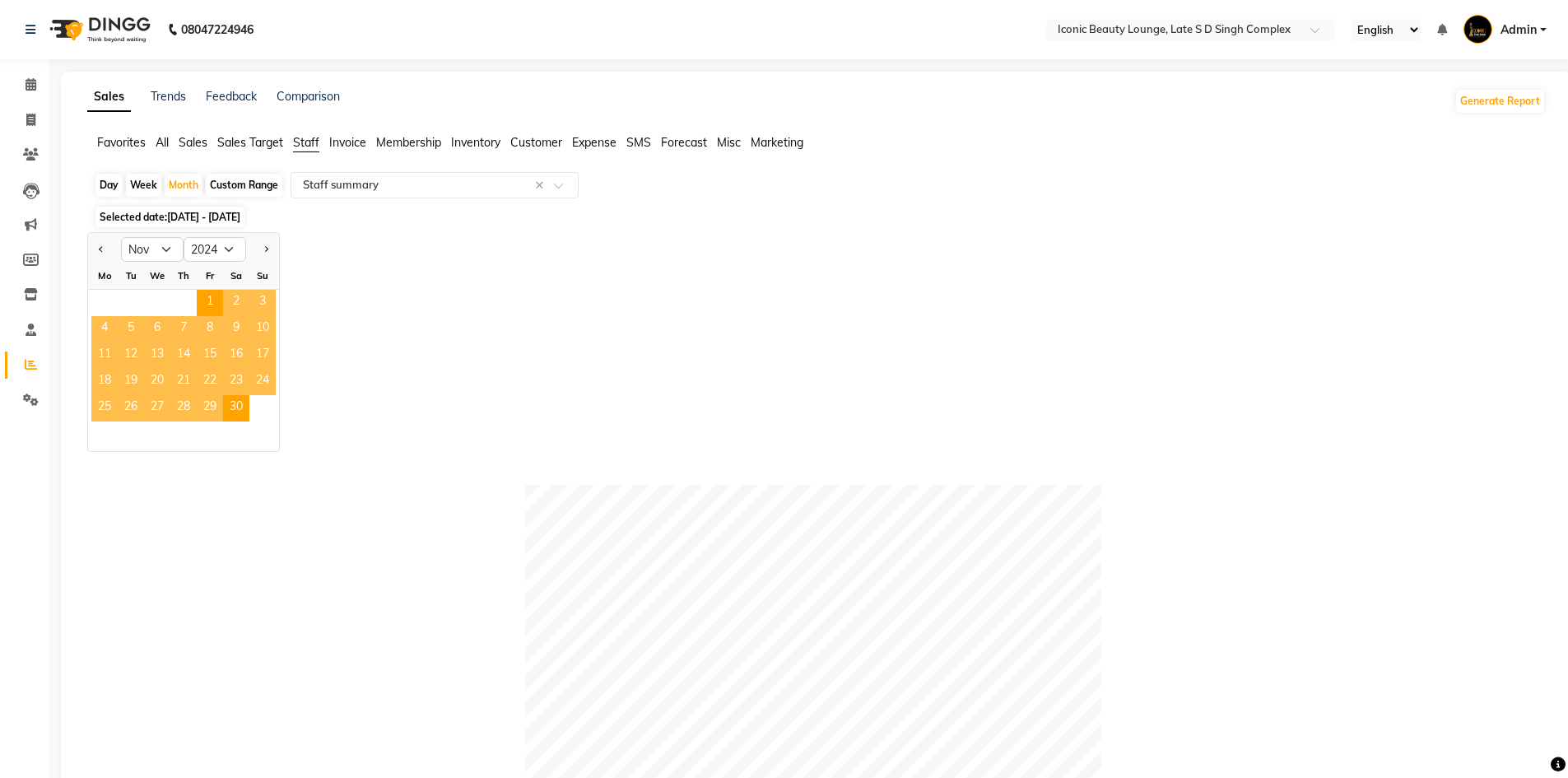
click at [273, 255] on div at bounding box center [263, 249] width 33 height 26
click at [263, 252] on button "Next month" at bounding box center [266, 249] width 14 height 26
select select "1"
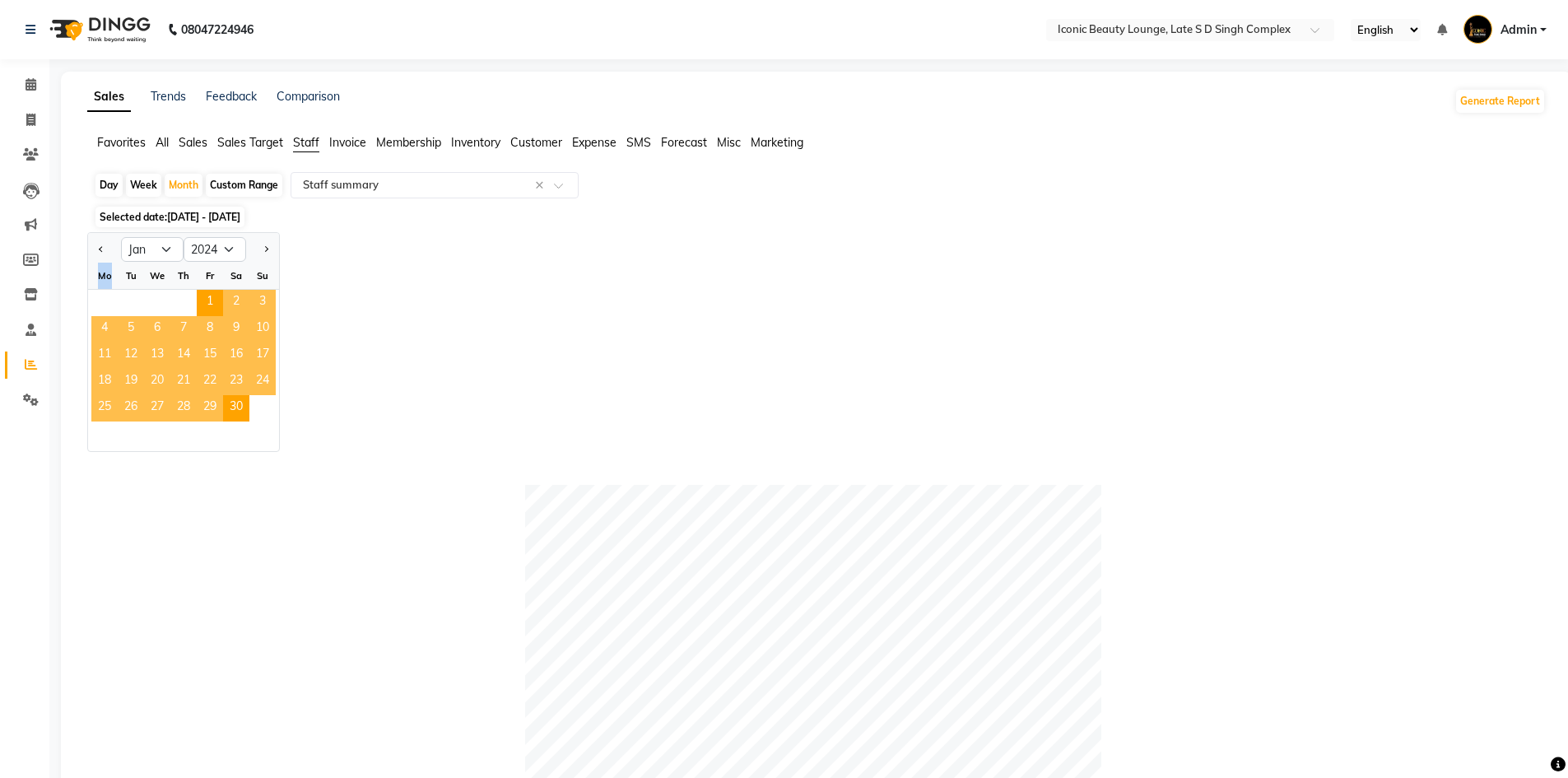
select select "2025"
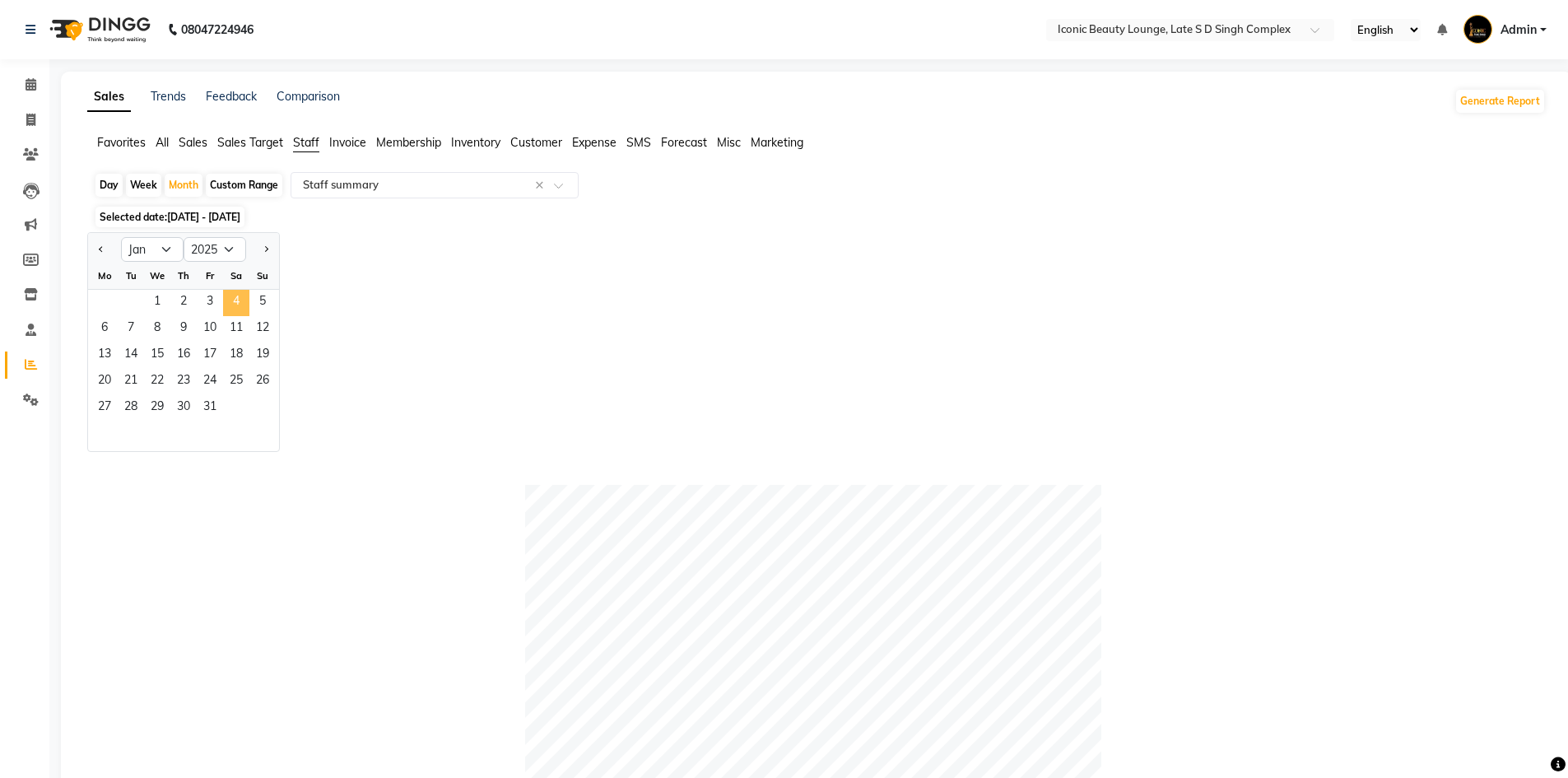
click at [225, 304] on span "4" at bounding box center [236, 303] width 26 height 26
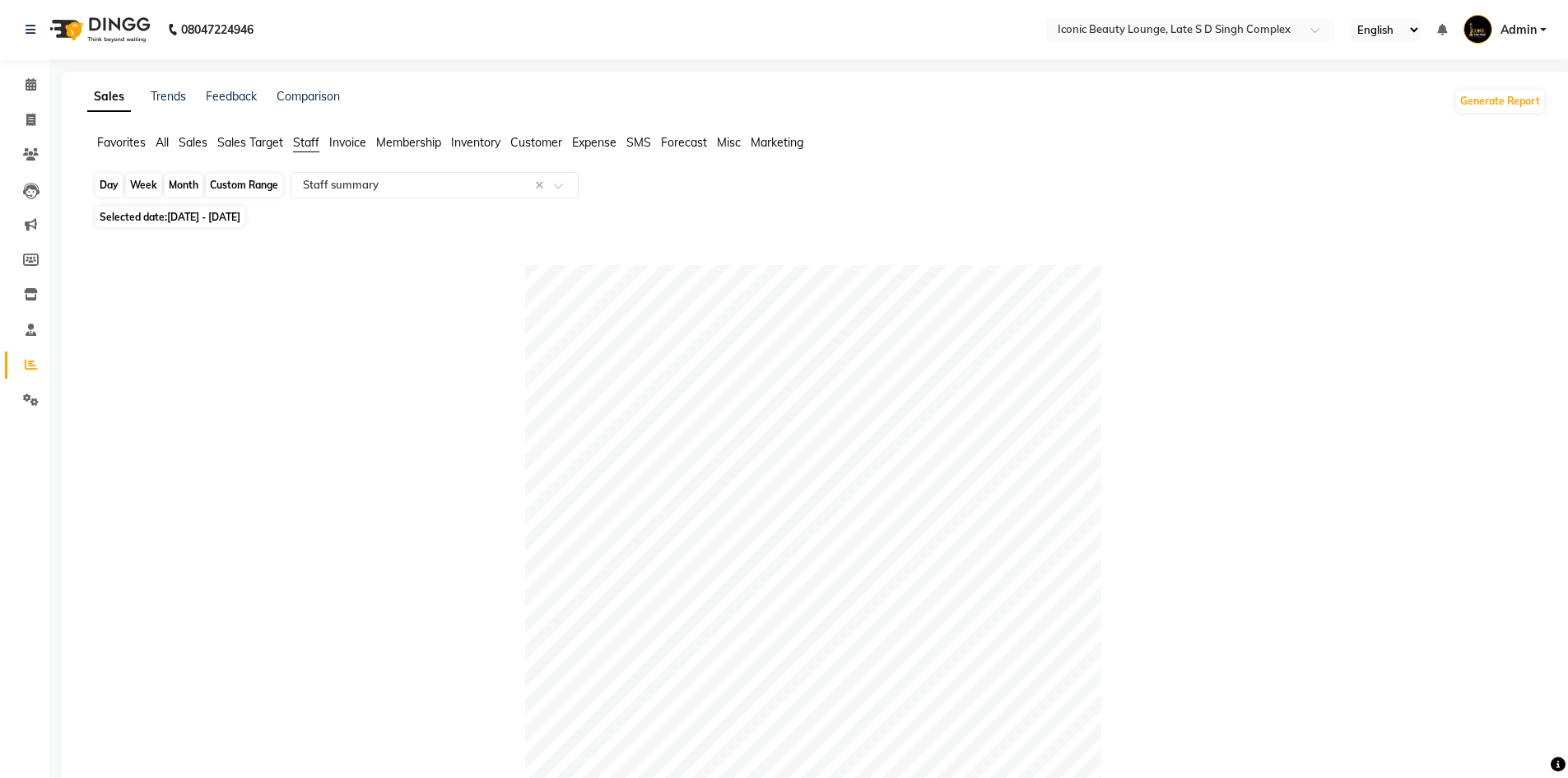
click at [177, 184] on div "Month" at bounding box center [183, 185] width 38 height 23
select select "2025"
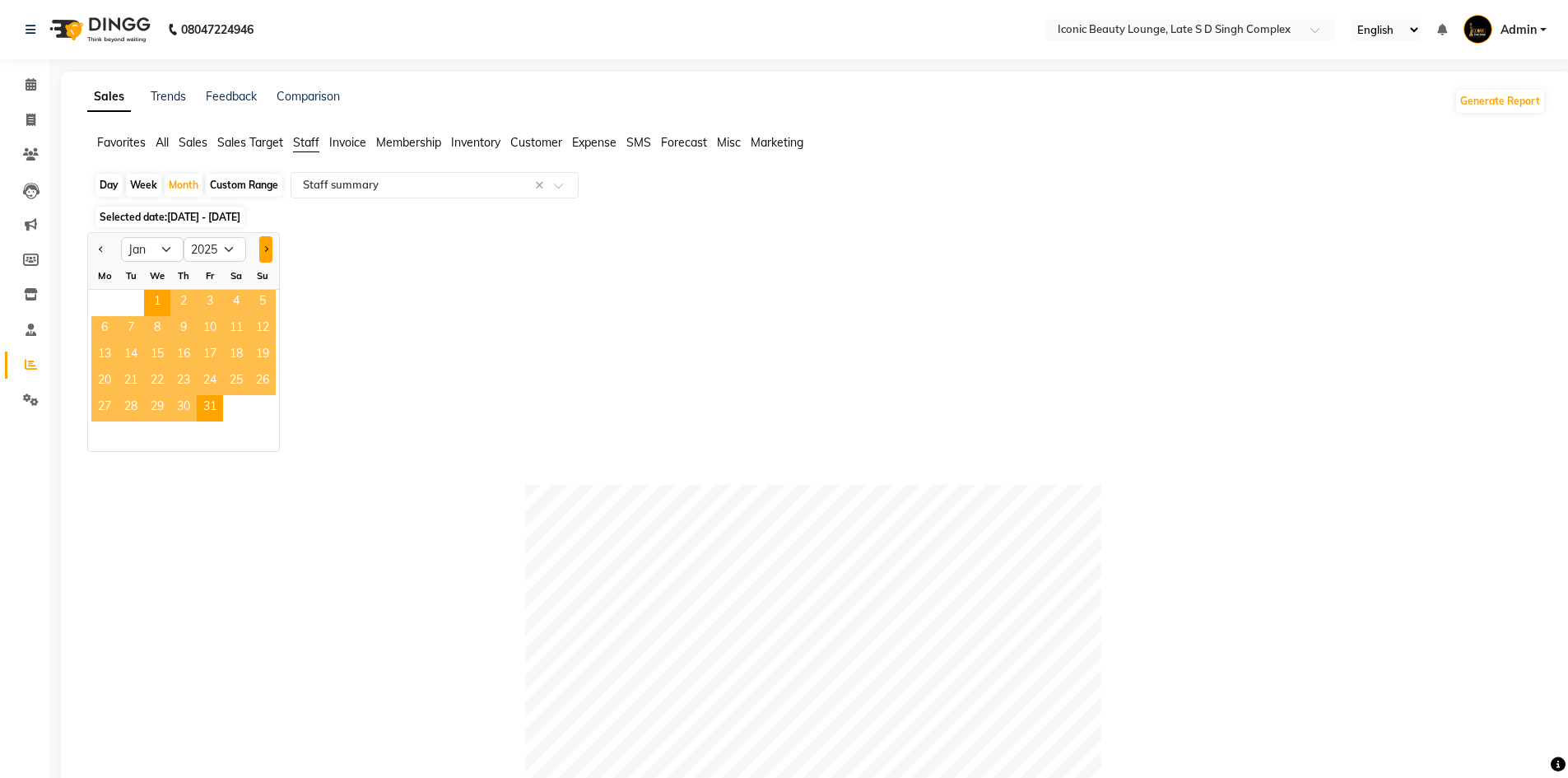
click at [267, 254] on button "Next month" at bounding box center [266, 249] width 14 height 26
select select "2"
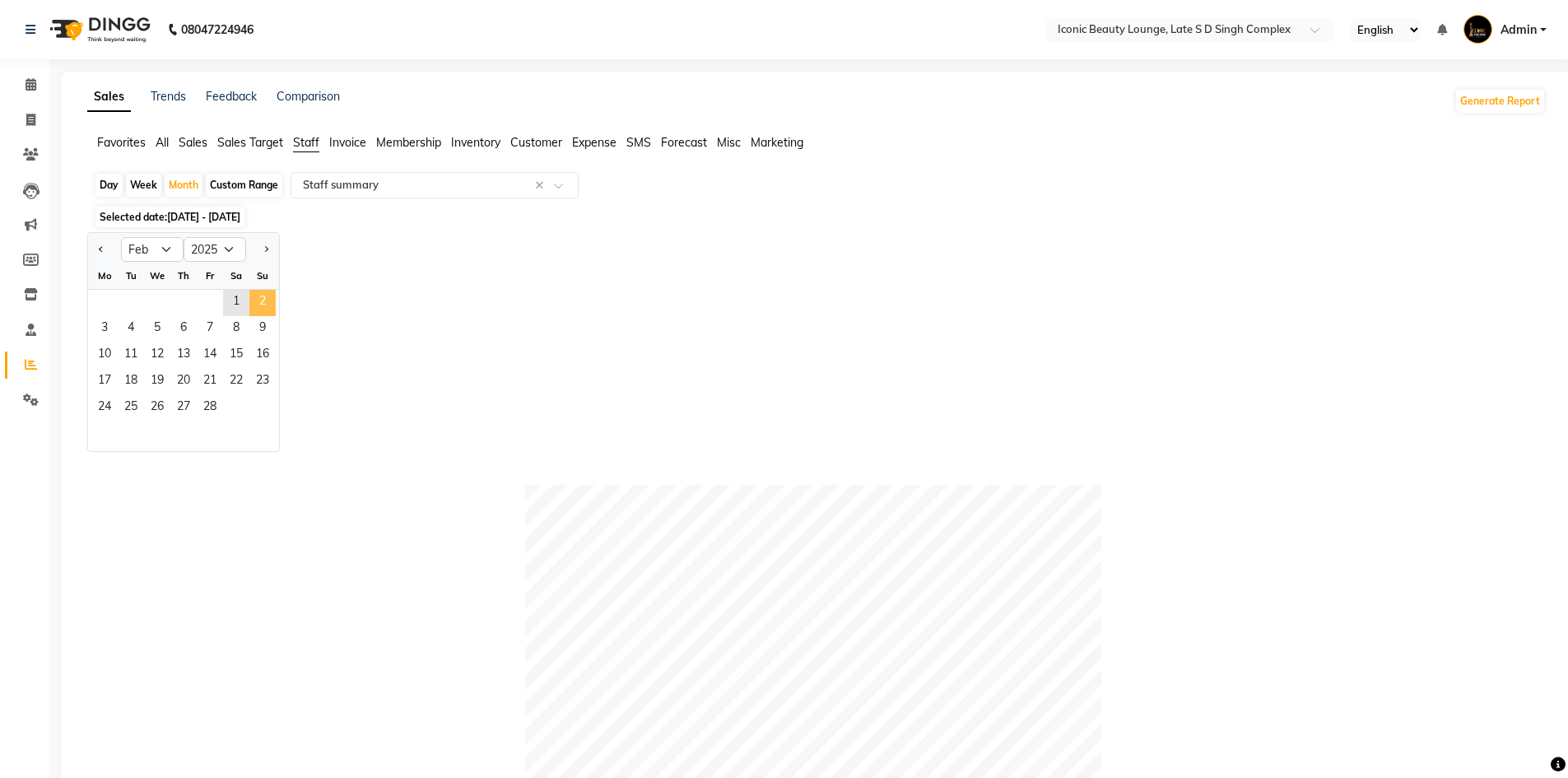
click at [257, 309] on span "2" at bounding box center [262, 303] width 26 height 26
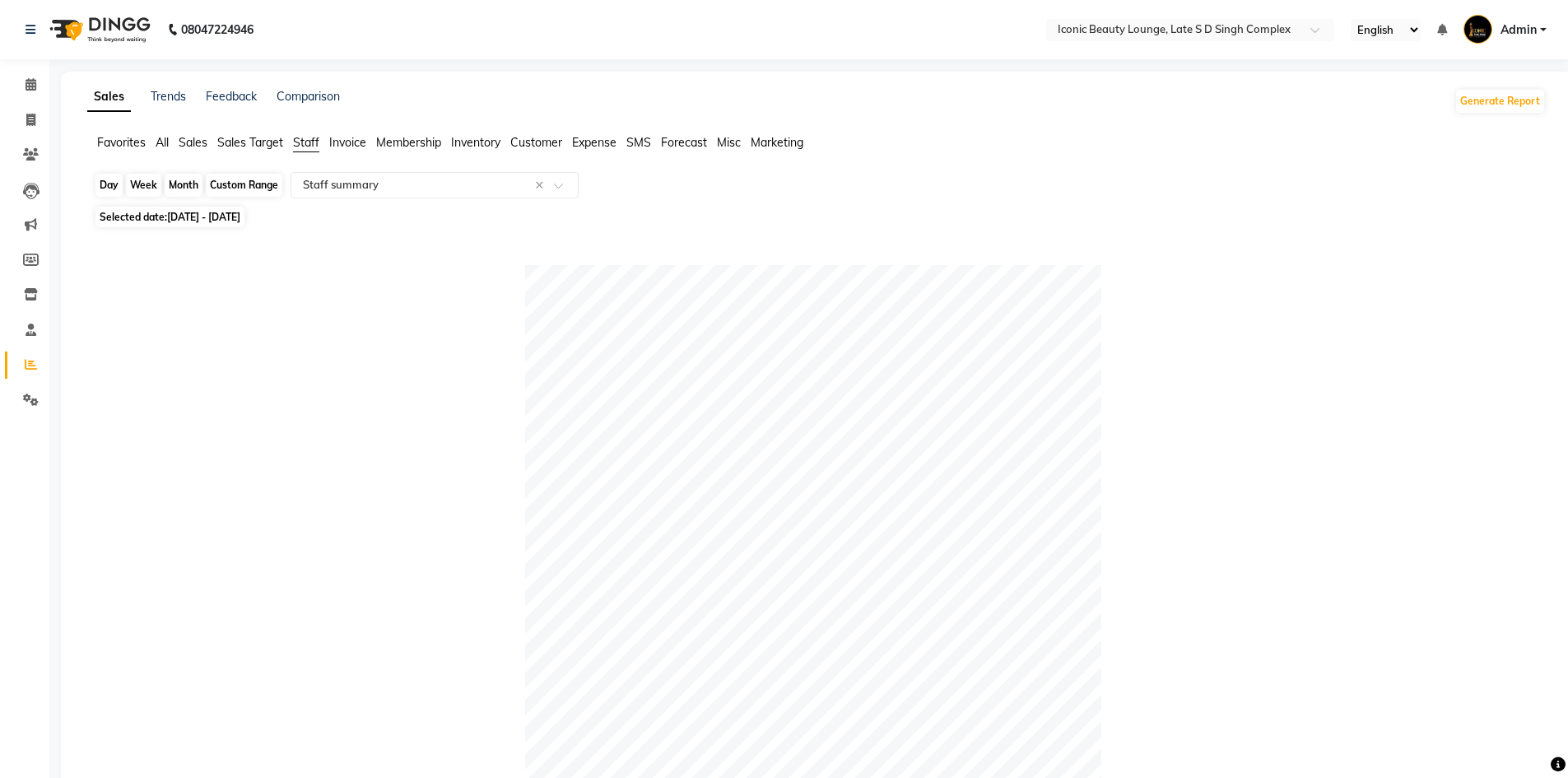
click at [201, 180] on div "Month" at bounding box center [183, 185] width 38 height 23
select select "2"
select select "2025"
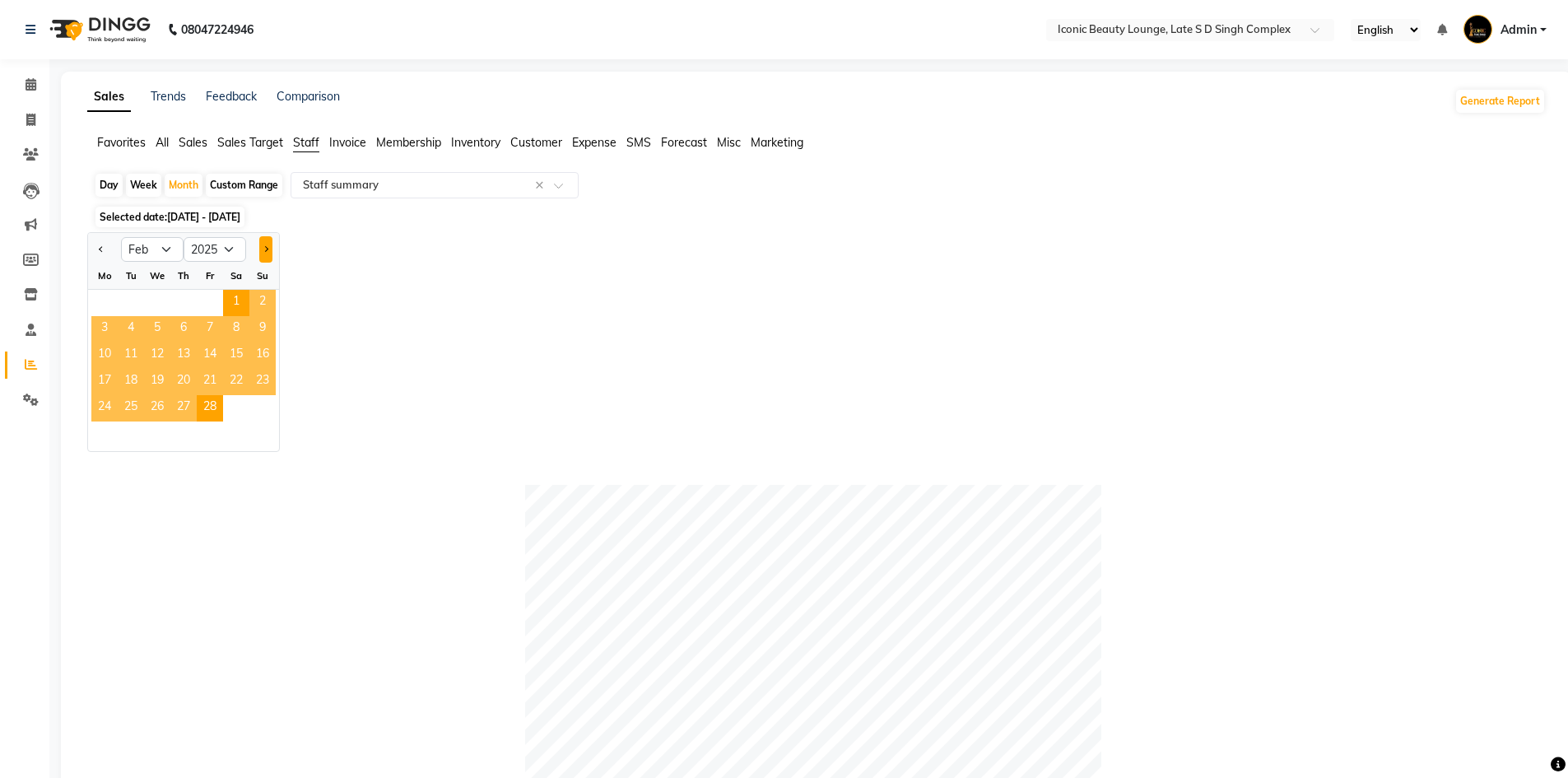
click at [271, 256] on button "Next month" at bounding box center [266, 249] width 14 height 26
select select "3"
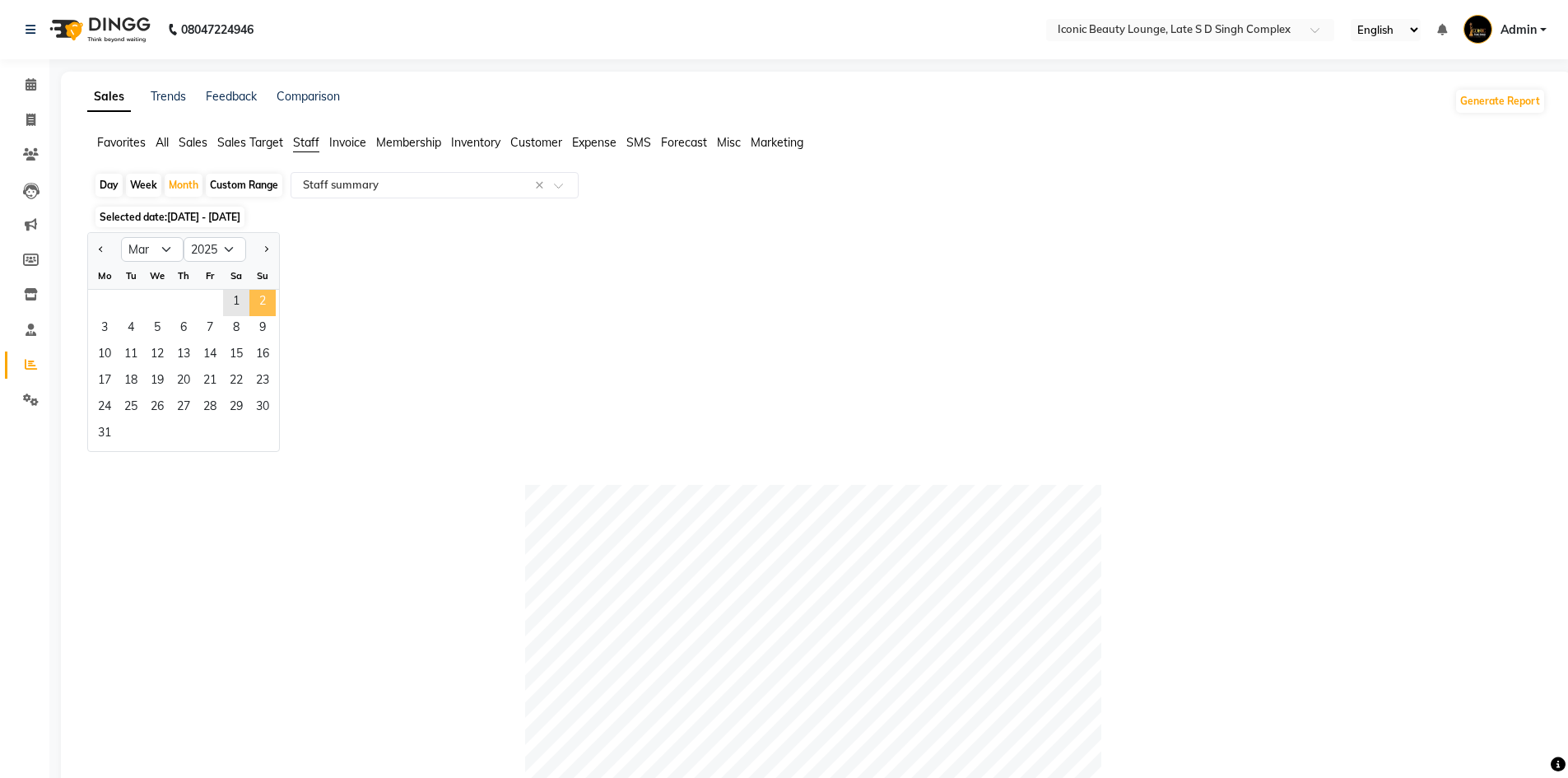
click at [261, 293] on span "2" at bounding box center [262, 303] width 26 height 26
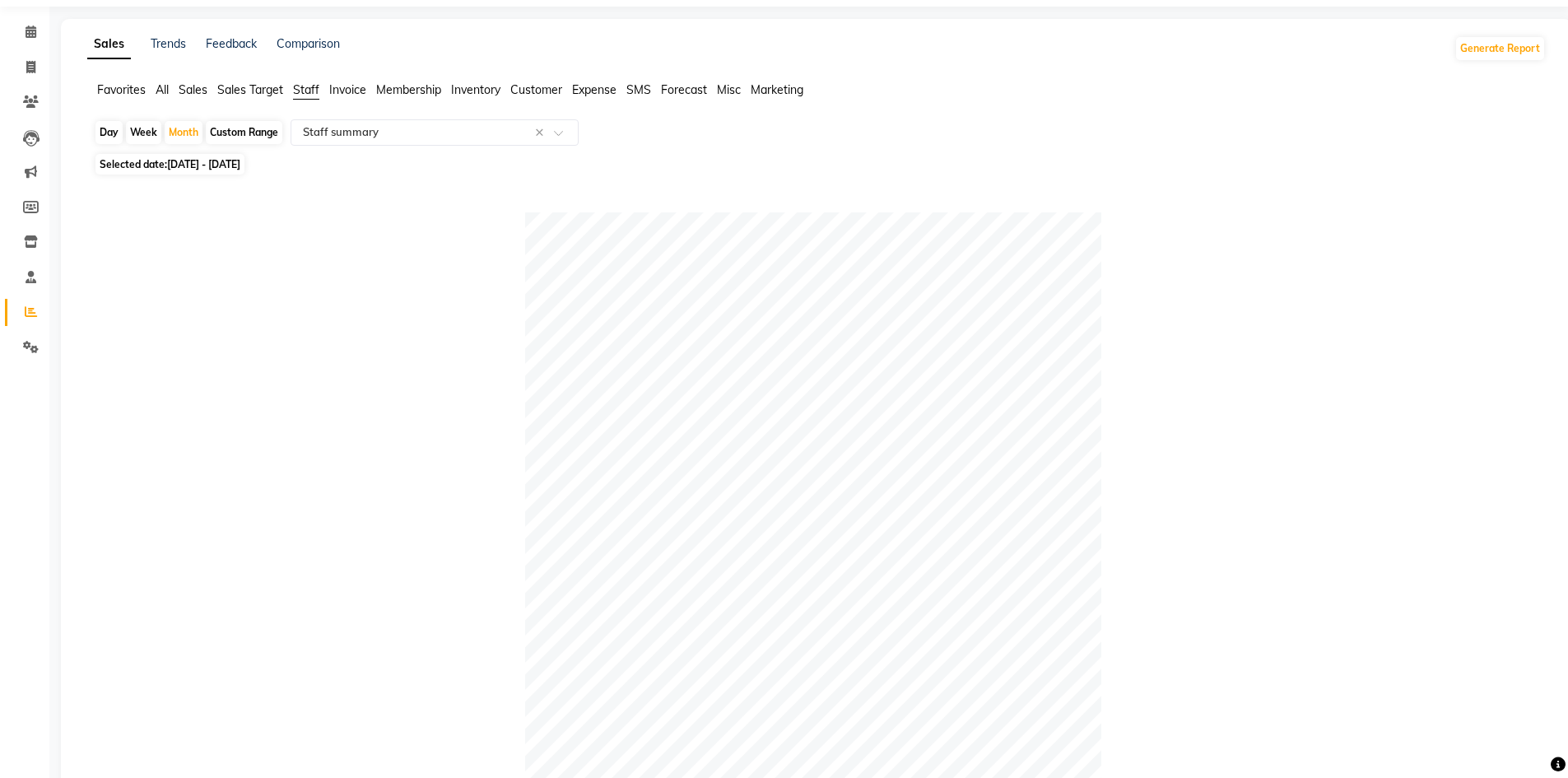
scroll to position [82, 0]
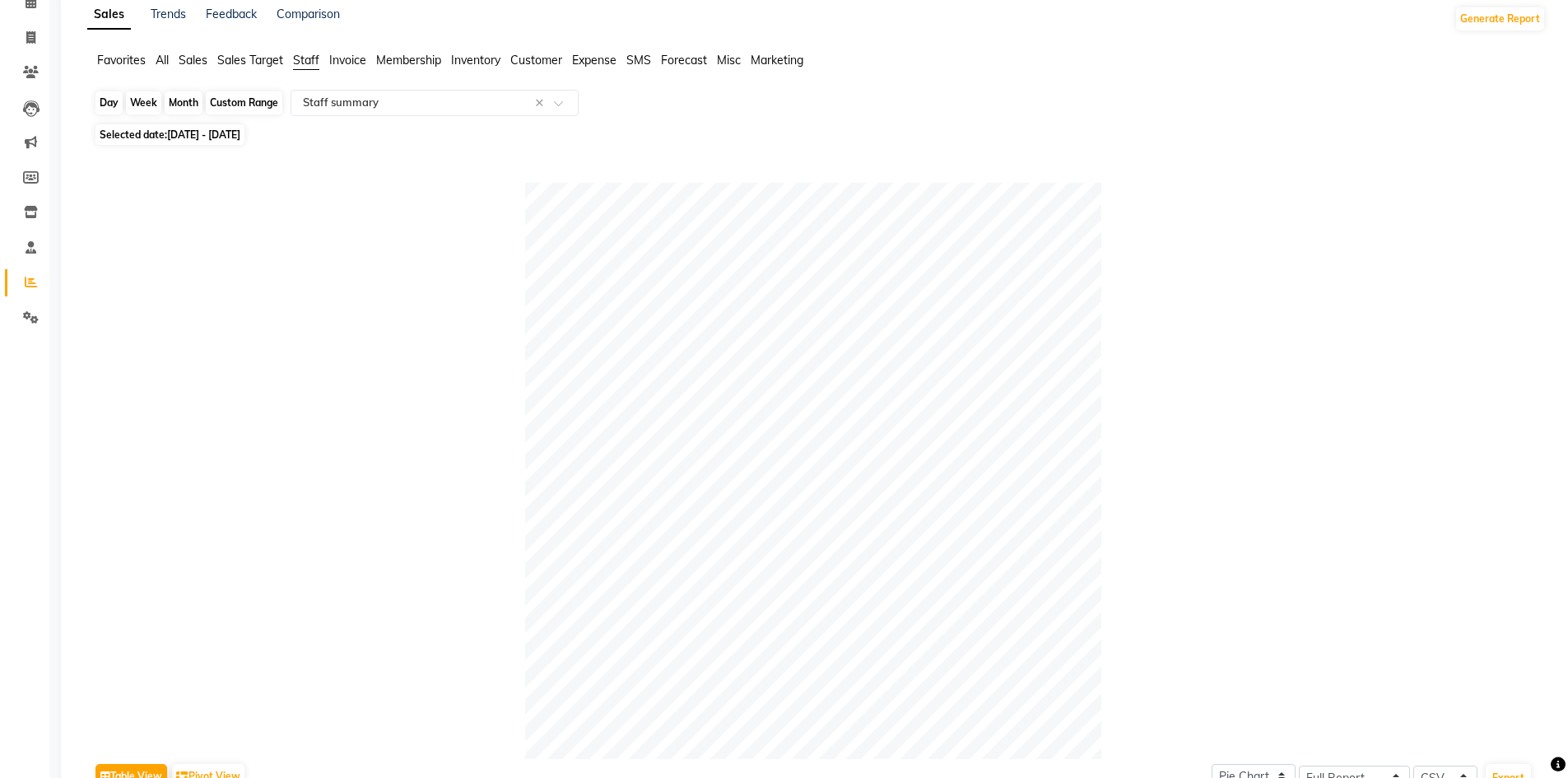
click at [188, 104] on div "Month" at bounding box center [183, 103] width 38 height 23
select select "3"
select select "2025"
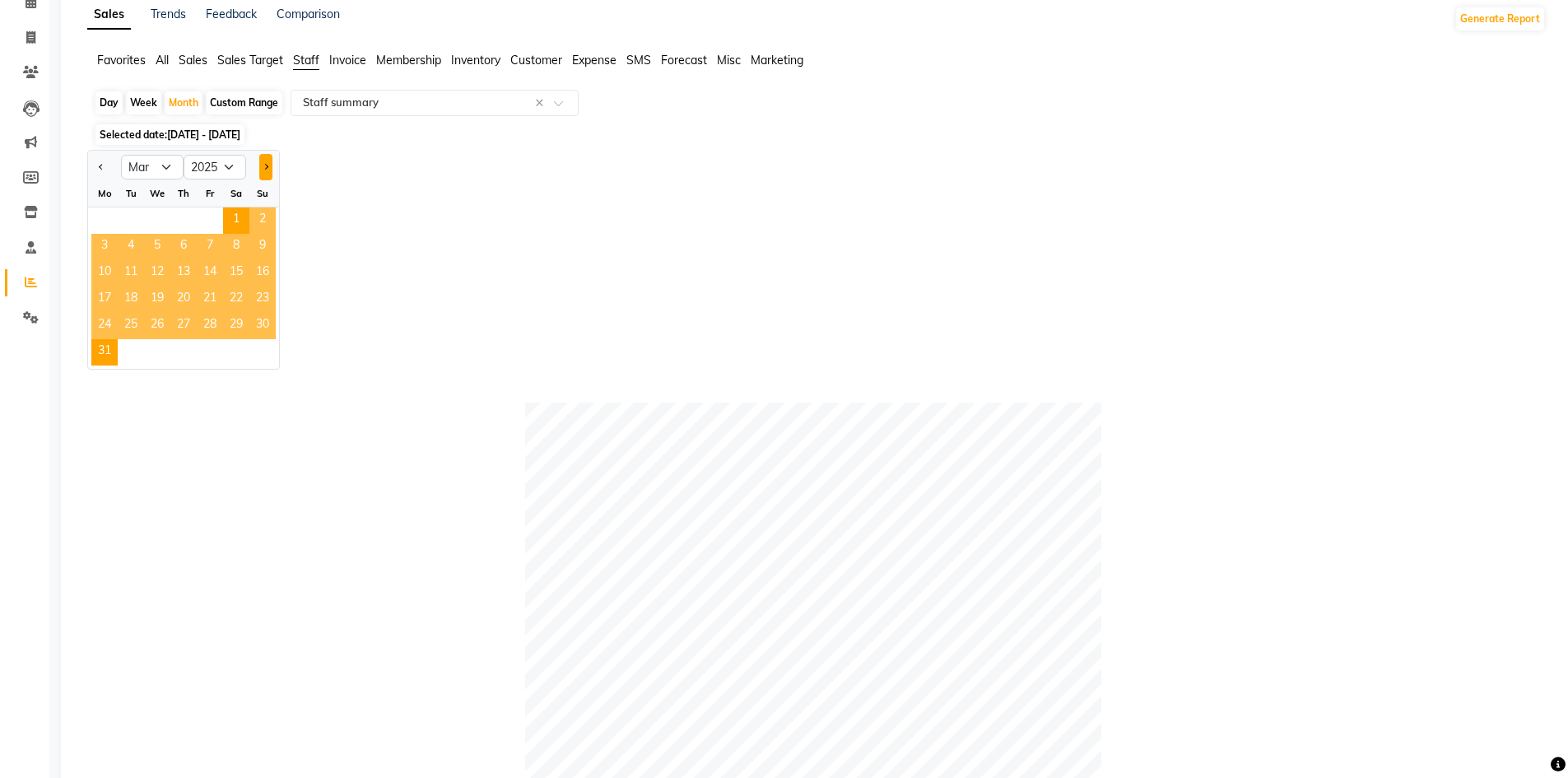
click at [266, 166] on span "Next month" at bounding box center [266, 167] width 6 height 6
select select "4"
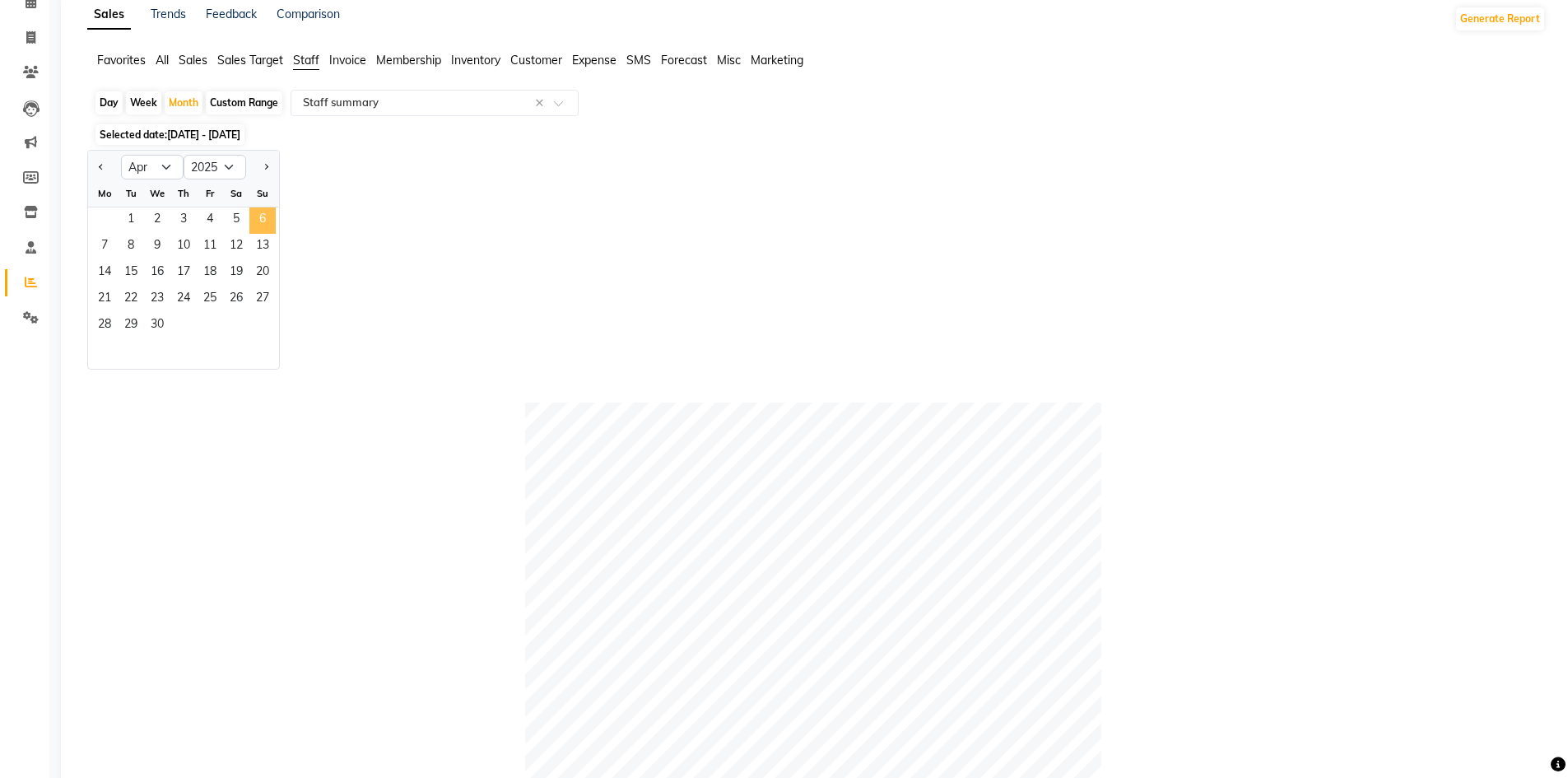
click at [261, 216] on span "6" at bounding box center [262, 220] width 26 height 26
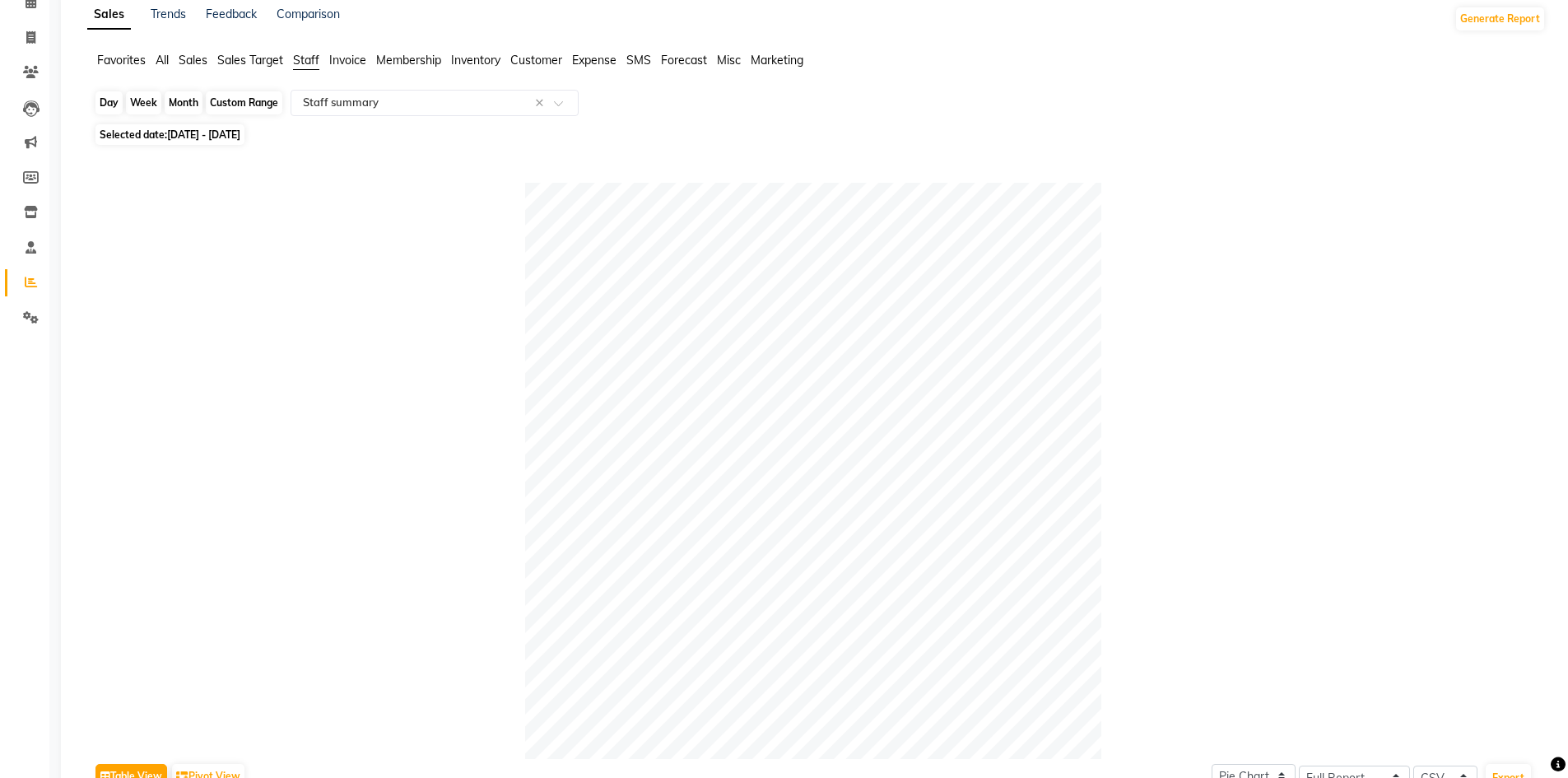
click at [182, 101] on div "Month" at bounding box center [183, 103] width 38 height 23
select select "4"
select select "2025"
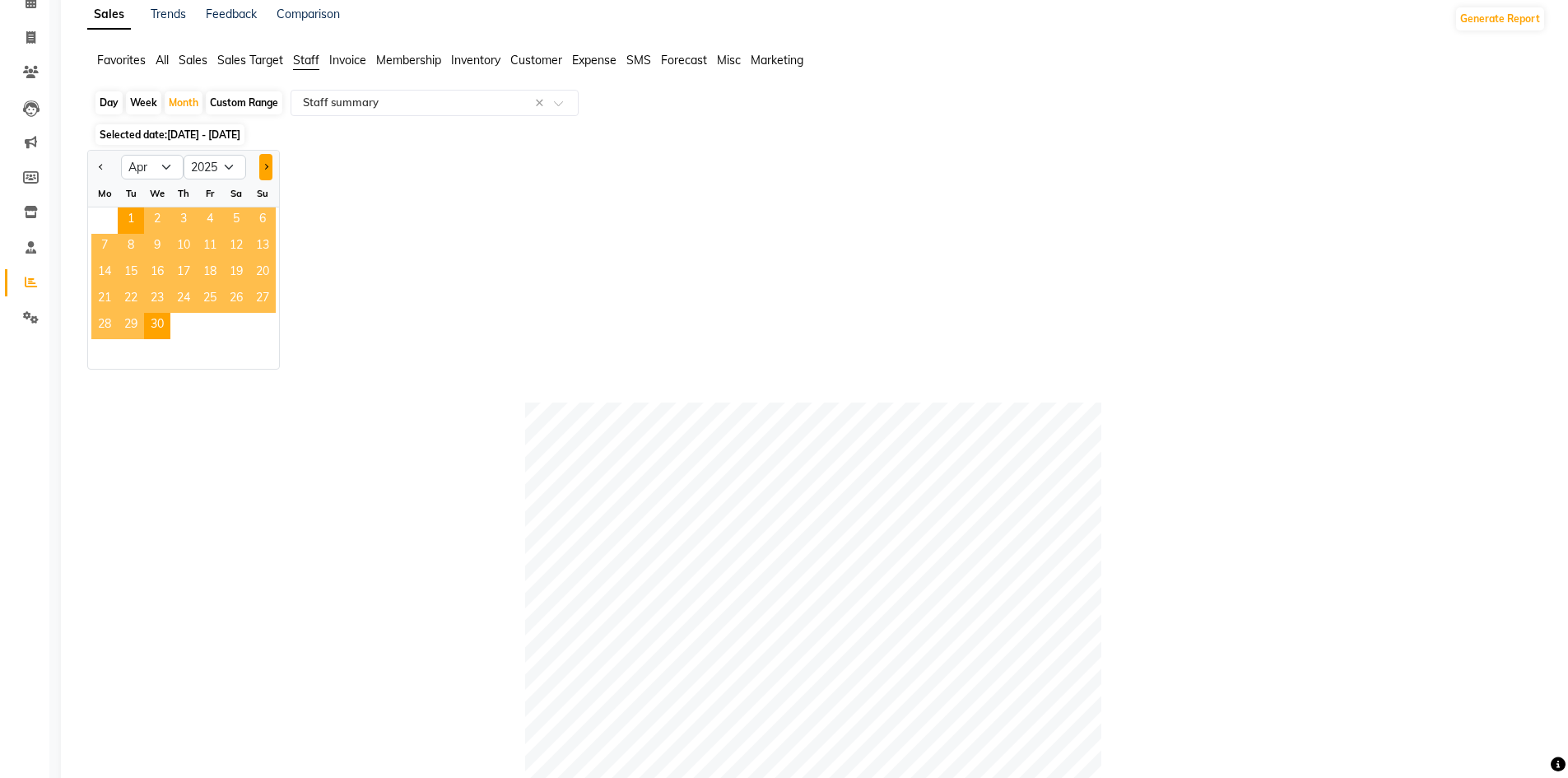
click at [266, 171] on button "Next month" at bounding box center [266, 167] width 14 height 26
select select "5"
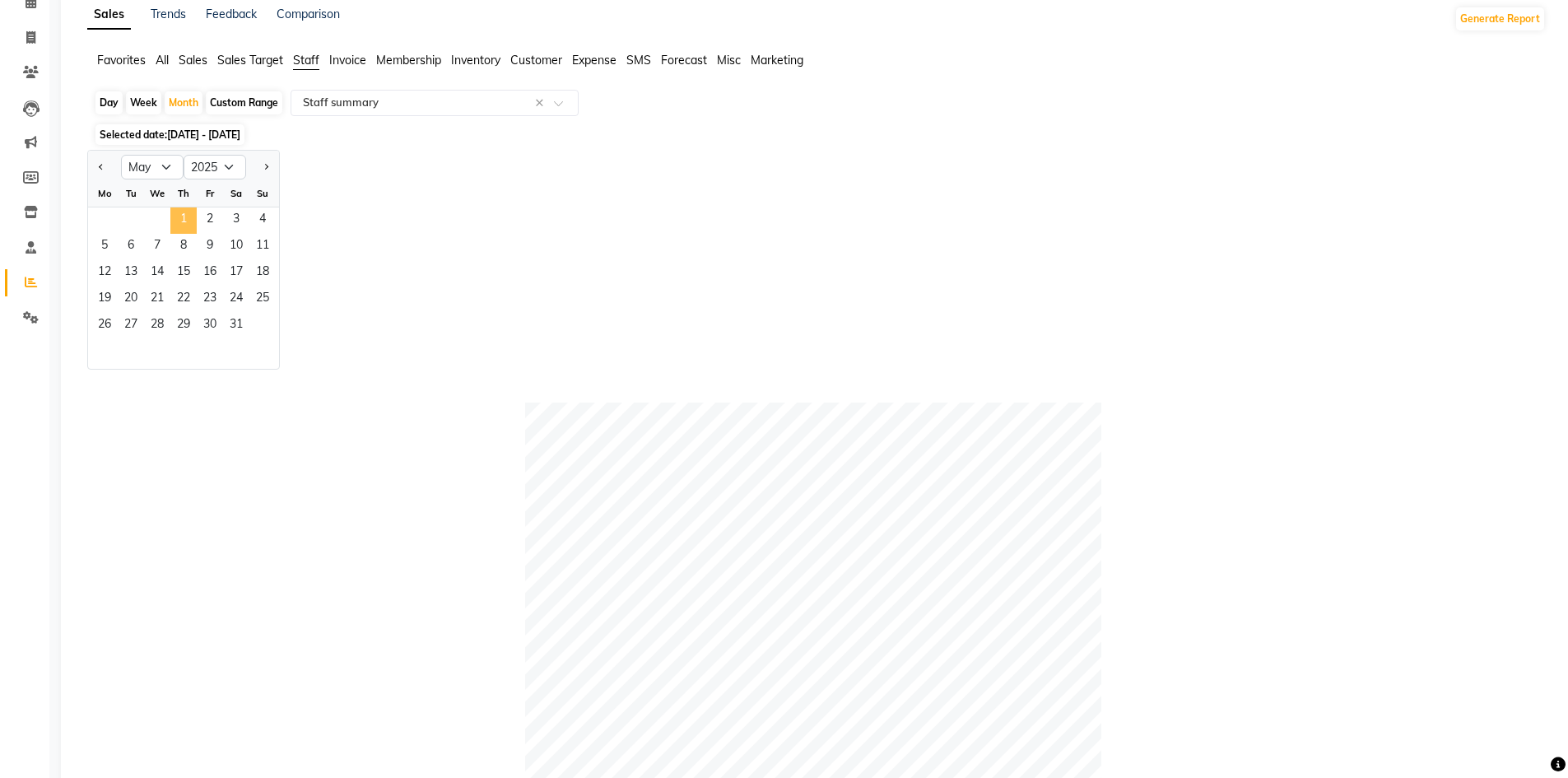
click at [186, 221] on span "1" at bounding box center [183, 220] width 26 height 26
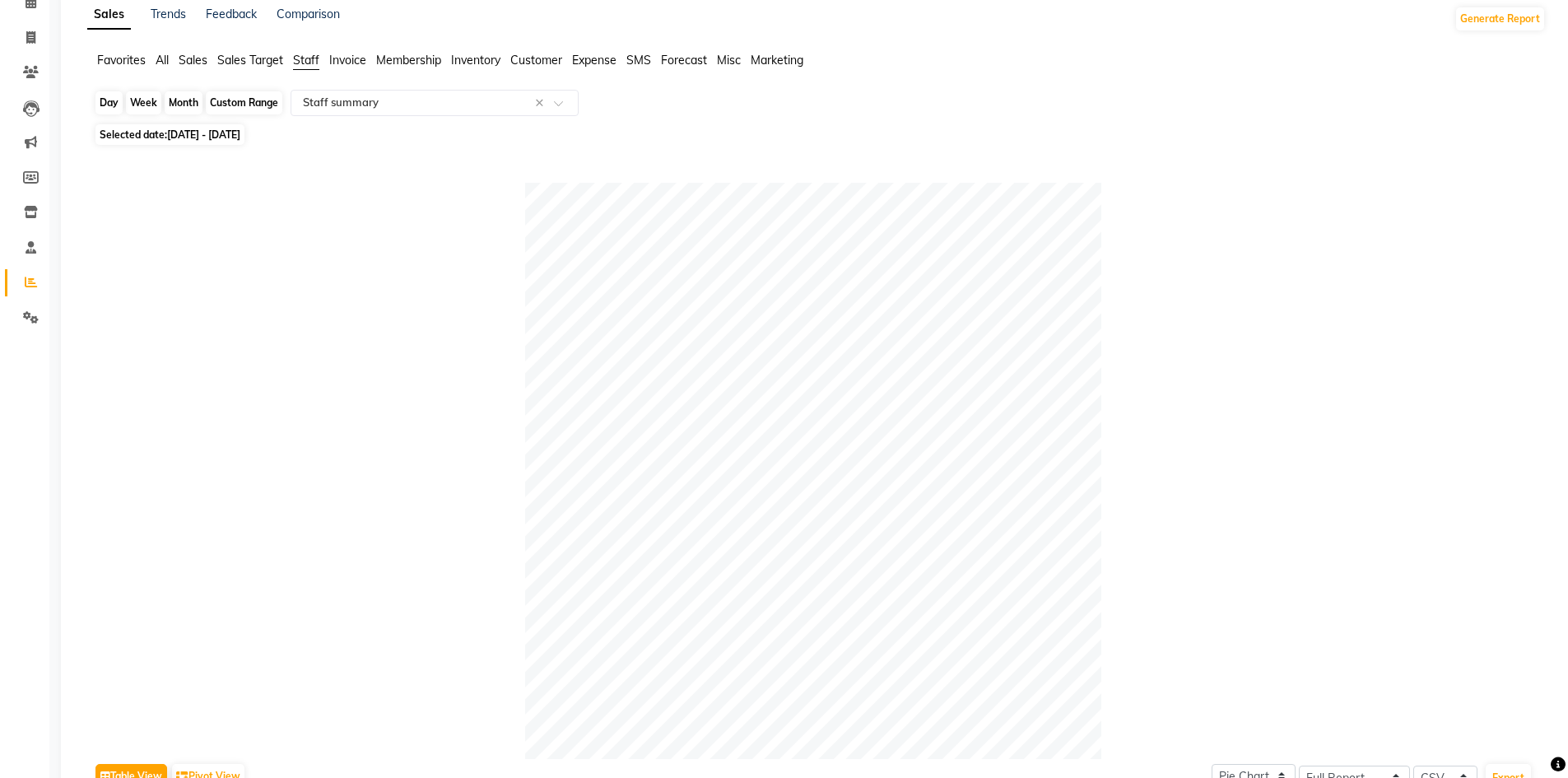
click at [180, 96] on div "Month" at bounding box center [183, 103] width 38 height 23
select select "5"
select select "2025"
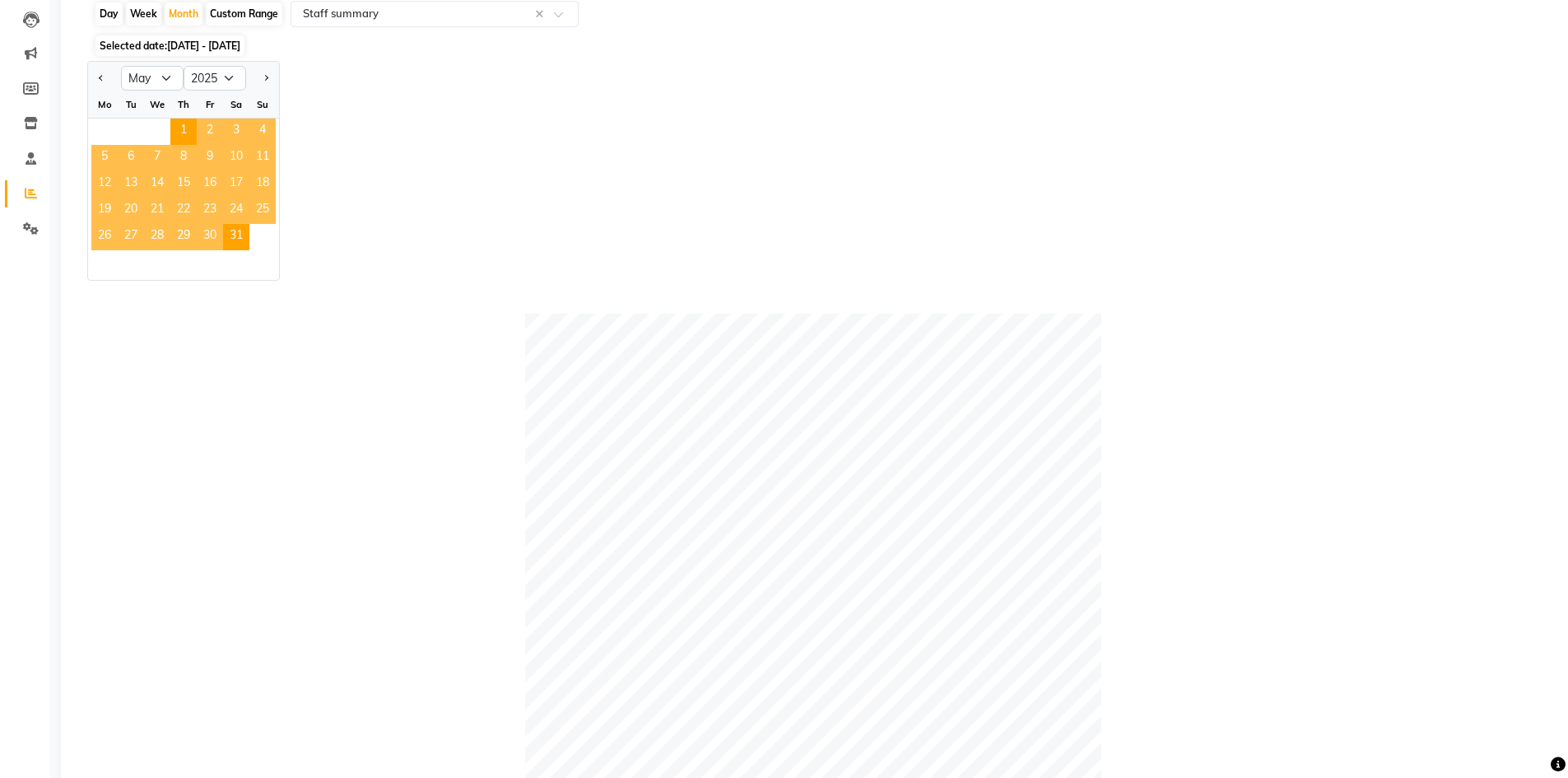
scroll to position [165, 0]
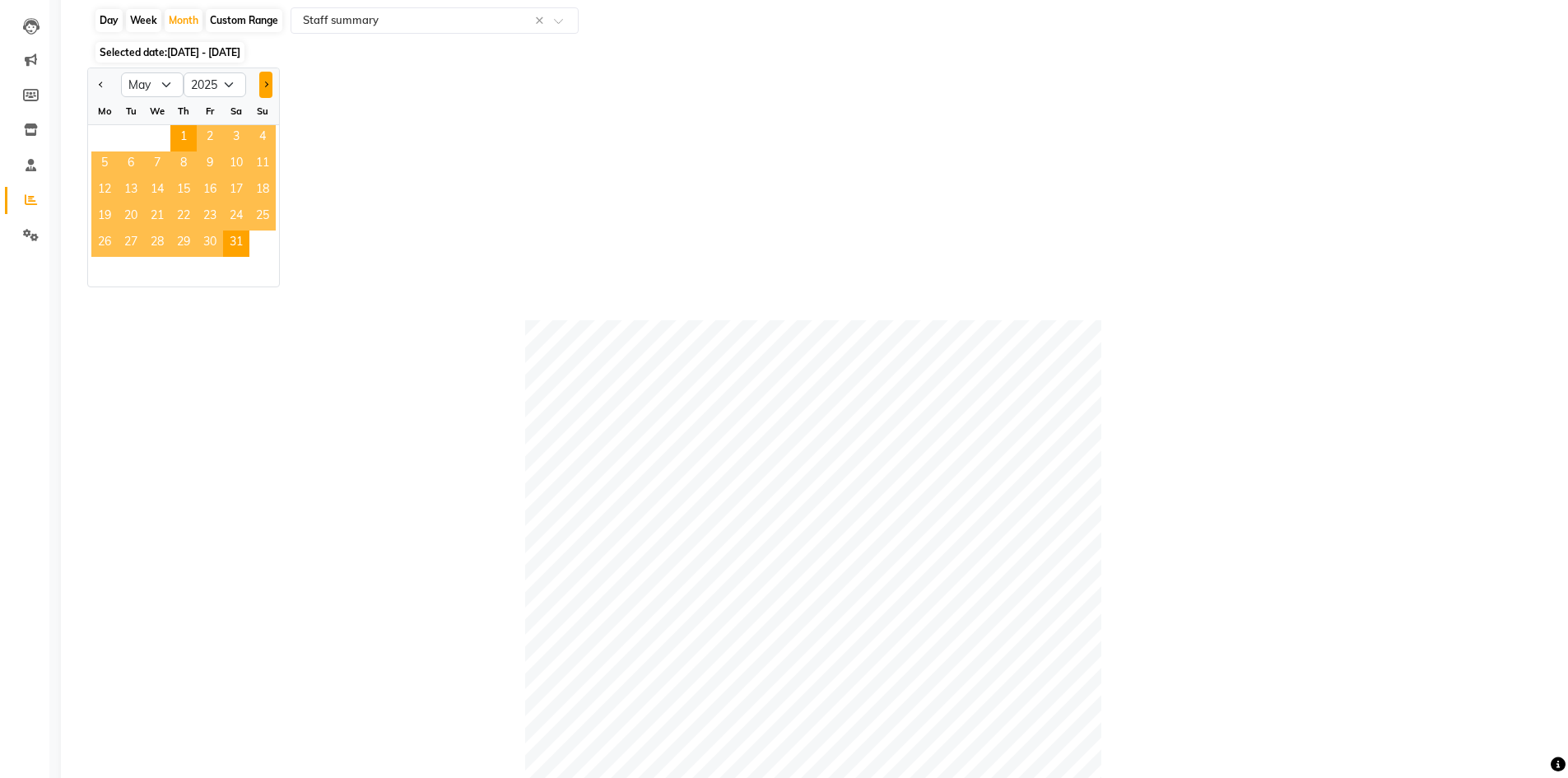
click at [266, 85] on span "Next month" at bounding box center [266, 84] width 6 height 6
select select "6"
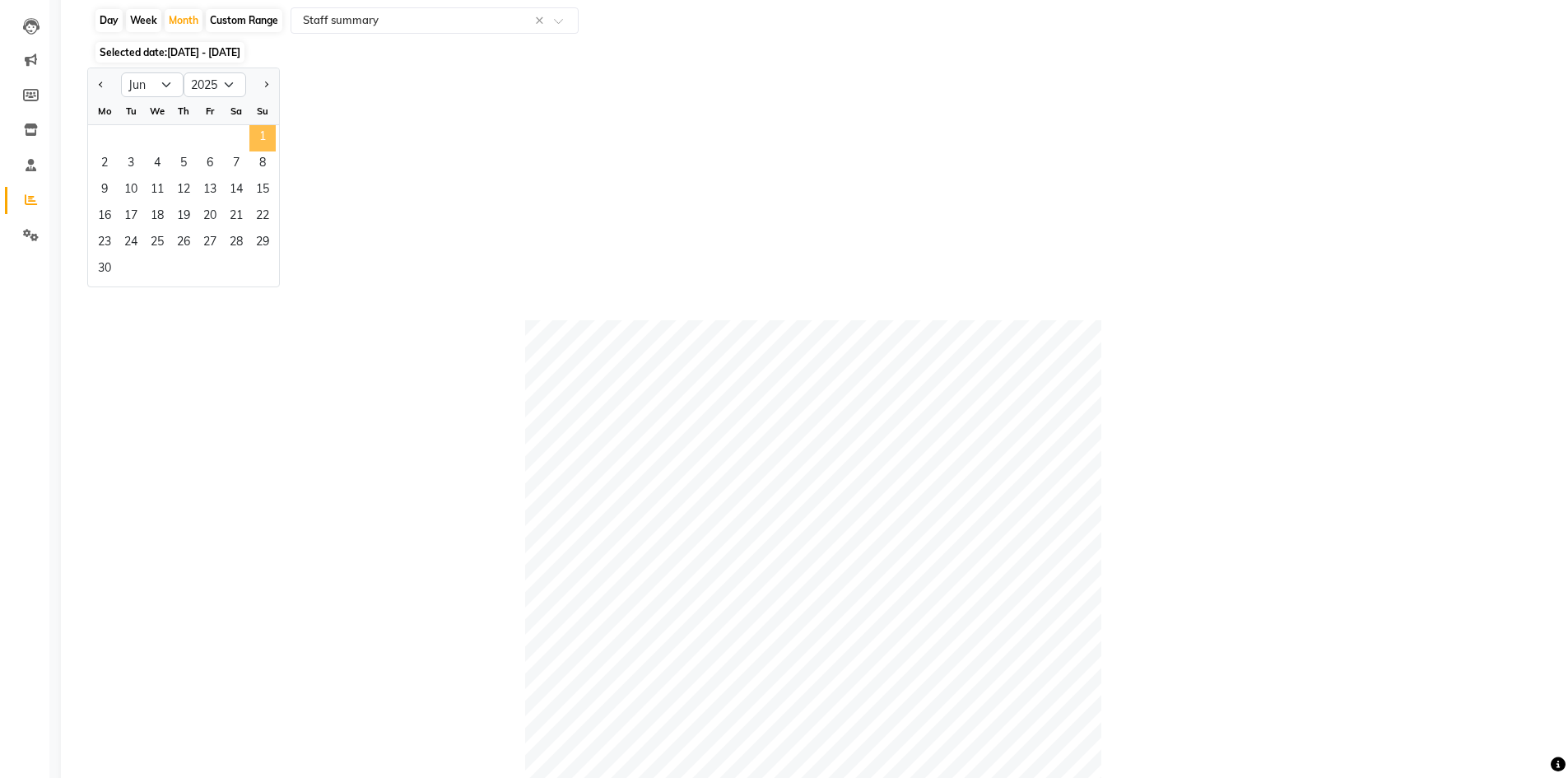
click at [257, 135] on span "1" at bounding box center [262, 138] width 26 height 26
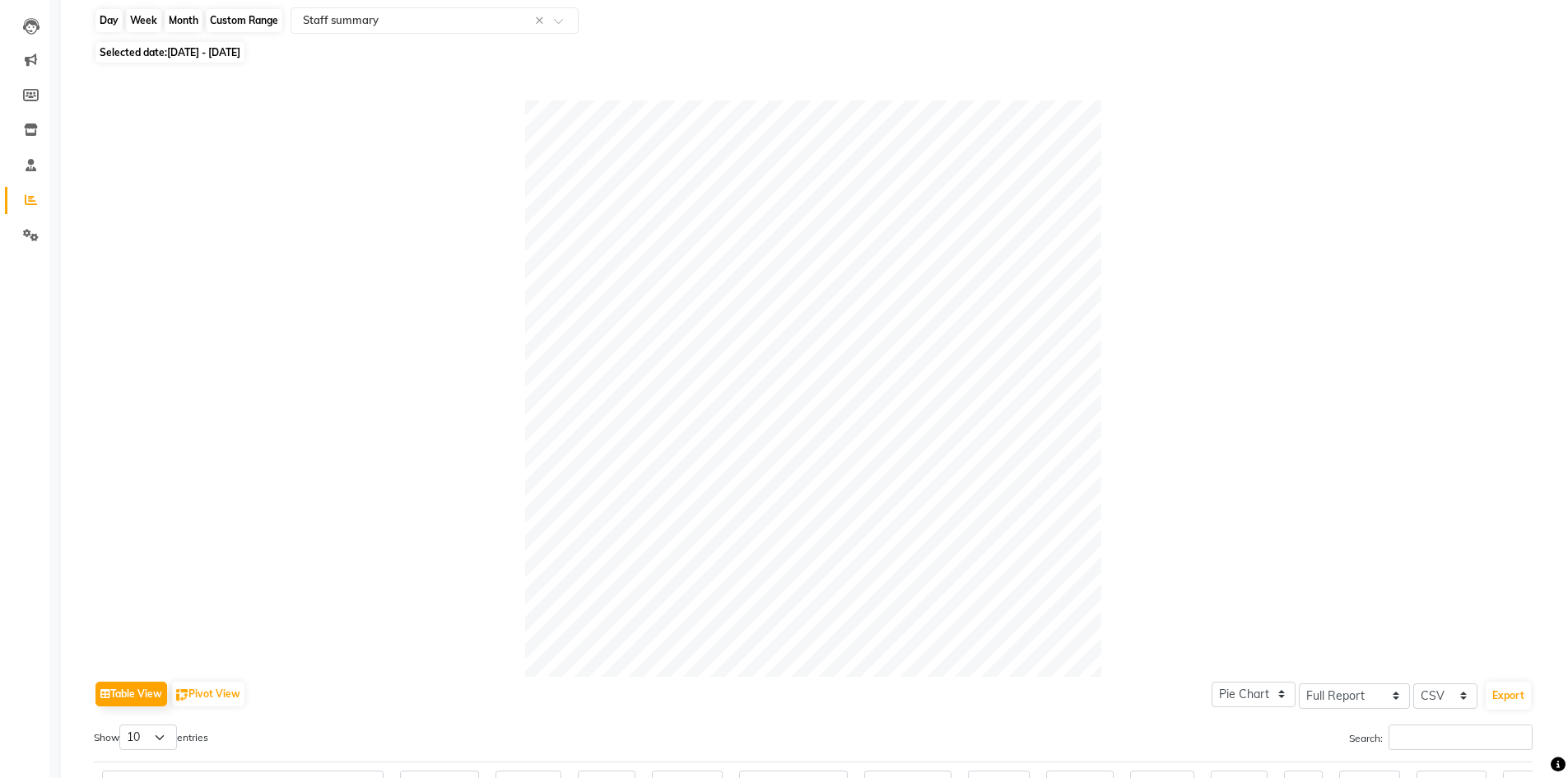
click at [176, 24] on div "Month" at bounding box center [183, 20] width 38 height 23
select select "6"
select select "2025"
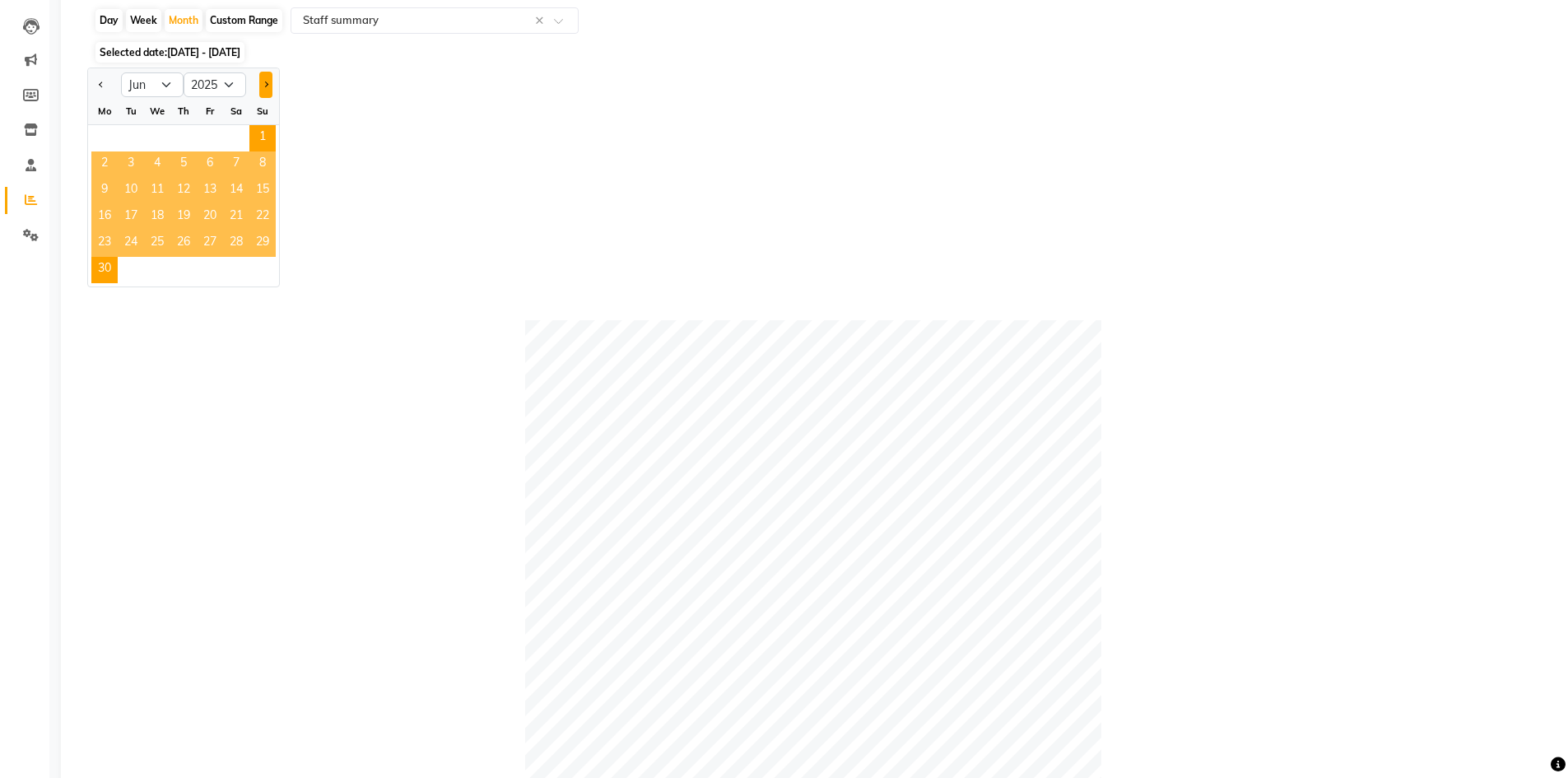
click at [268, 80] on button "Next month" at bounding box center [266, 84] width 14 height 26
select select "7"
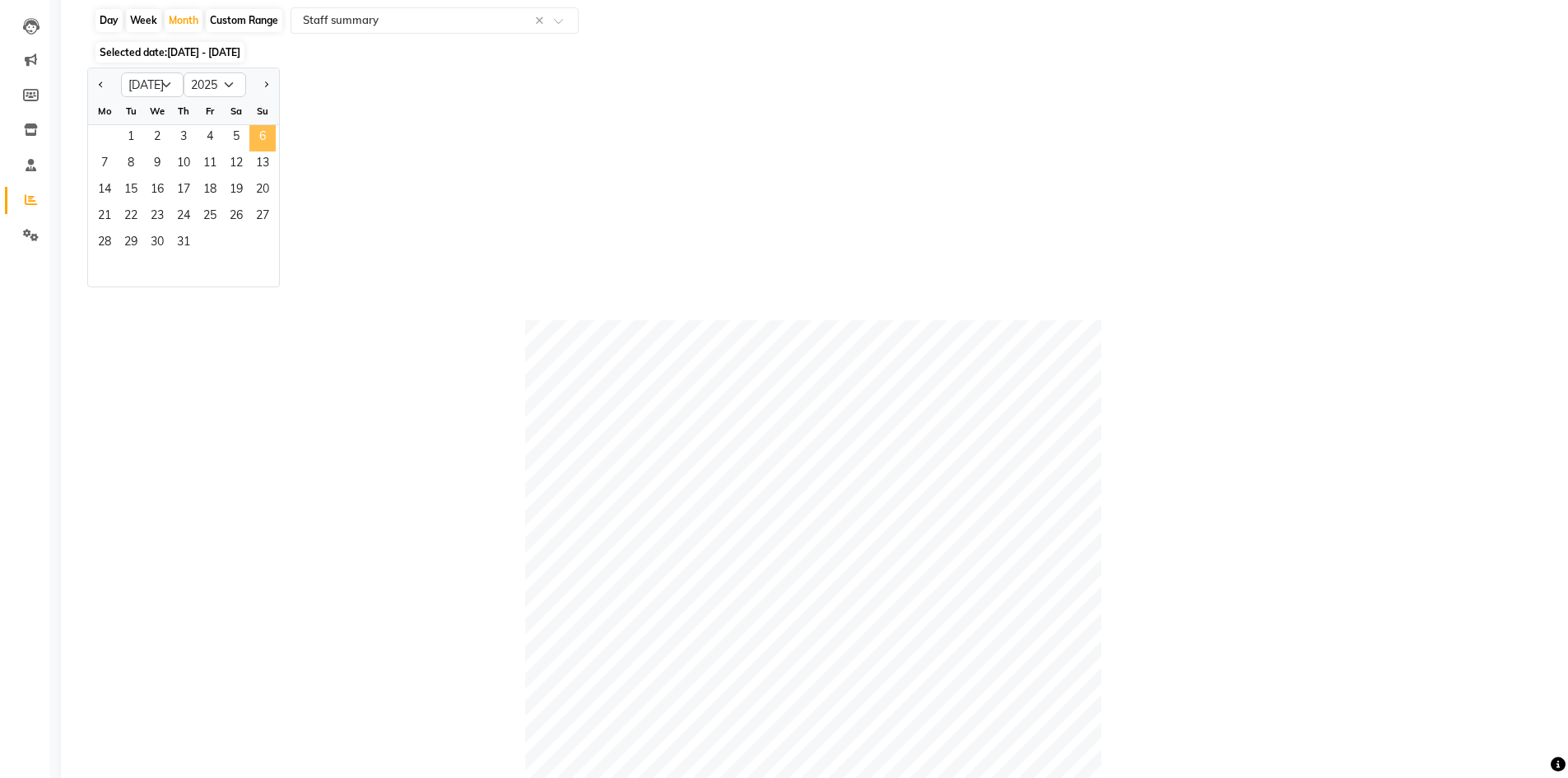
click at [252, 129] on span "6" at bounding box center [262, 138] width 26 height 26
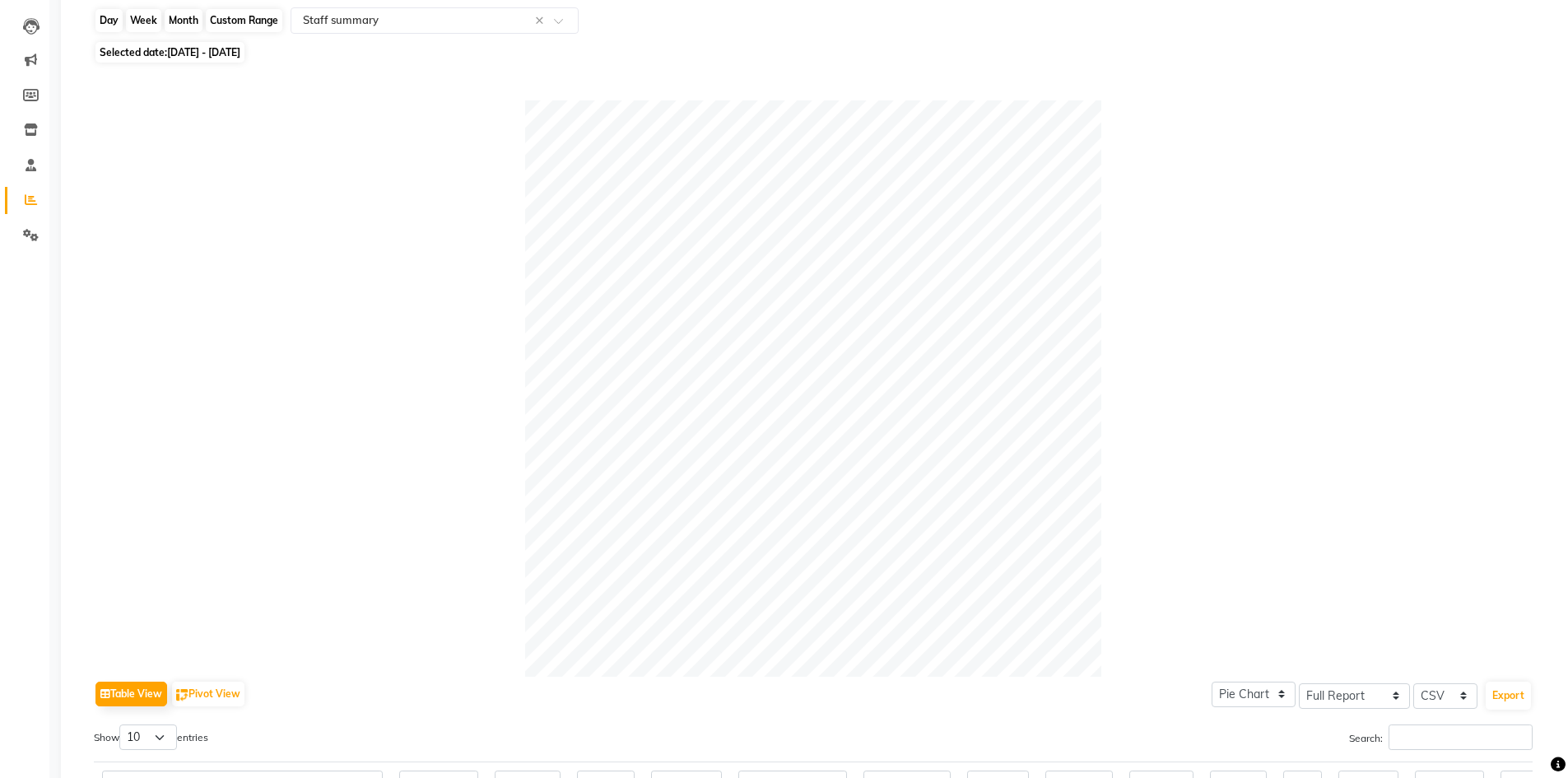
click at [185, 9] on div "Month" at bounding box center [183, 20] width 38 height 23
select select "7"
select select "2025"
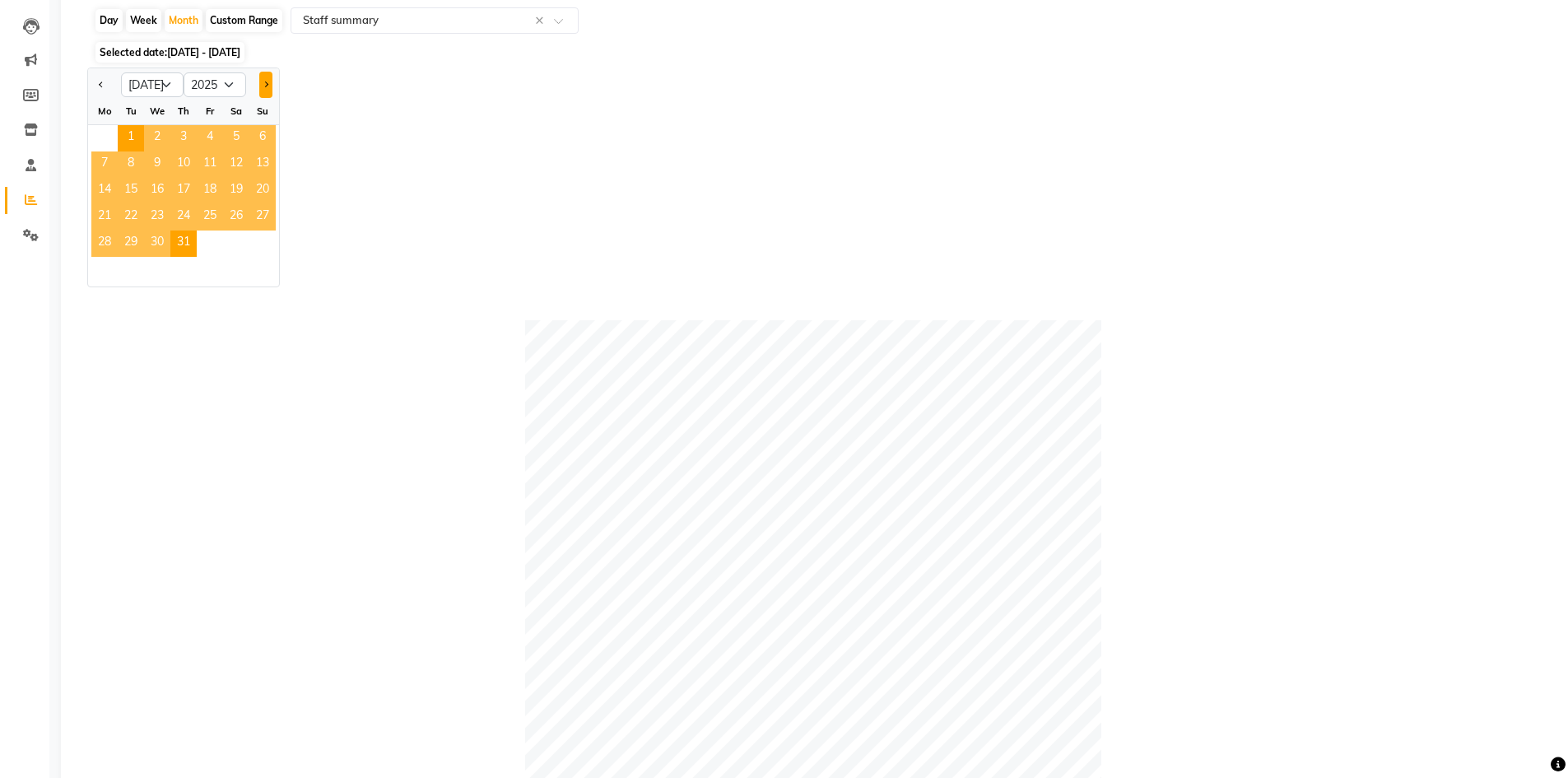
click at [265, 83] on span "Next month" at bounding box center [266, 84] width 6 height 6
select select "8"
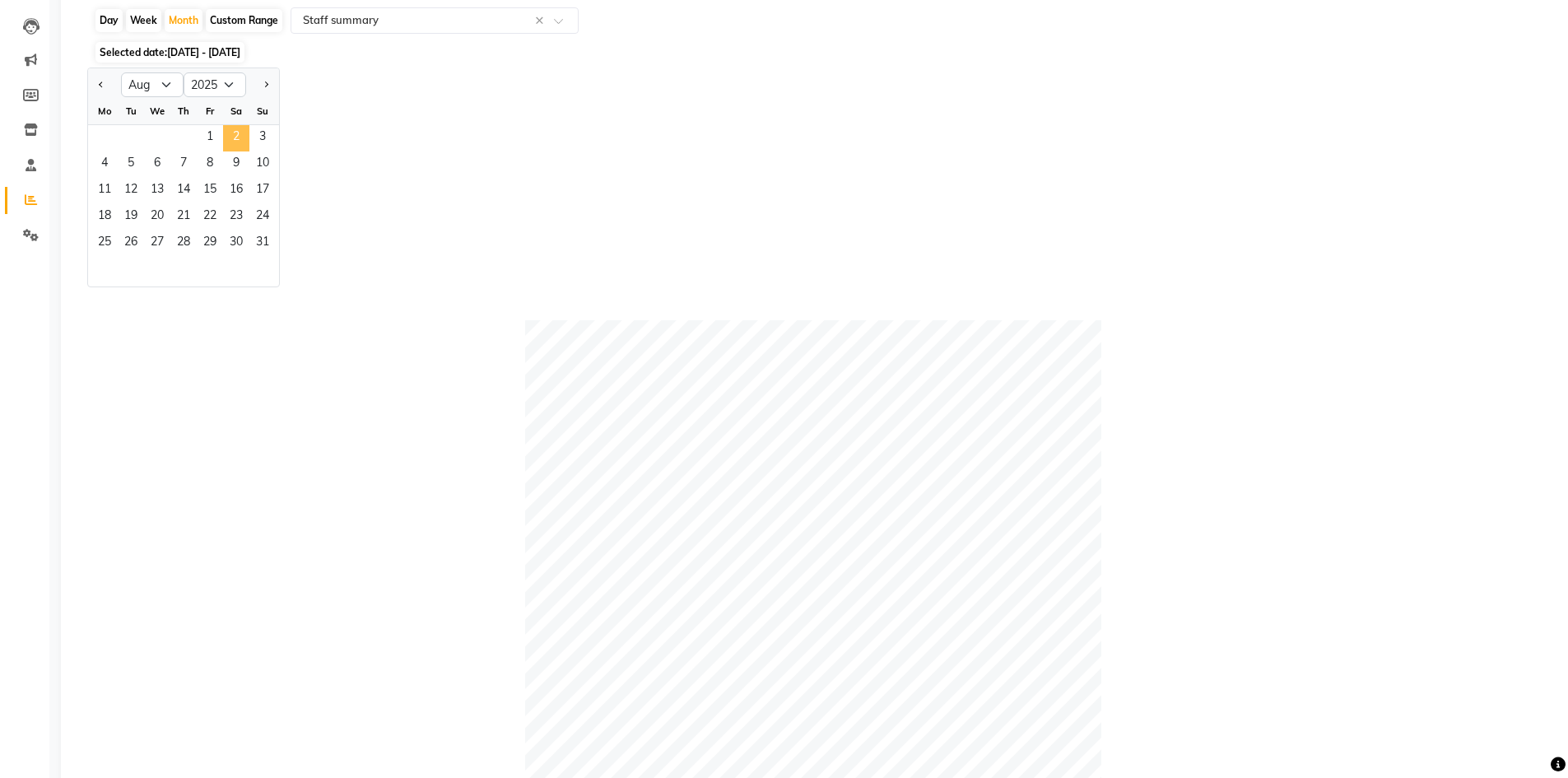
click at [239, 146] on span "2" at bounding box center [236, 138] width 26 height 26
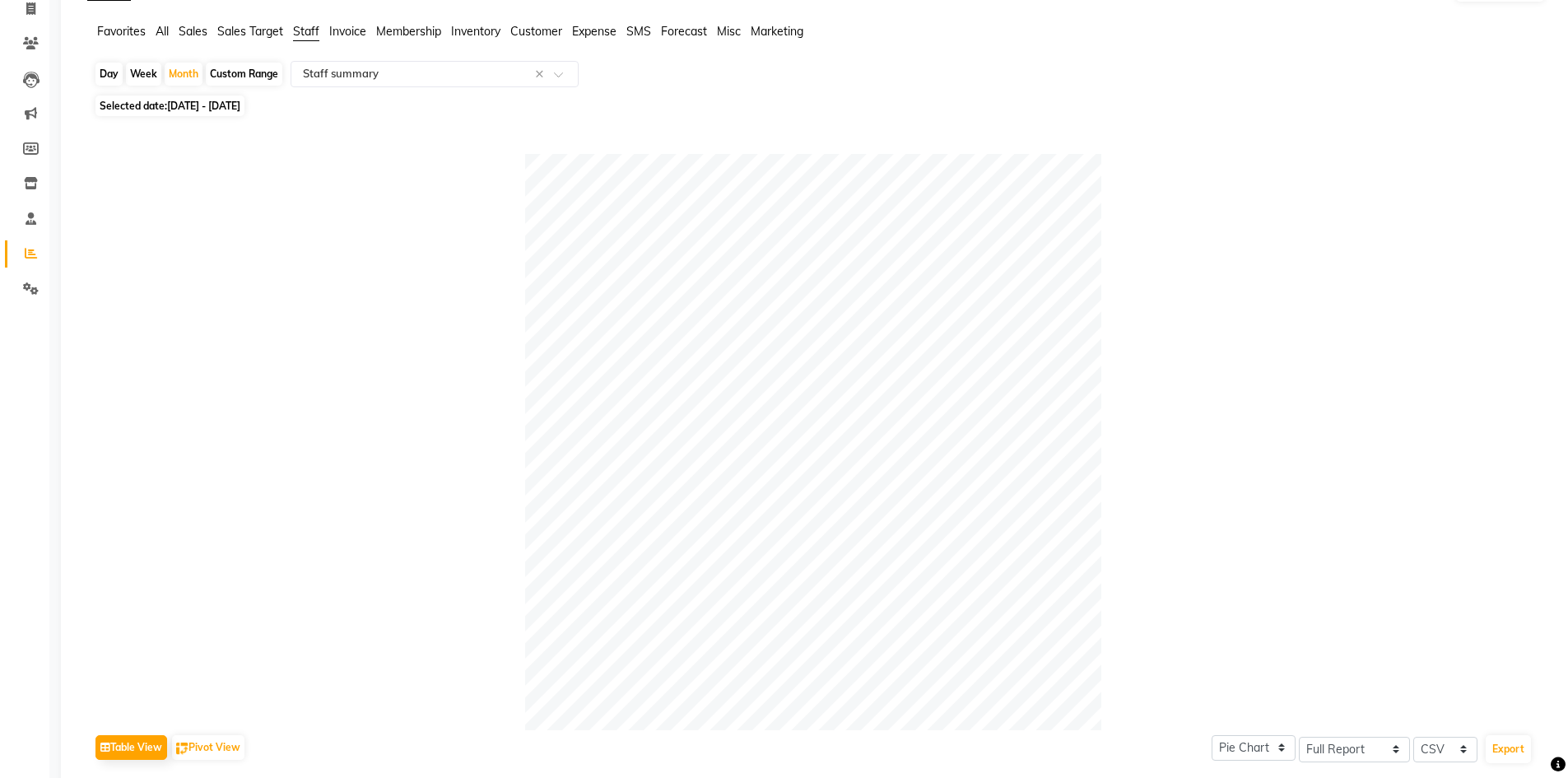
scroll to position [82, 0]
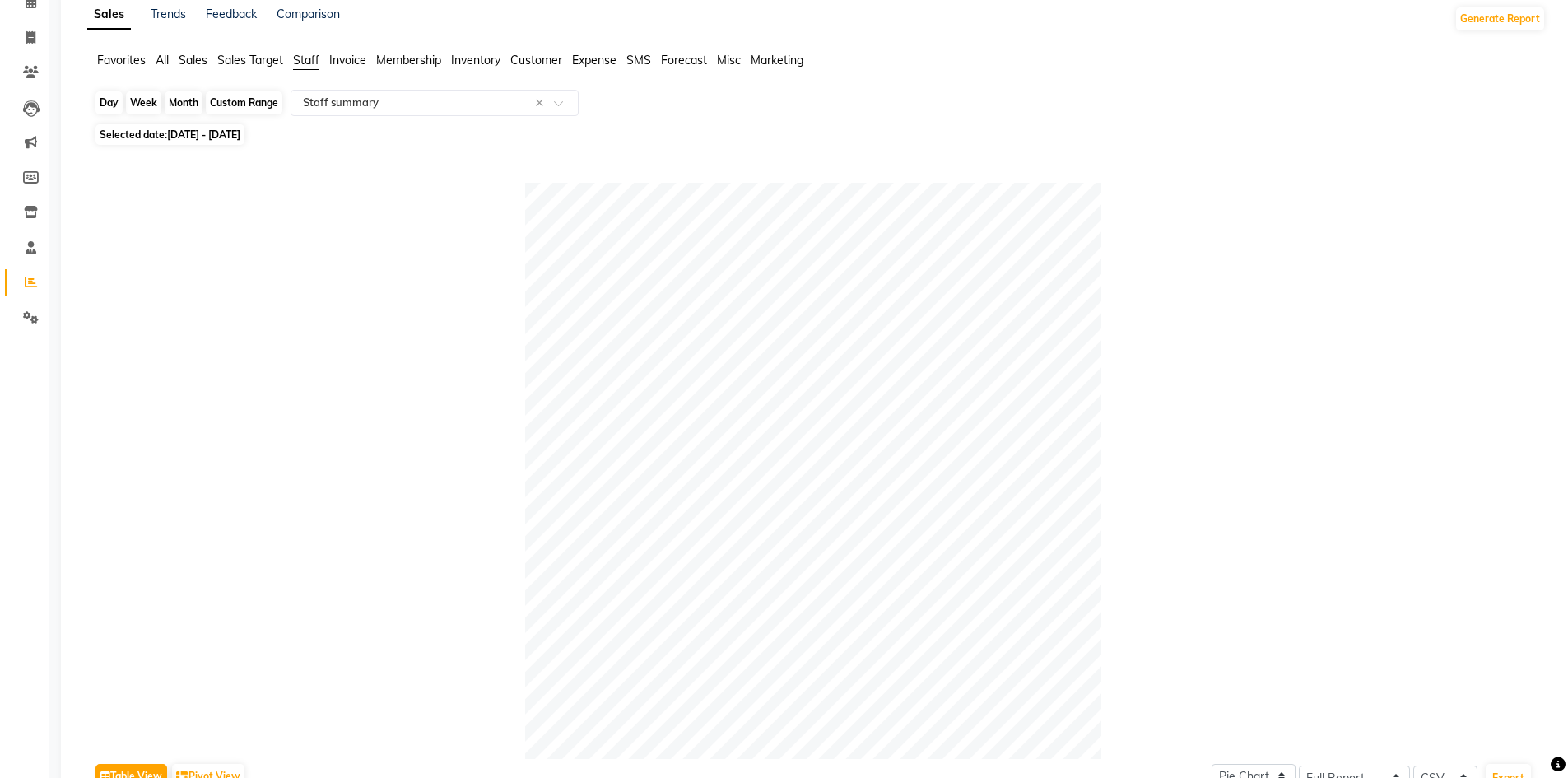
click at [191, 97] on div "Month" at bounding box center [183, 103] width 38 height 23
select select "8"
select select "2025"
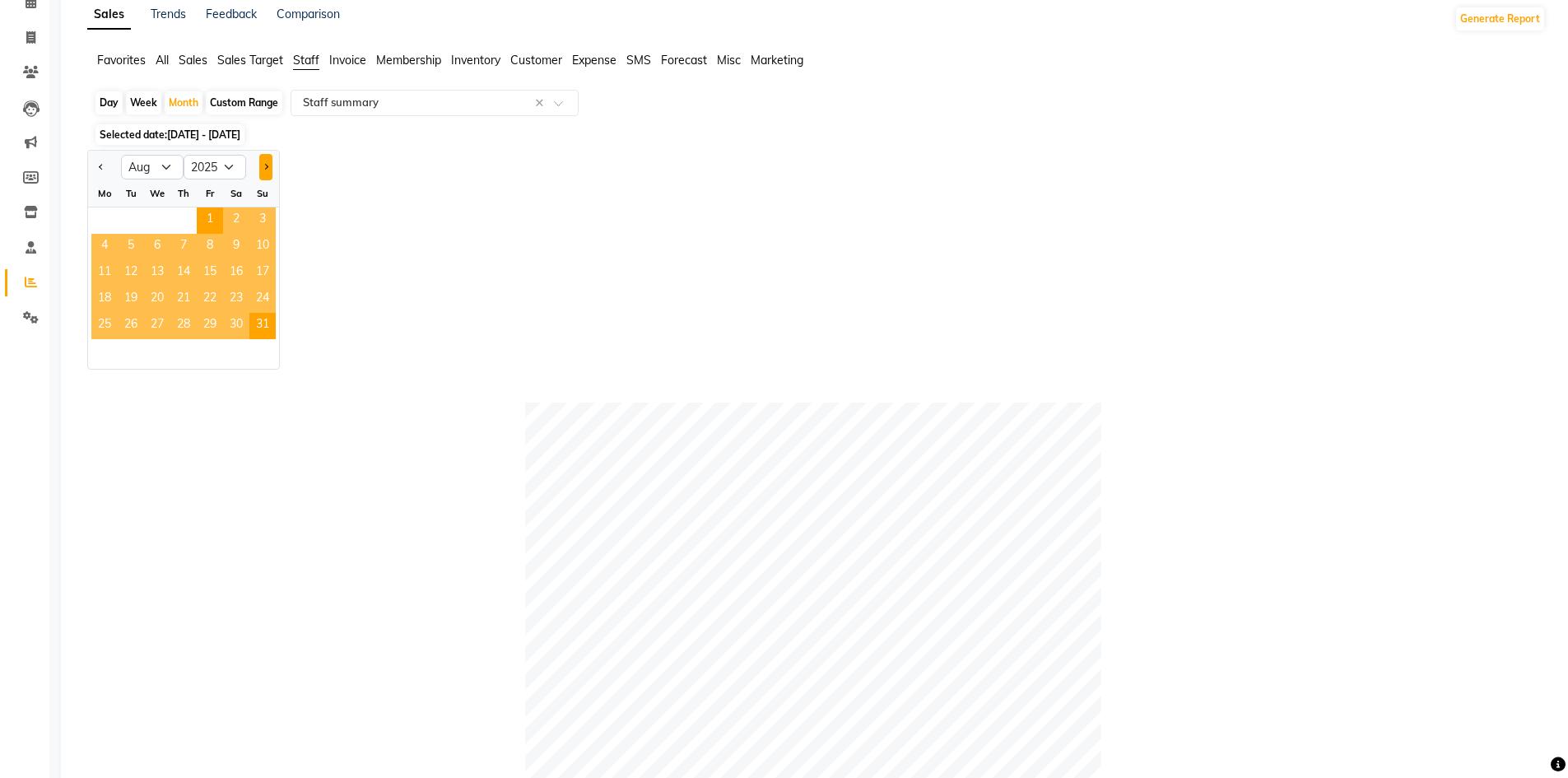
click at [265, 165] on span "Next month" at bounding box center [266, 167] width 6 height 6
select select "9"
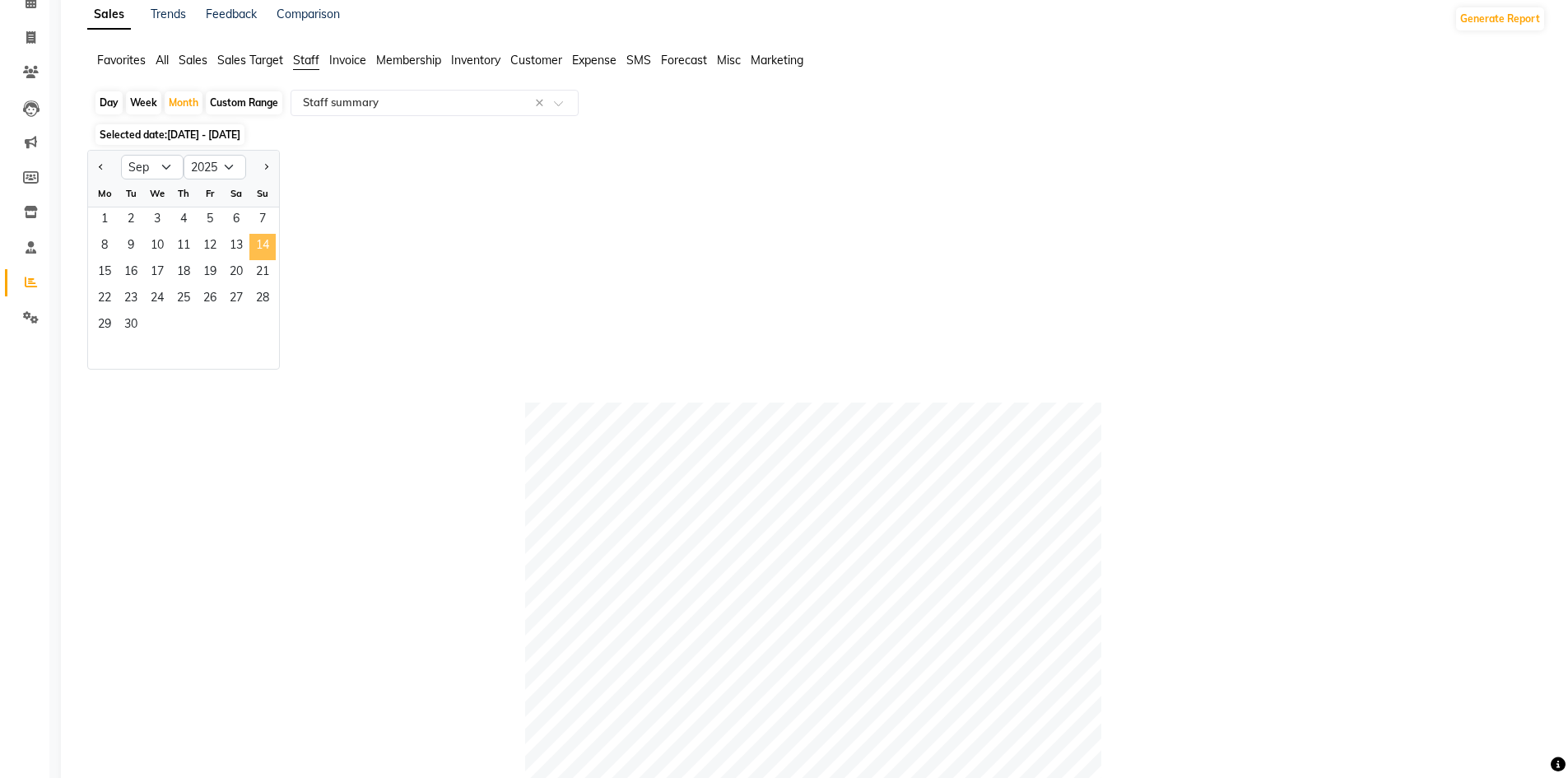
click at [250, 252] on span "14" at bounding box center [262, 246] width 26 height 26
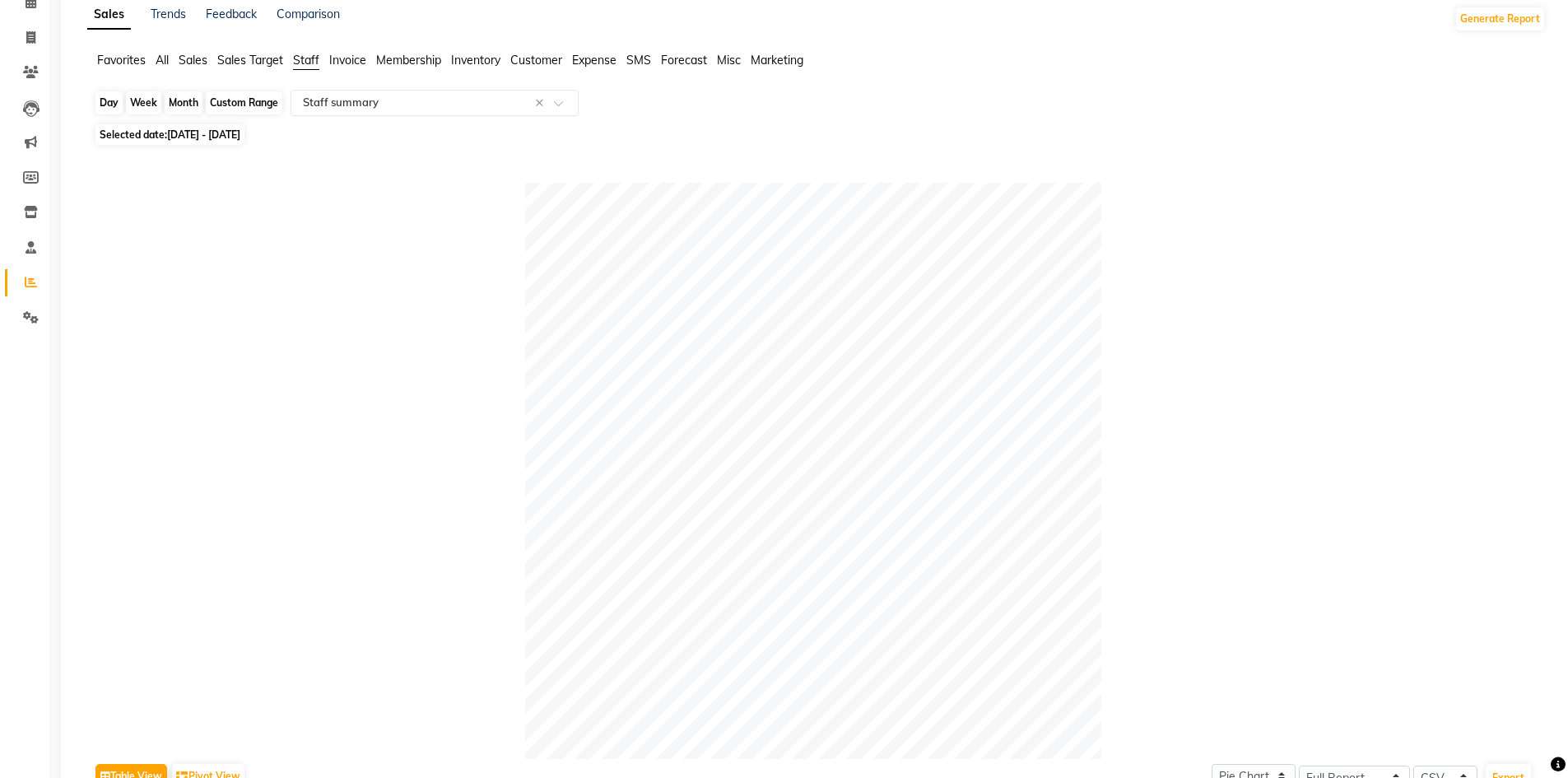
click at [176, 100] on div "Month" at bounding box center [183, 103] width 38 height 23
select select "9"
select select "2025"
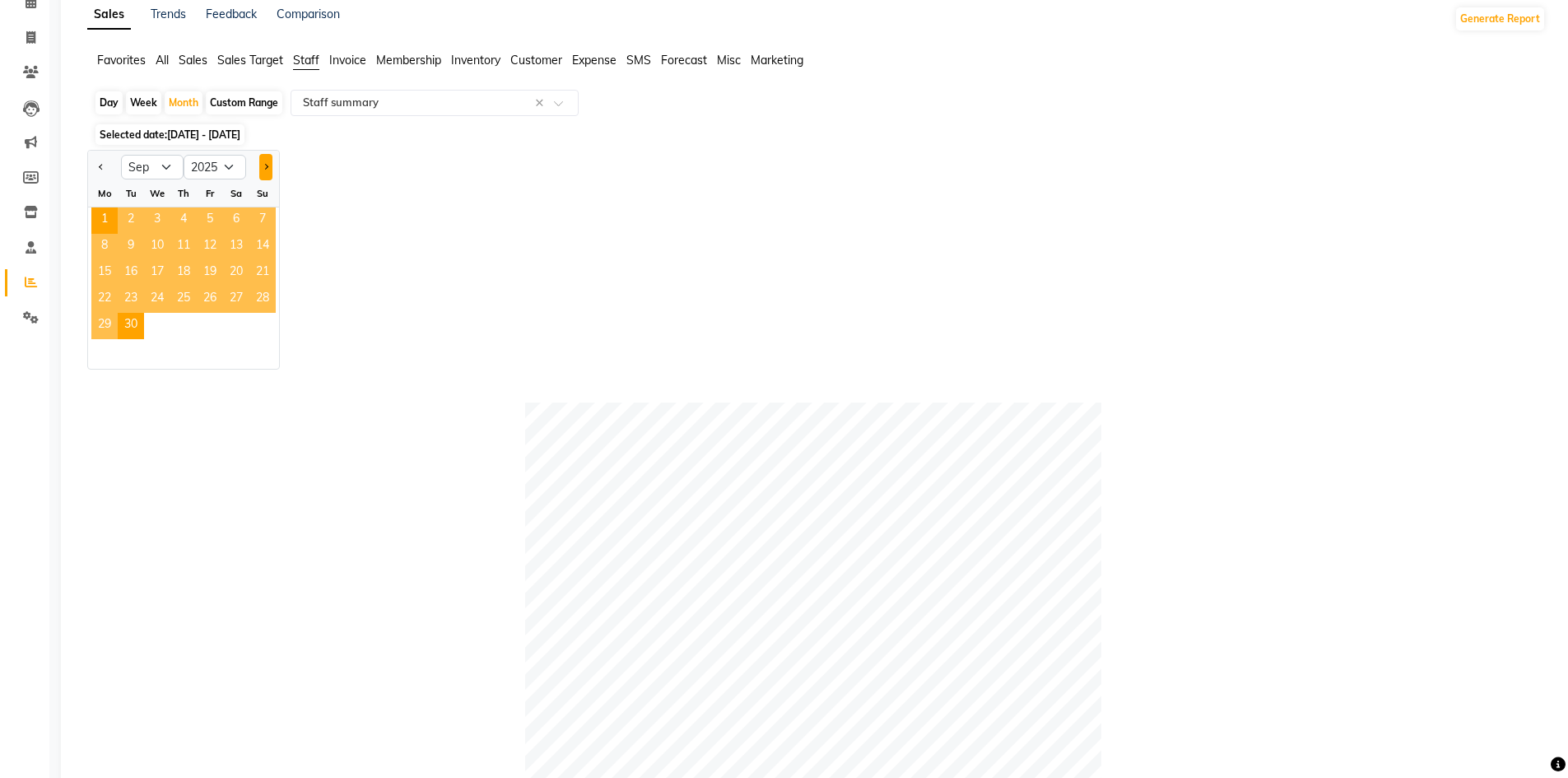
click at [268, 170] on button "Next month" at bounding box center [266, 167] width 14 height 26
select select "10"
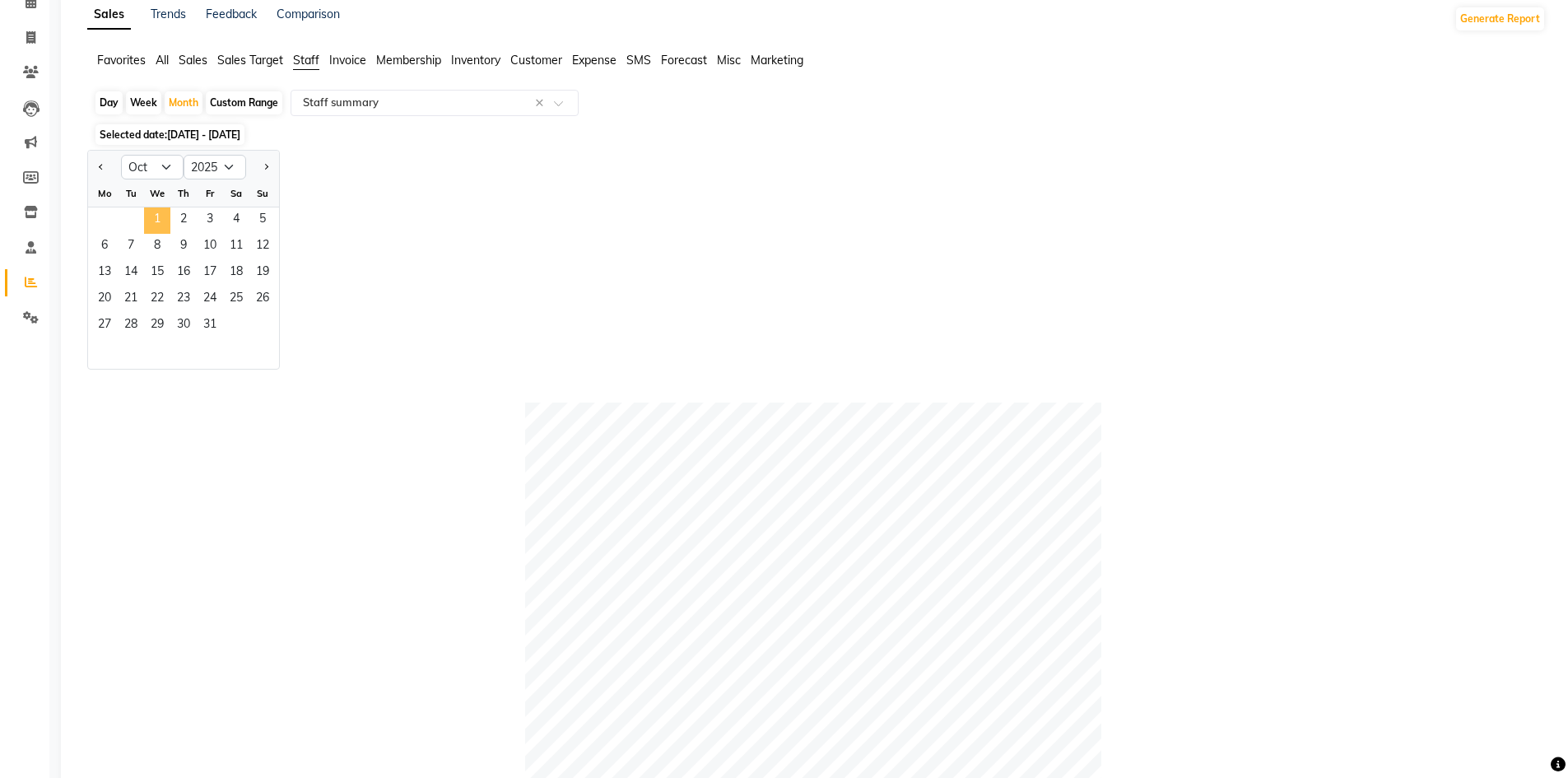
click at [167, 216] on span "1" at bounding box center [156, 220] width 26 height 26
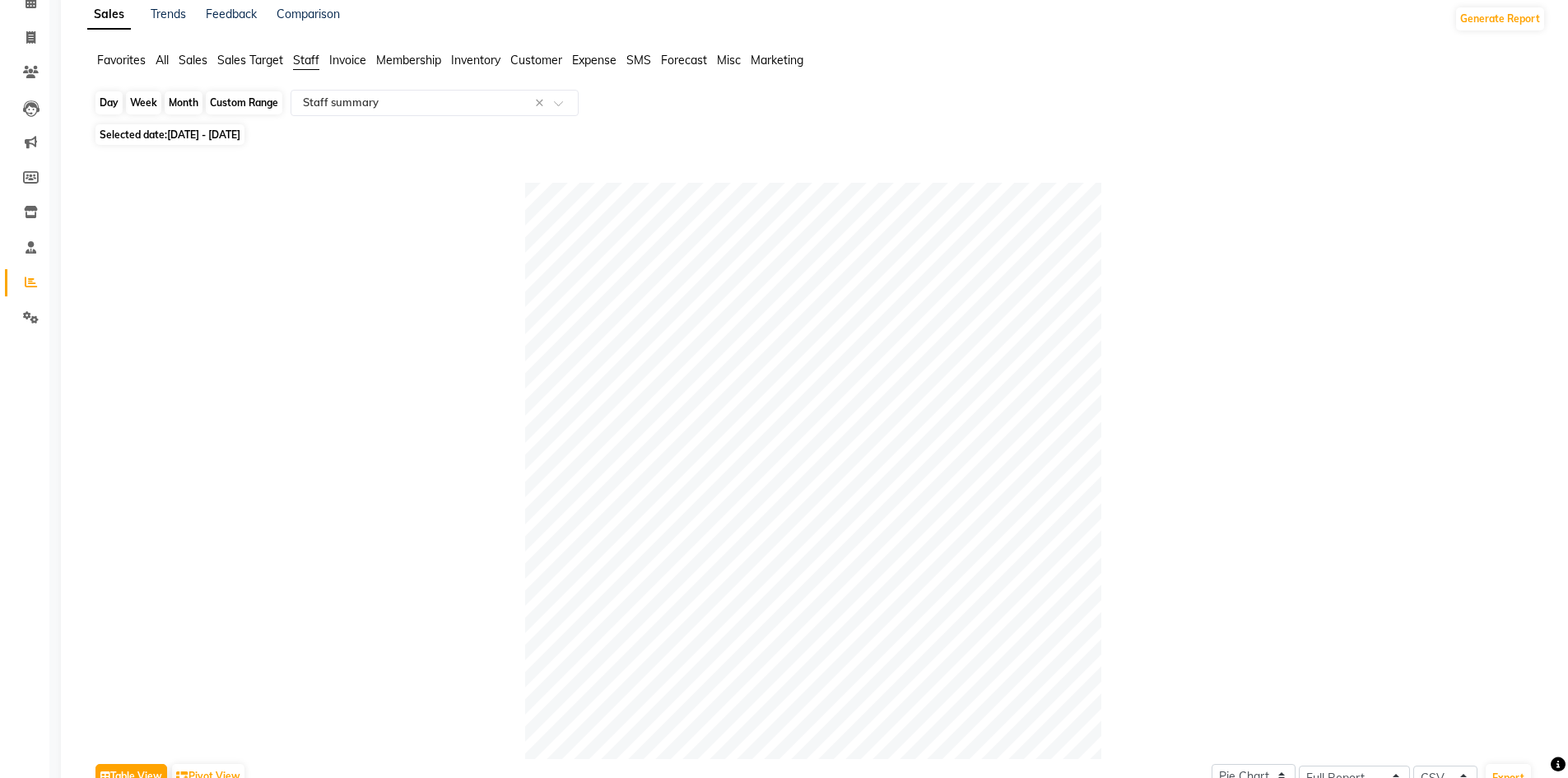
click at [174, 99] on div "Month" at bounding box center [183, 103] width 38 height 23
drag, startPoint x: 187, startPoint y: 84, endPoint x: 182, endPoint y: 95, distance: 12.1
click at [187, 86] on app-reports "Favorites All Sales Sales Target Staff Invoice Membership Inventory Customer Ex…" at bounding box center [817, 620] width 1479 height 1137
click at [183, 96] on div "Month" at bounding box center [183, 103] width 38 height 23
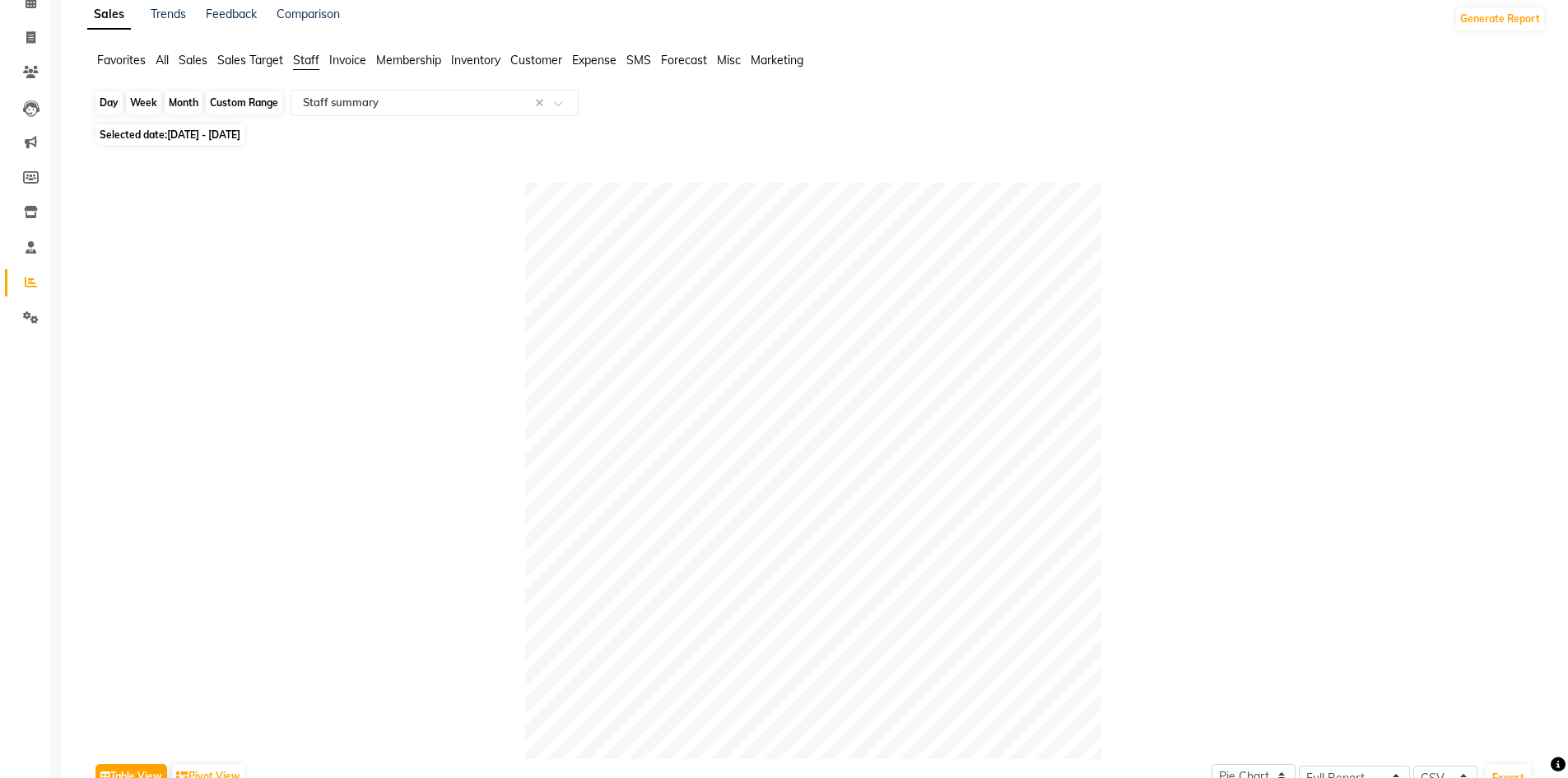
select select "10"
select select "2025"
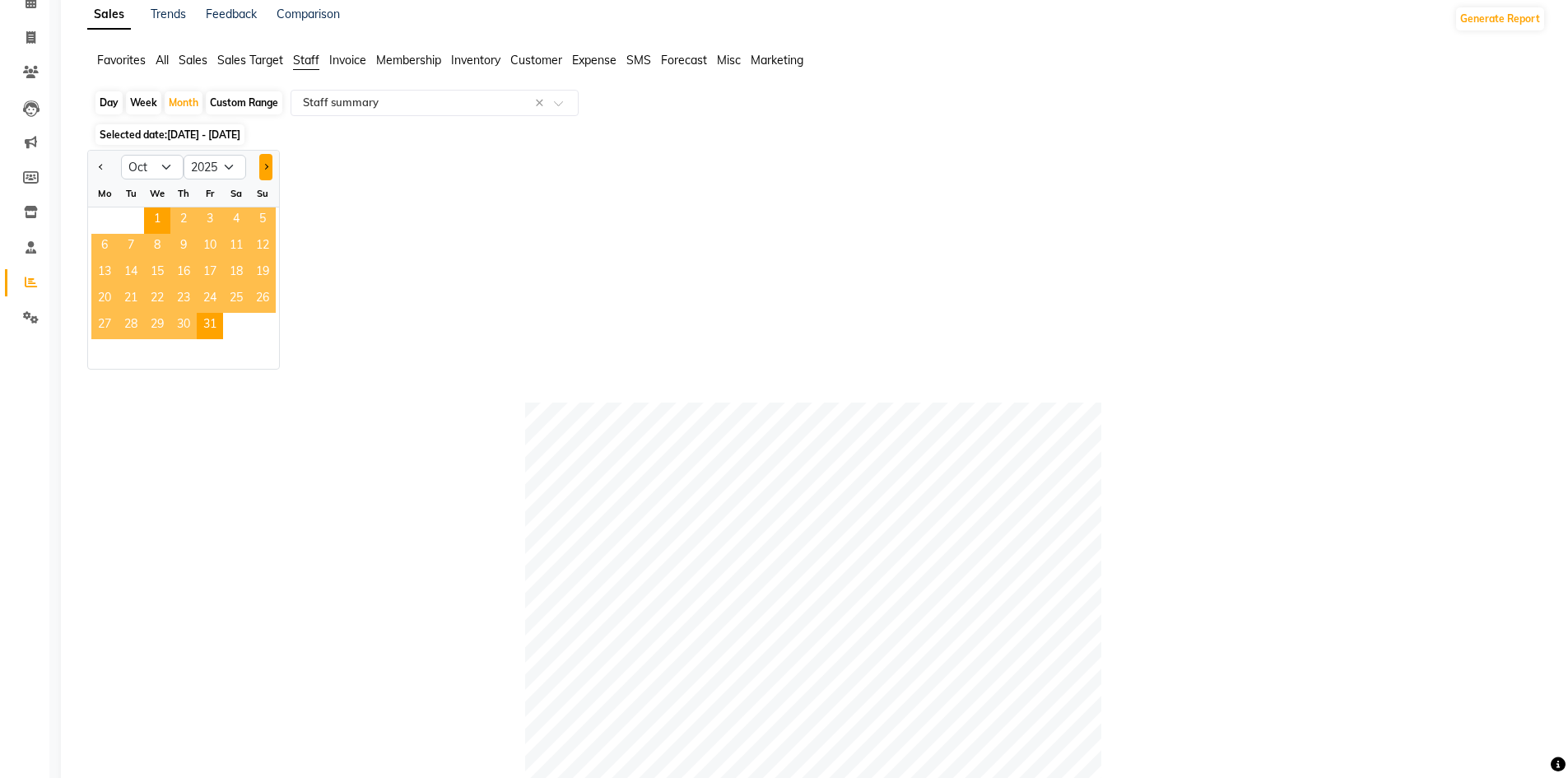
click at [261, 164] on button "Next month" at bounding box center [266, 167] width 14 height 26
select select "12"
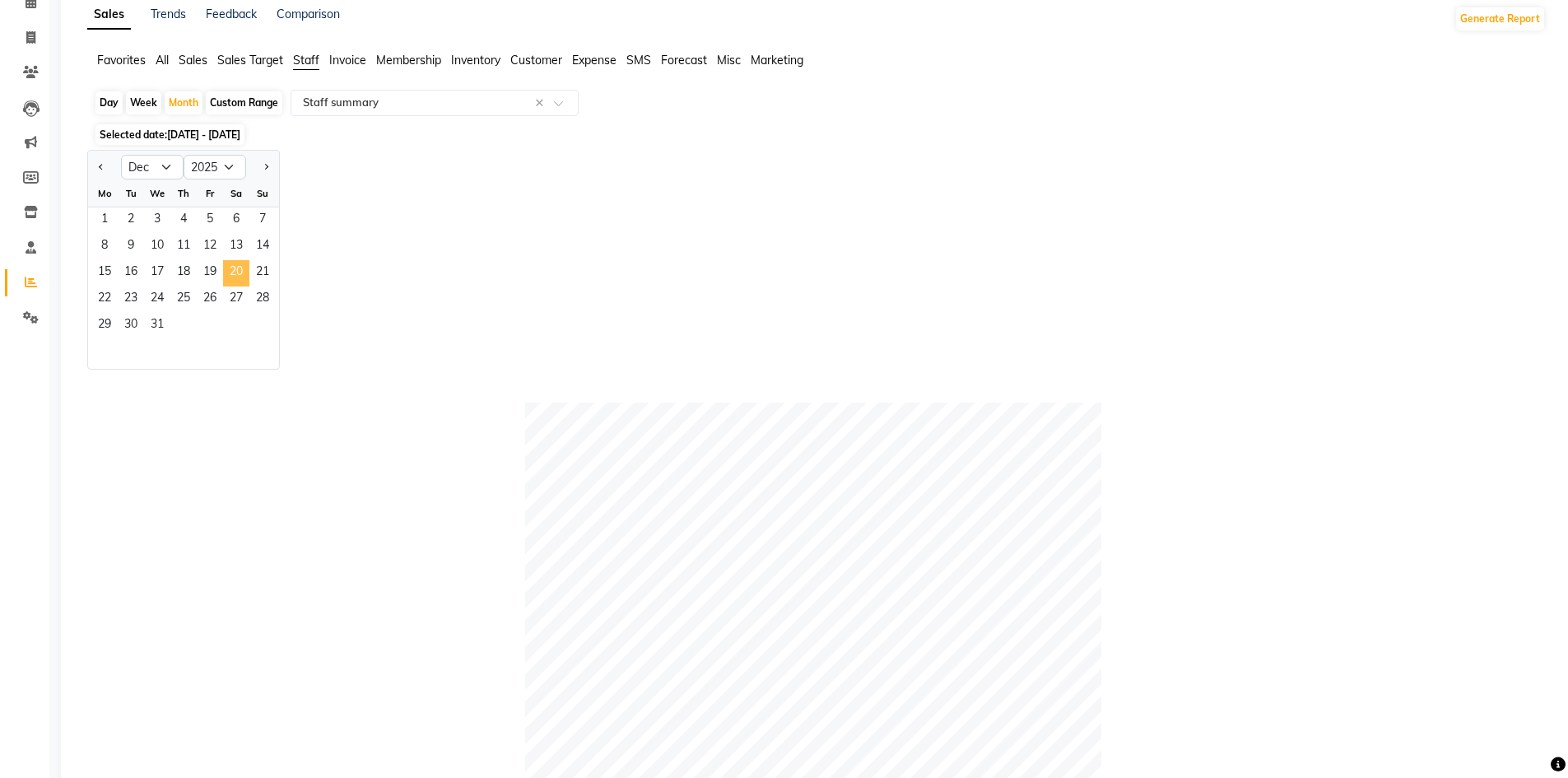
click at [225, 271] on span "20" at bounding box center [236, 273] width 26 height 26
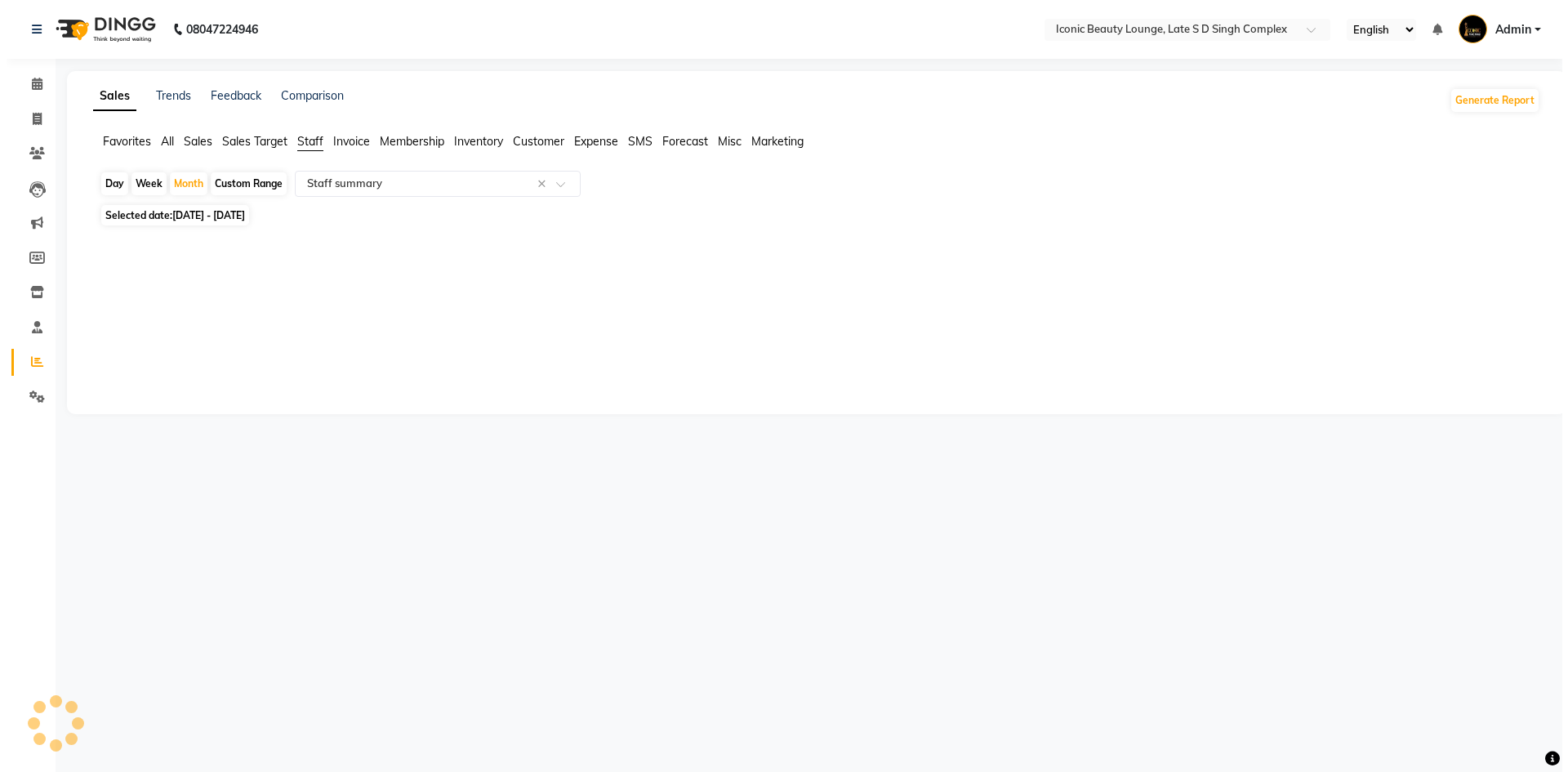
scroll to position [0, 0]
